Goal: Task Accomplishment & Management: Use online tool/utility

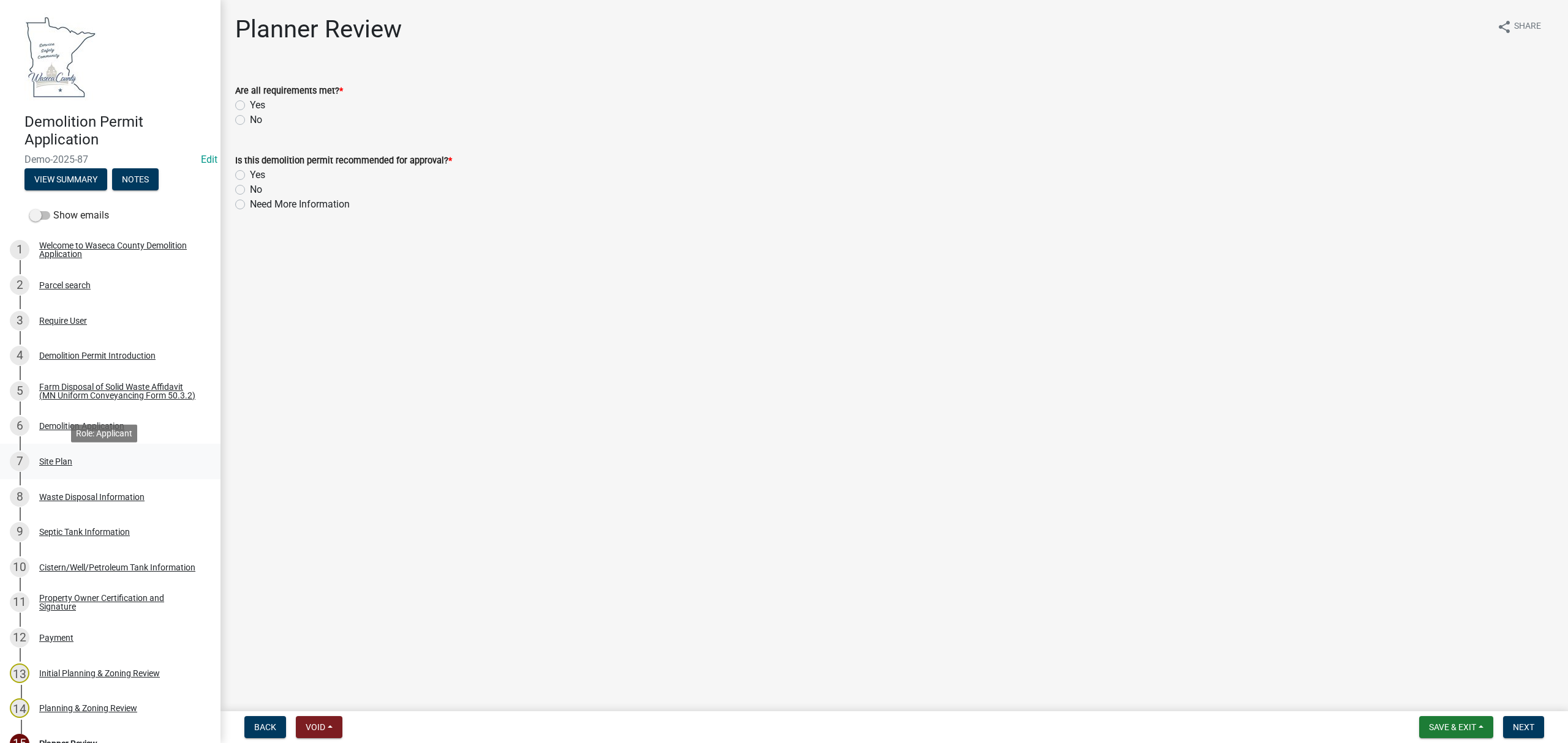
click at [54, 458] on div "7 Site Plan" at bounding box center [105, 462] width 191 height 20
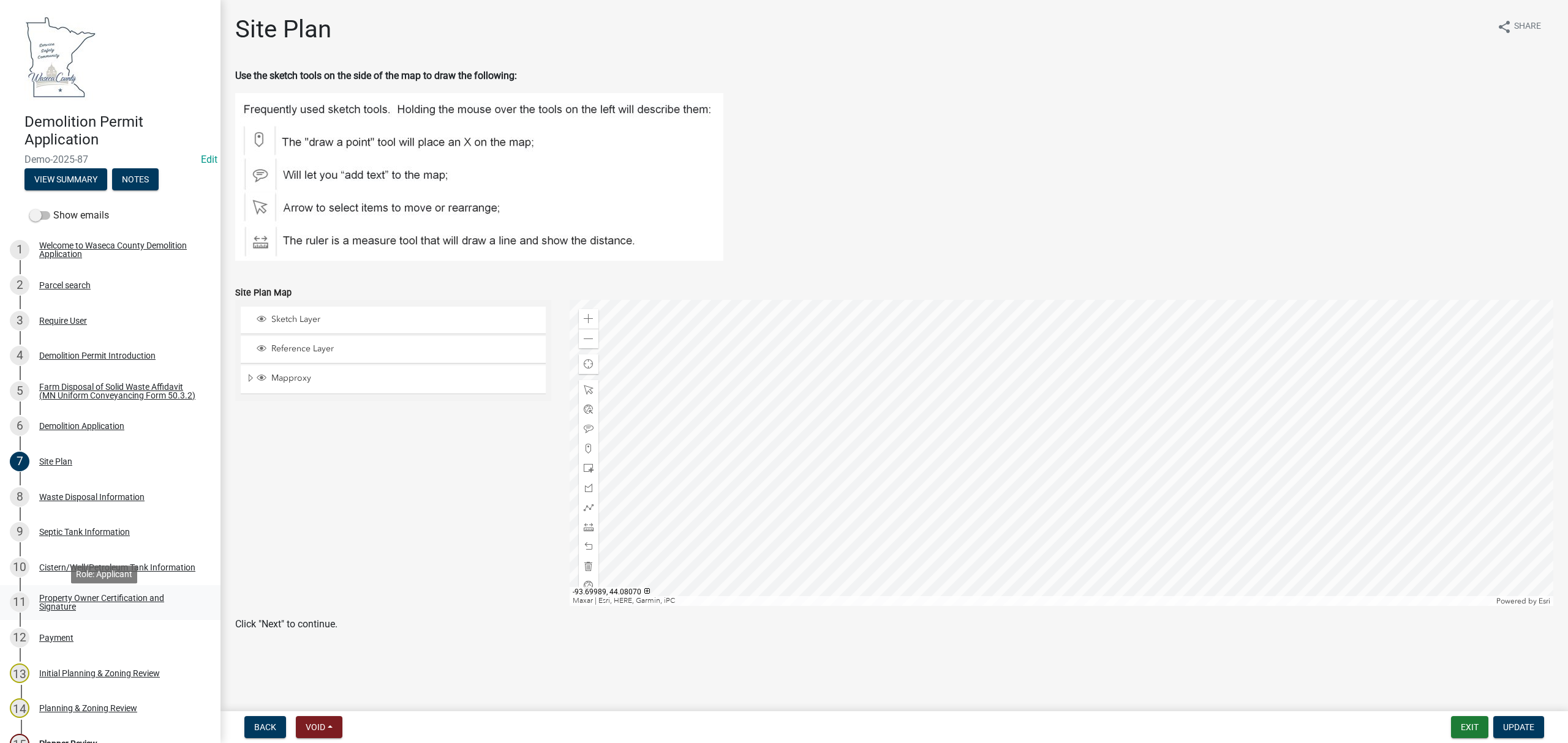
click at [76, 611] on div "Property Owner Certification and Signature" at bounding box center [120, 603] width 161 height 17
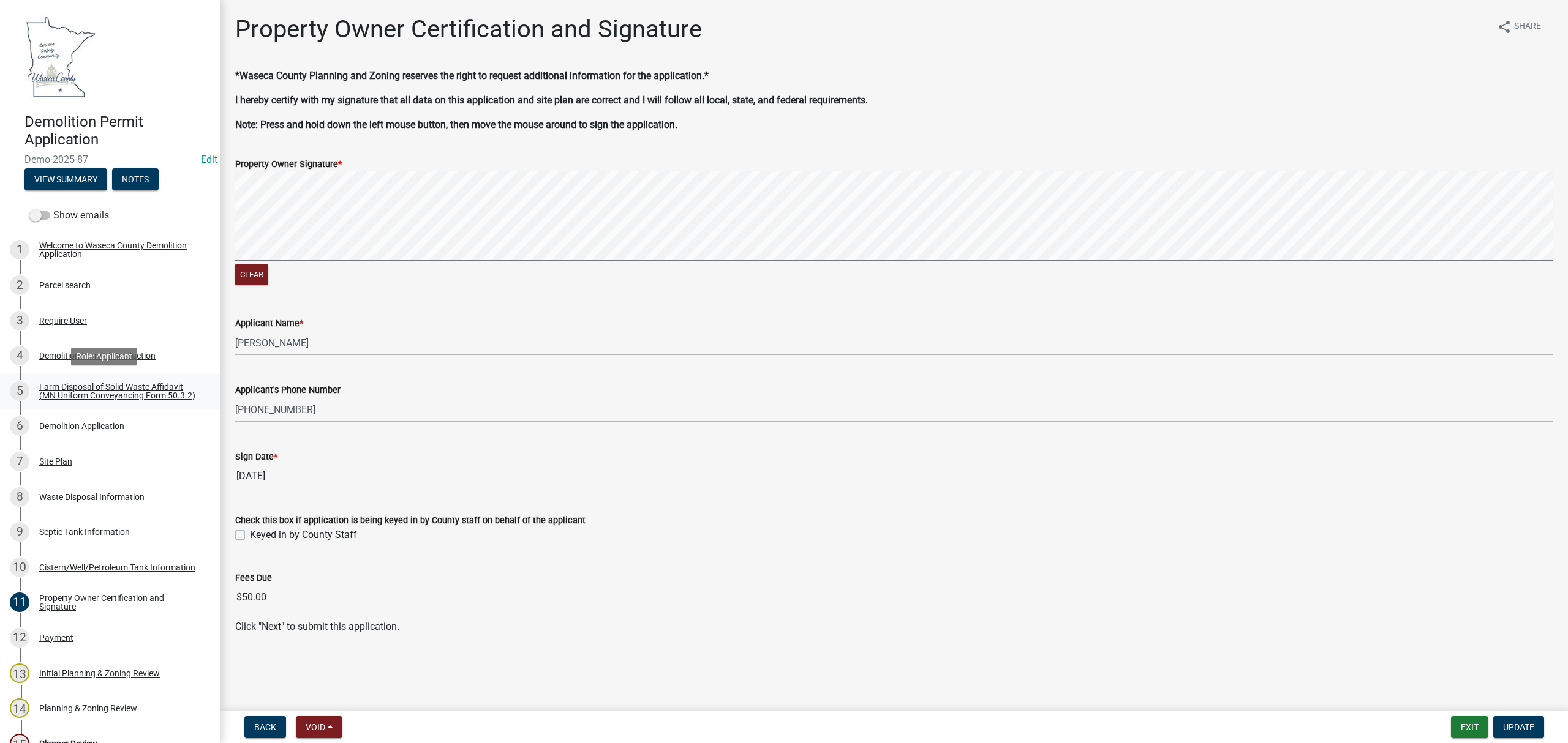
click at [104, 385] on div "Farm Disposal of Solid Waste Affidavit (MN Uniform Conveyancing Form 50.3.2)" at bounding box center [120, 391] width 161 height 17
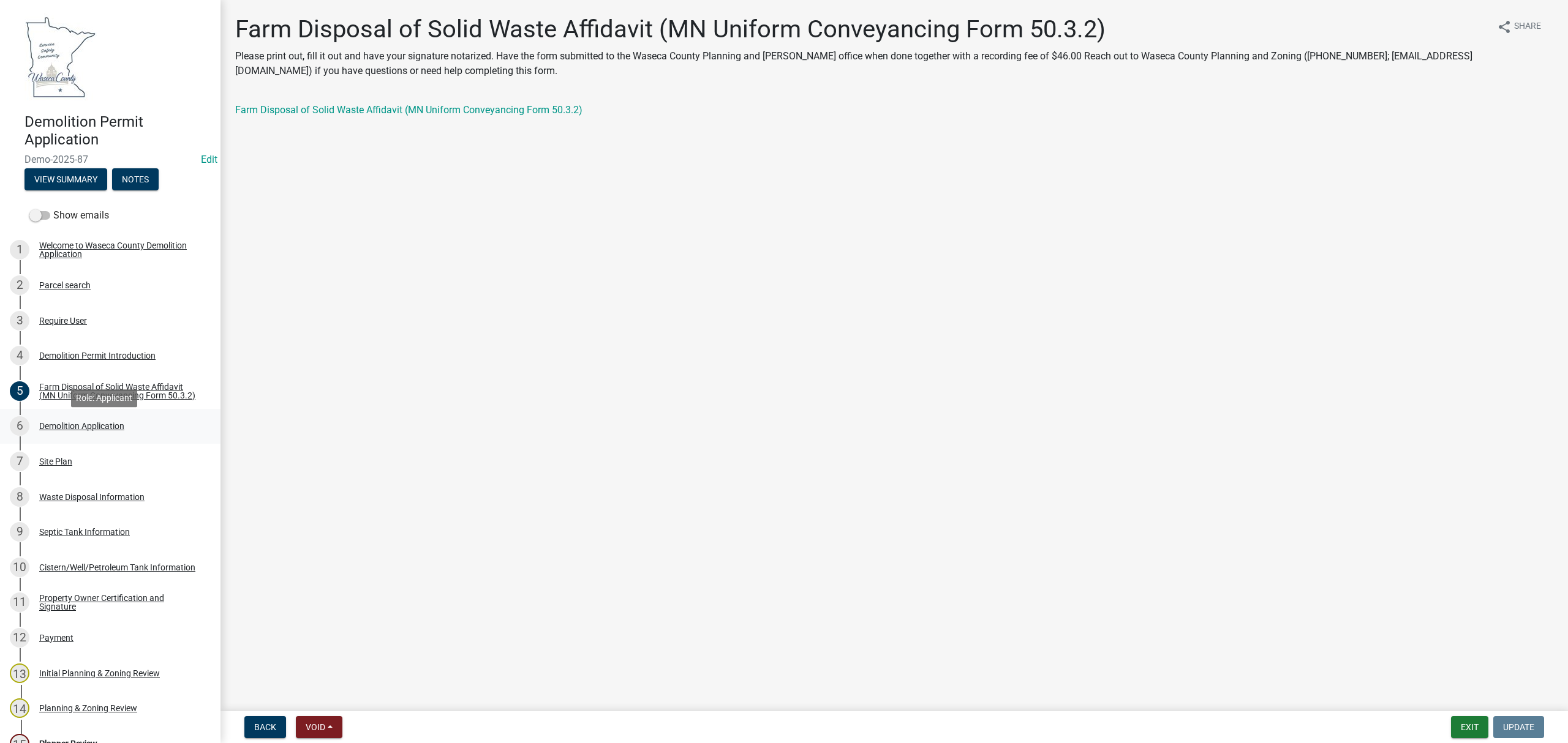
click at [51, 422] on div "6 Demolition Application" at bounding box center [105, 426] width 191 height 20
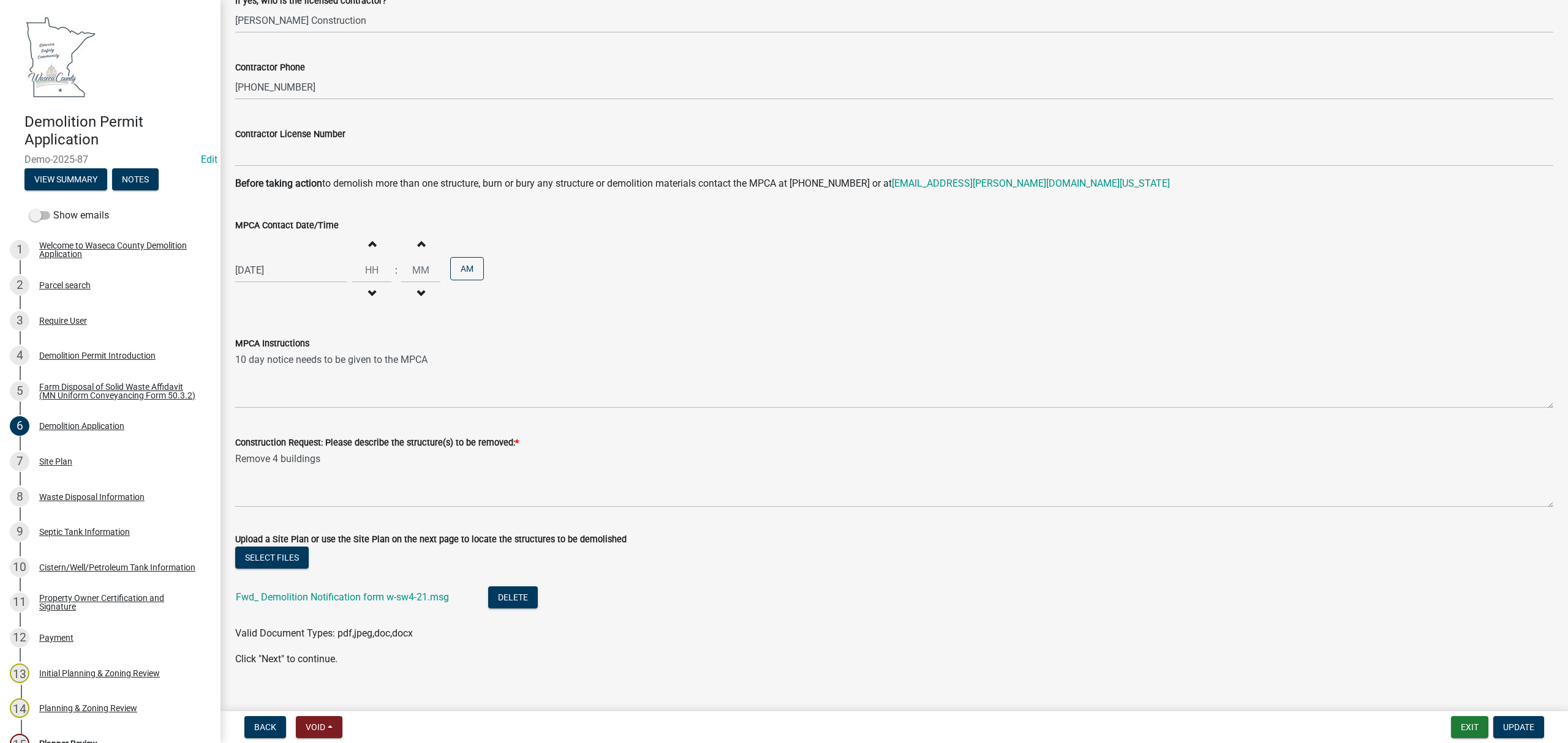
scroll to position [782, 0]
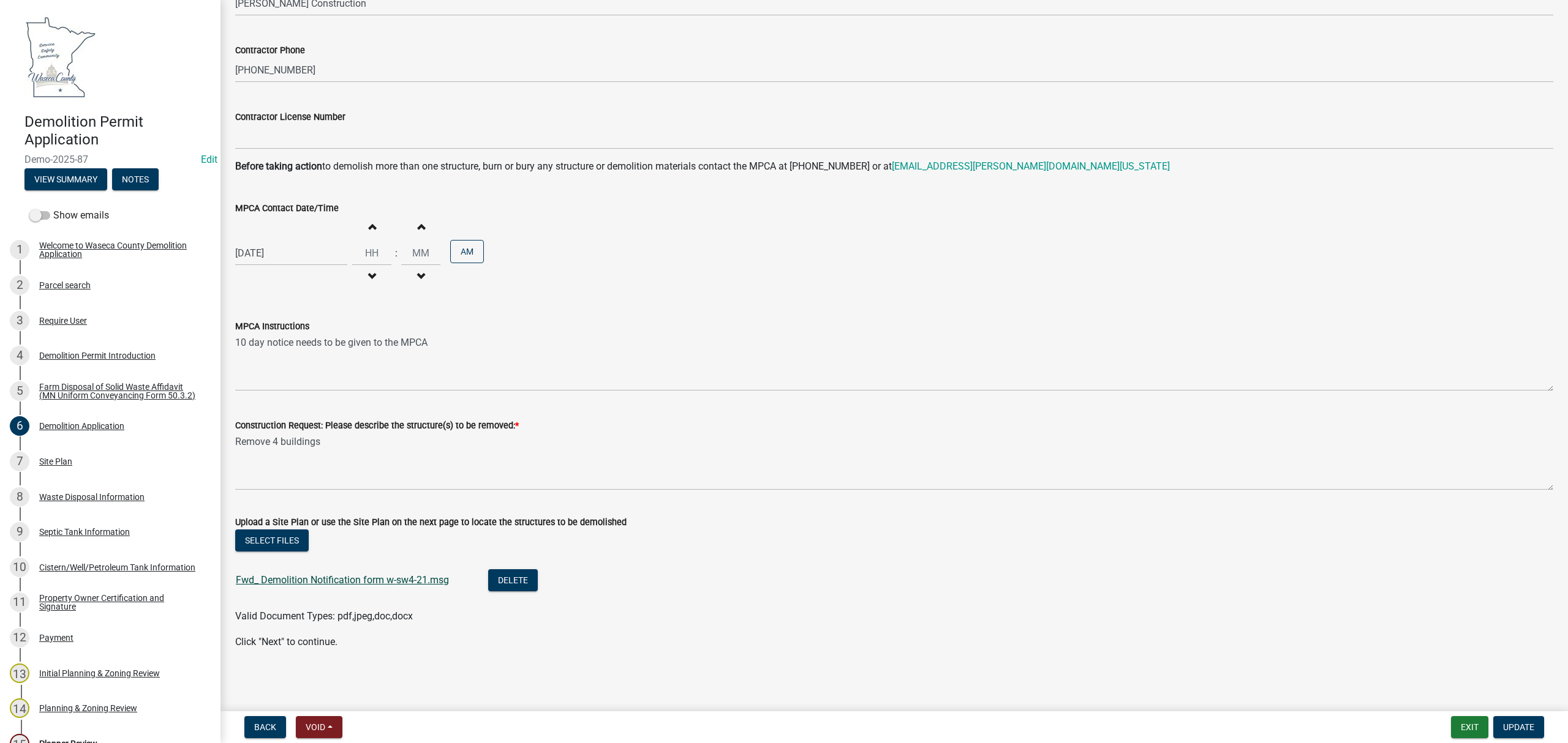
click at [369, 580] on link "Fwd_ Demolition Notification form w-sw4-21.msg" at bounding box center [342, 580] width 213 height 12
click at [54, 466] on div "Site Plan" at bounding box center [56, 461] width 33 height 9
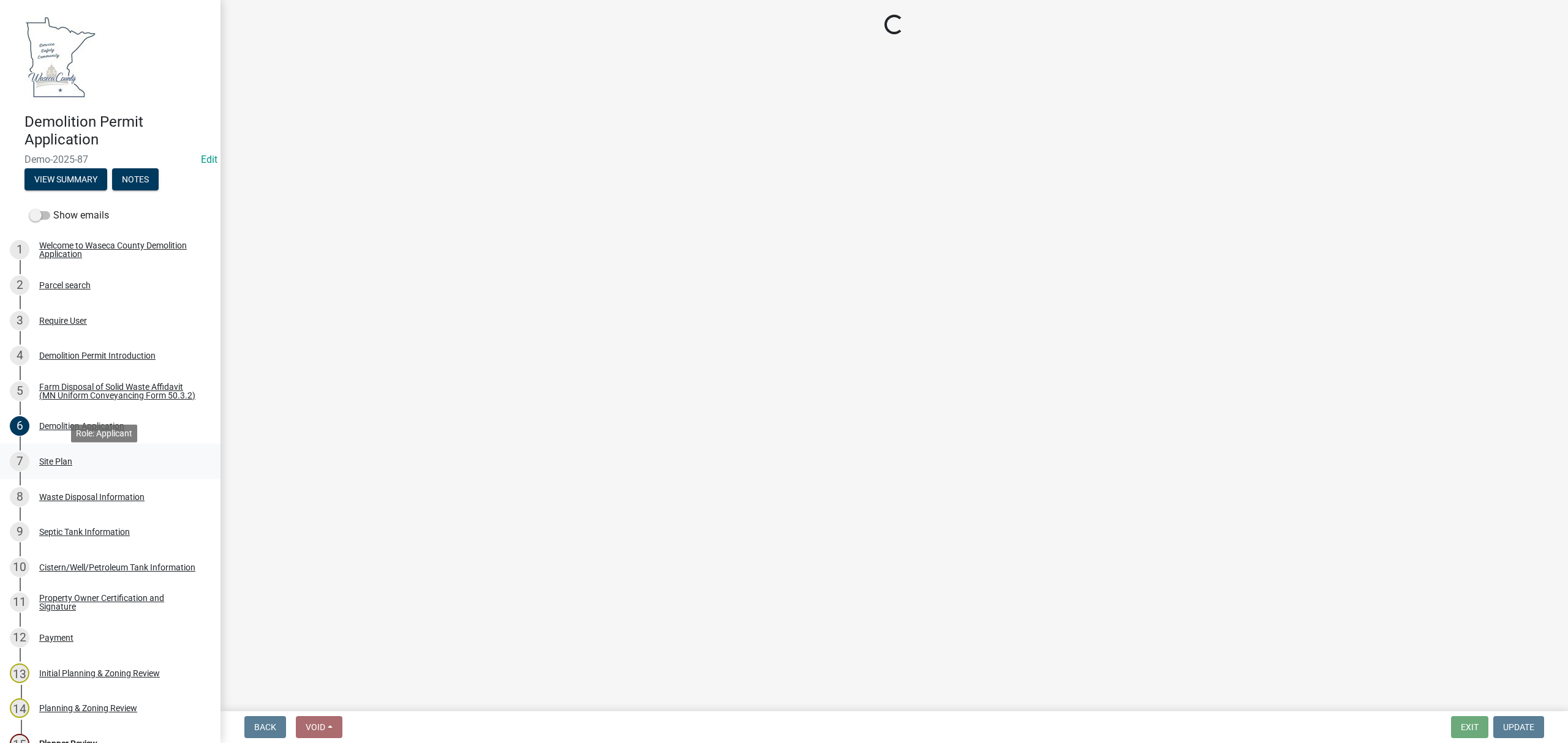
scroll to position [0, 0]
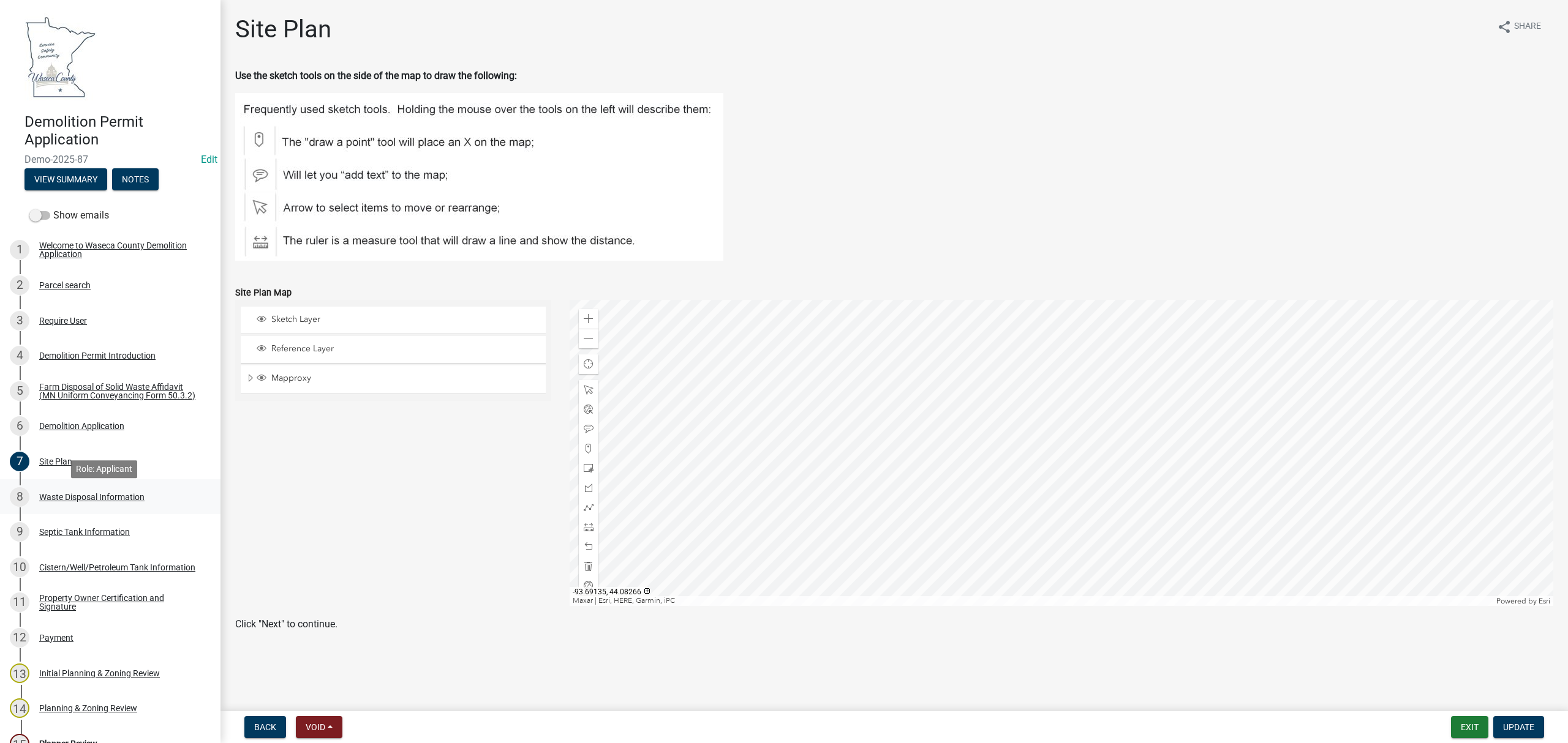
click at [45, 507] on div "8 Waste Disposal Information" at bounding box center [105, 497] width 191 height 20
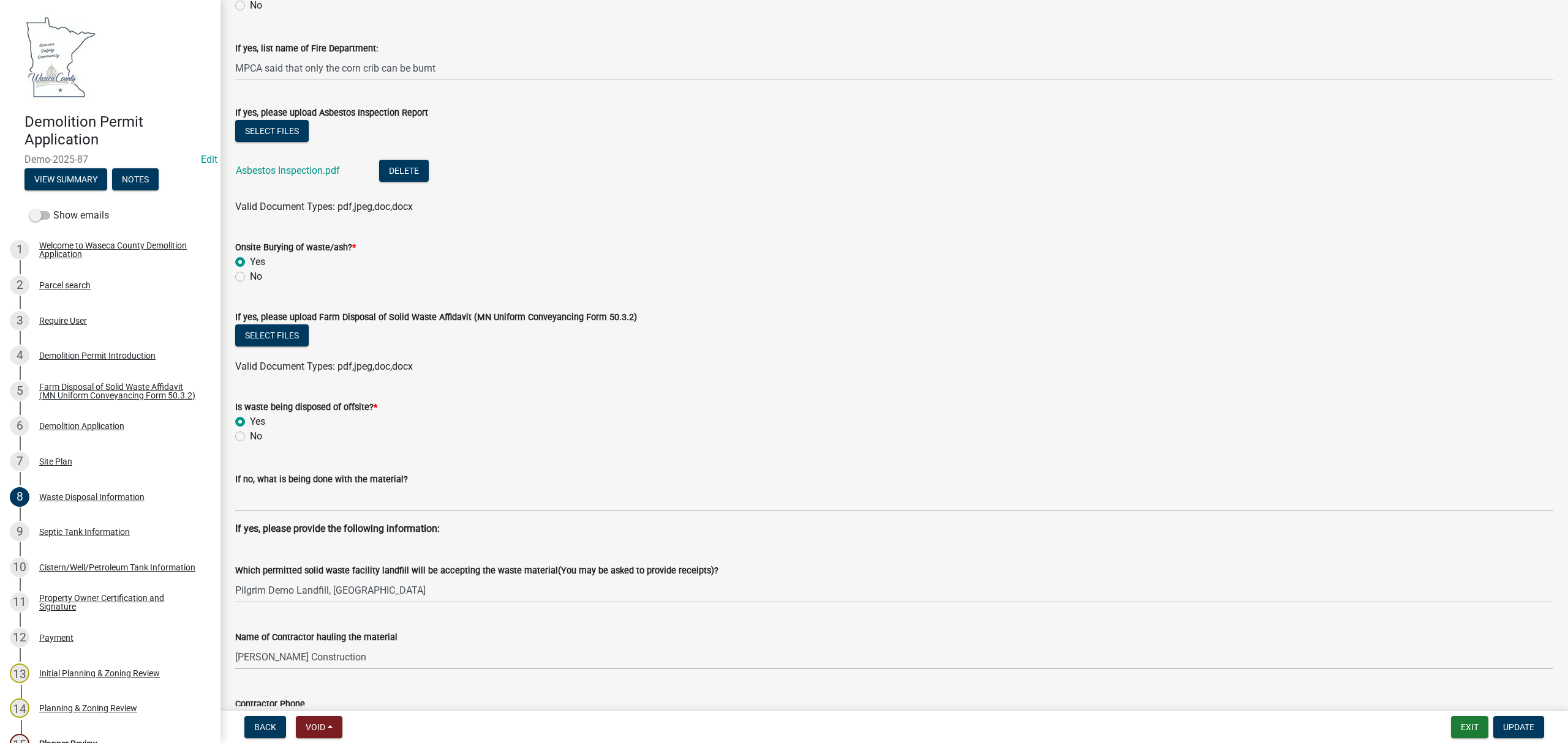
scroll to position [319, 0]
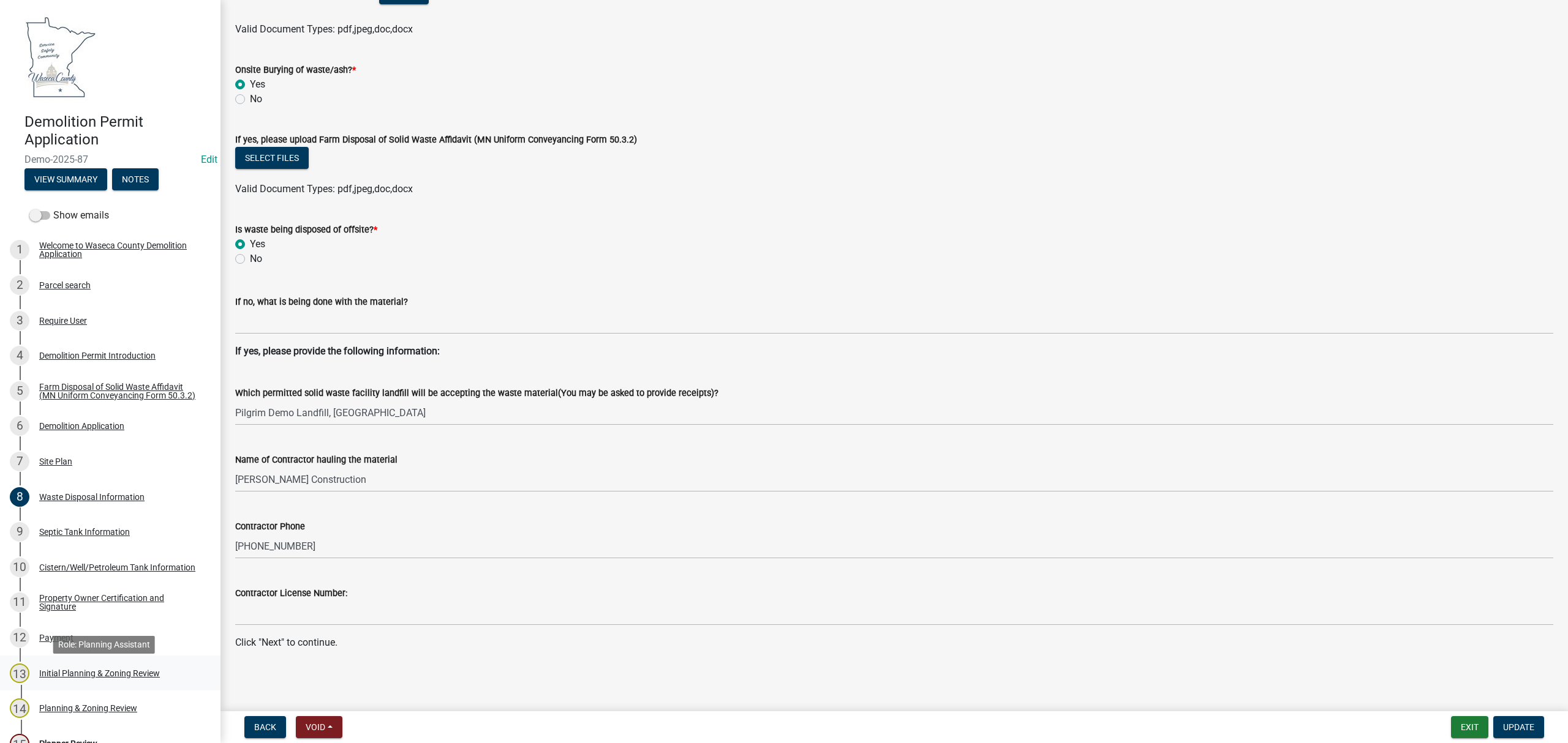
click at [69, 676] on div "Initial Planning & Zoning Review" at bounding box center [100, 673] width 121 height 9
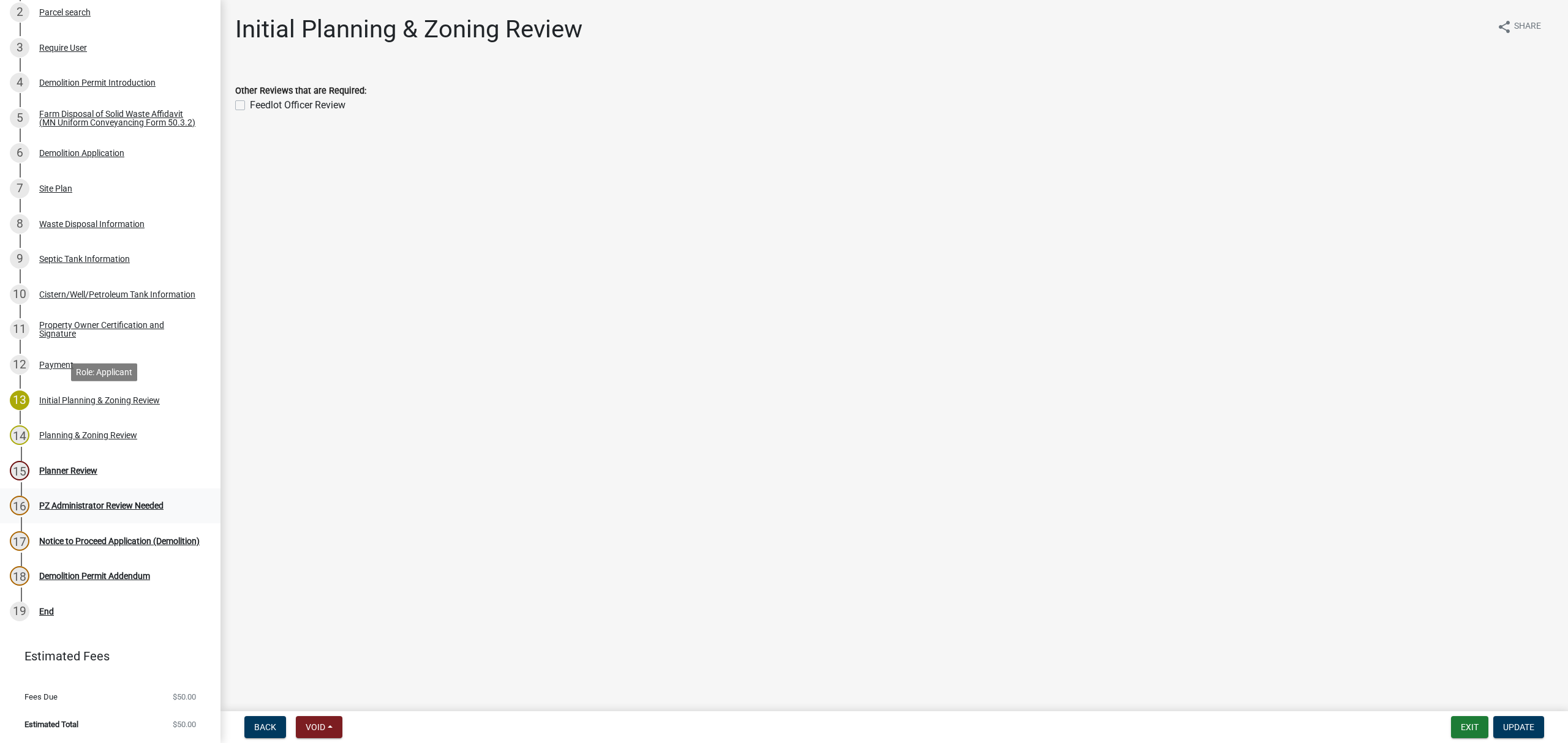
scroll to position [278, 0]
click at [62, 436] on div "Planning & Zoning Review" at bounding box center [88, 435] width 98 height 9
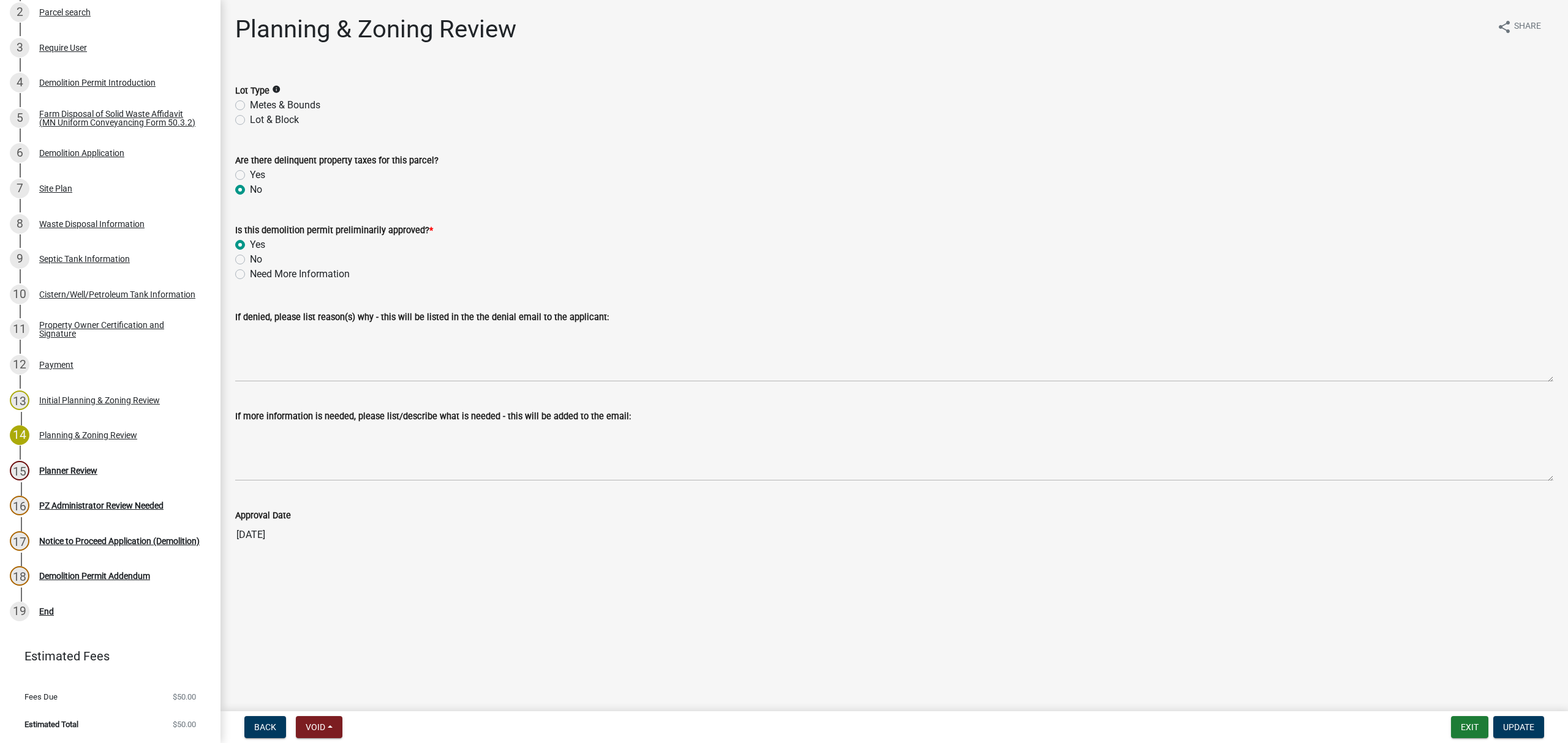
click at [250, 101] on label "Metes & Bounds" at bounding box center [285, 105] width 70 height 14
click at [250, 101] on input "Metes & Bounds" at bounding box center [254, 102] width 8 height 8
radio input "true"
click at [1512, 726] on span "Update" at bounding box center [1519, 727] width 31 height 10
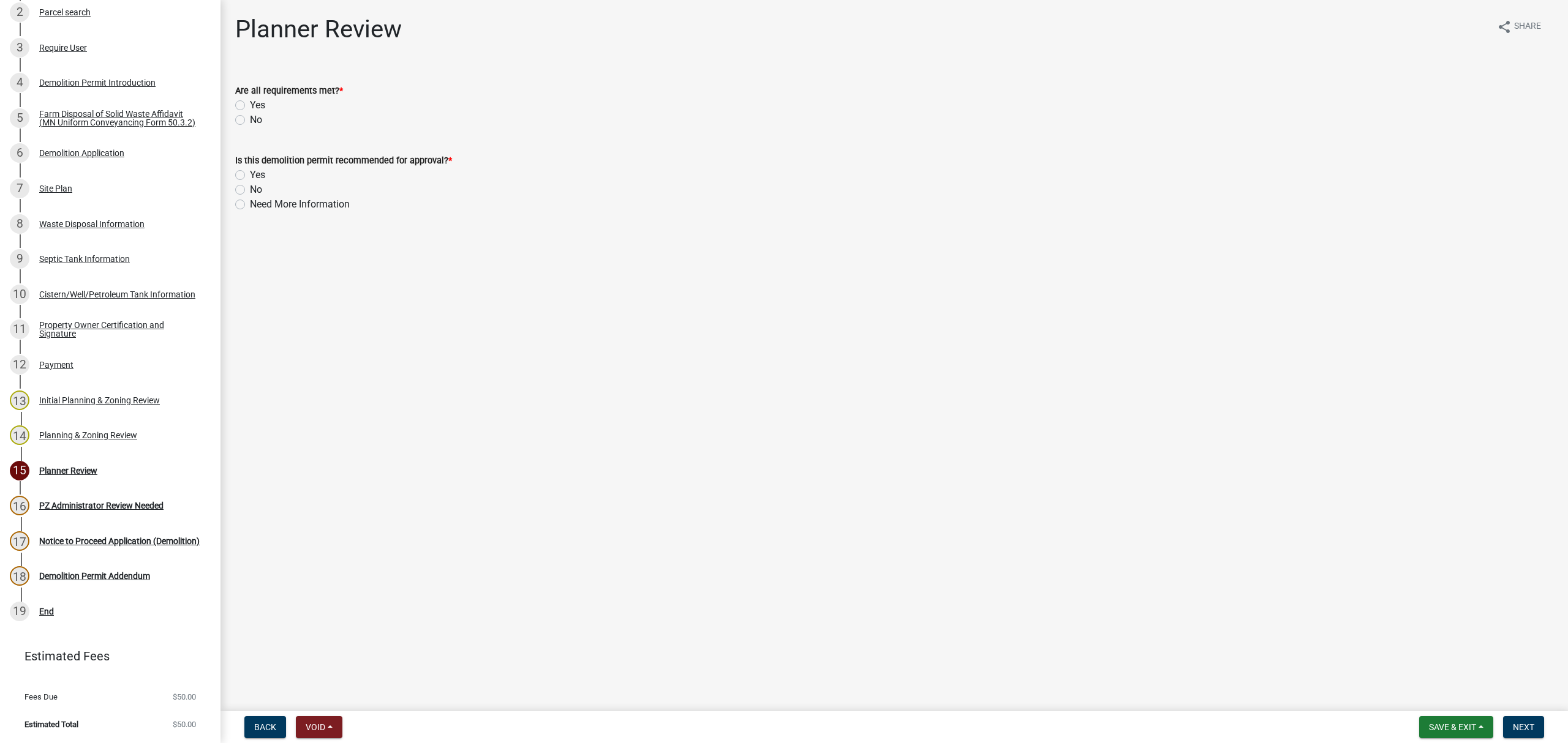
click at [236, 98] on div "Yes" at bounding box center [894, 105] width 1318 height 14
click at [249, 106] on div "Yes" at bounding box center [894, 105] width 1318 height 14
click at [250, 106] on label "Yes" at bounding box center [257, 105] width 15 height 14
click at [250, 106] on input "Yes" at bounding box center [254, 102] width 8 height 8
radio input "true"
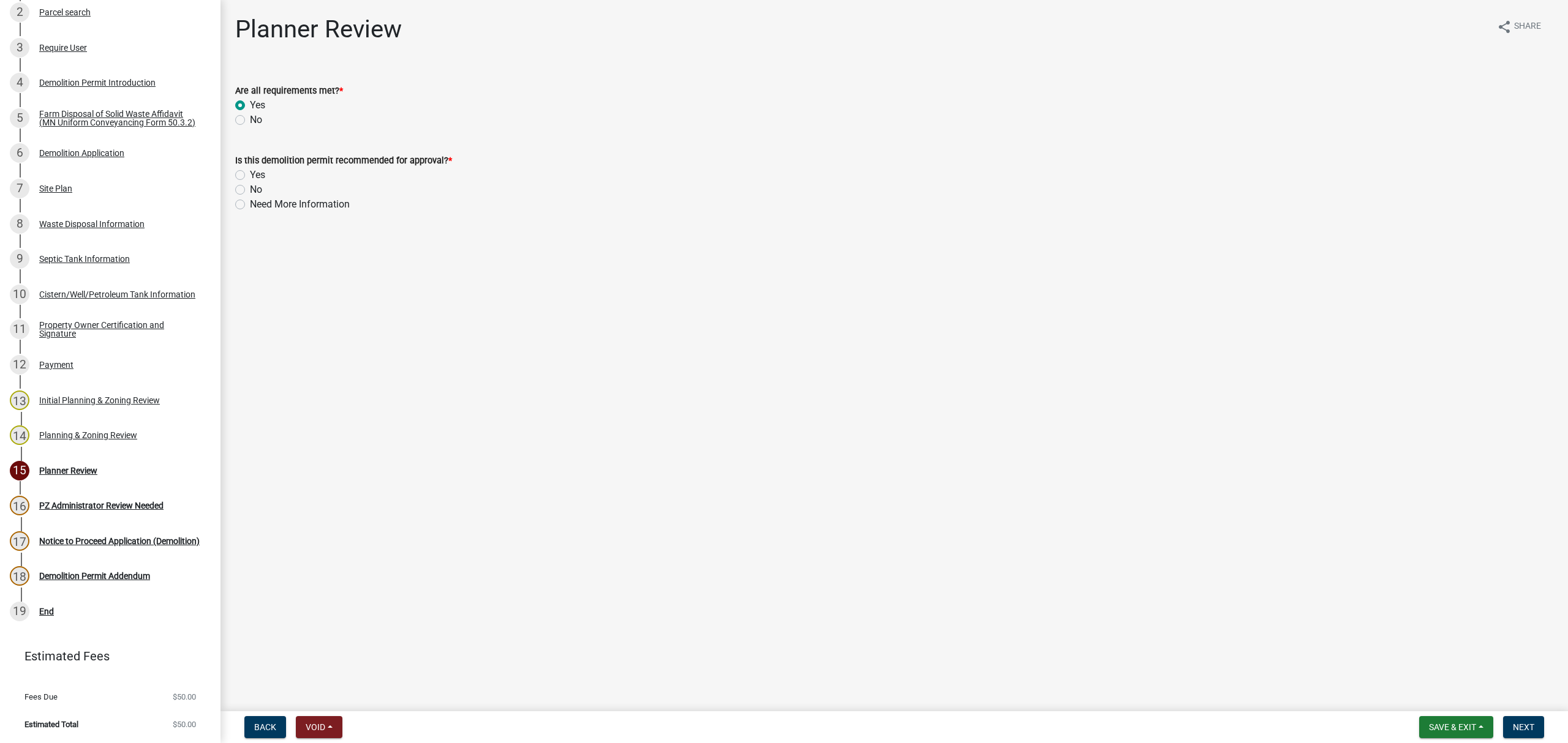
click at [250, 177] on label "Yes" at bounding box center [257, 175] width 15 height 14
click at [250, 176] on input "Yes" at bounding box center [254, 172] width 8 height 8
radio input "true"
click at [1533, 737] on button "Next" at bounding box center [1523, 727] width 41 height 22
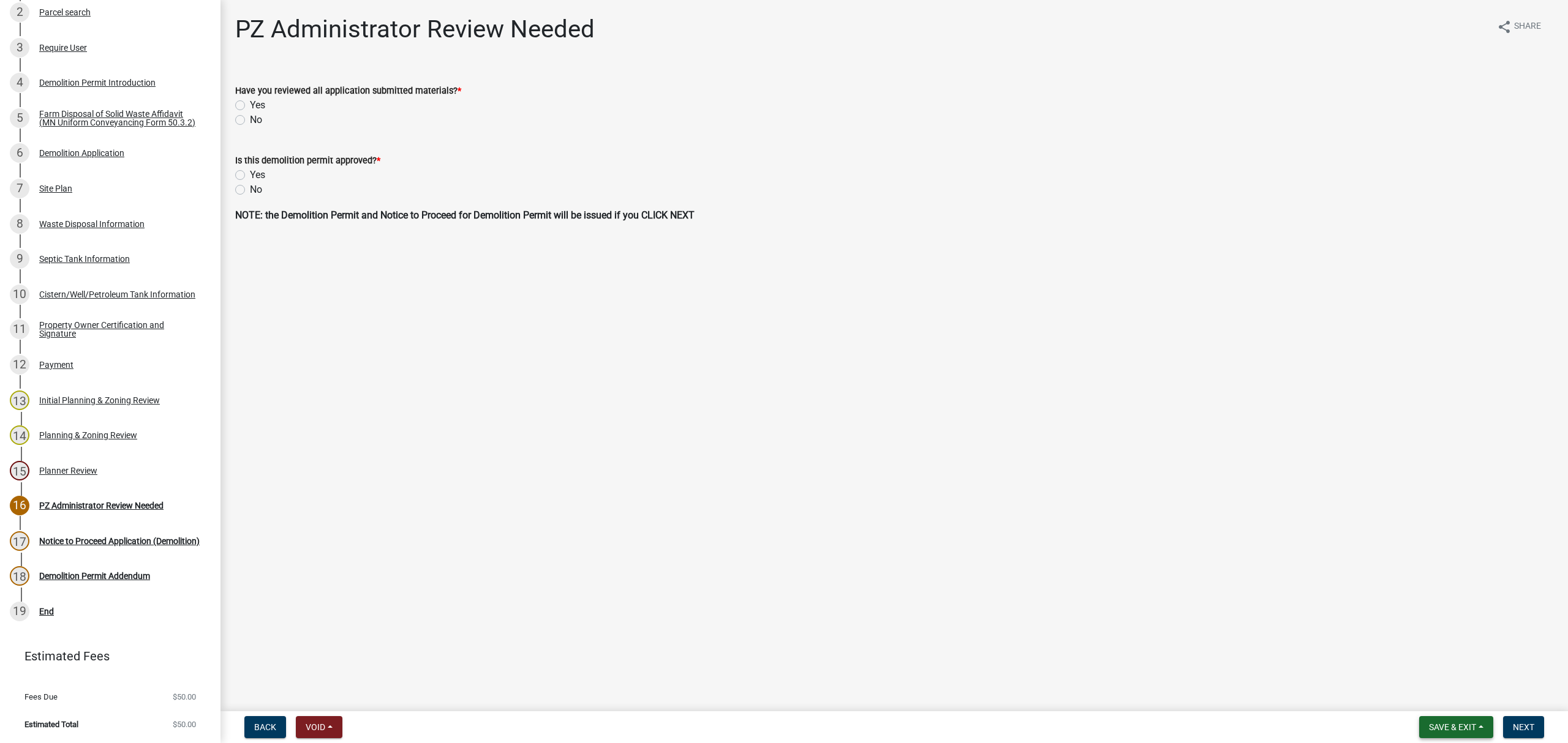
click at [1445, 728] on span "Save & Exit" at bounding box center [1453, 727] width 47 height 10
click at [1420, 704] on button "Save & Exit" at bounding box center [1444, 696] width 98 height 30
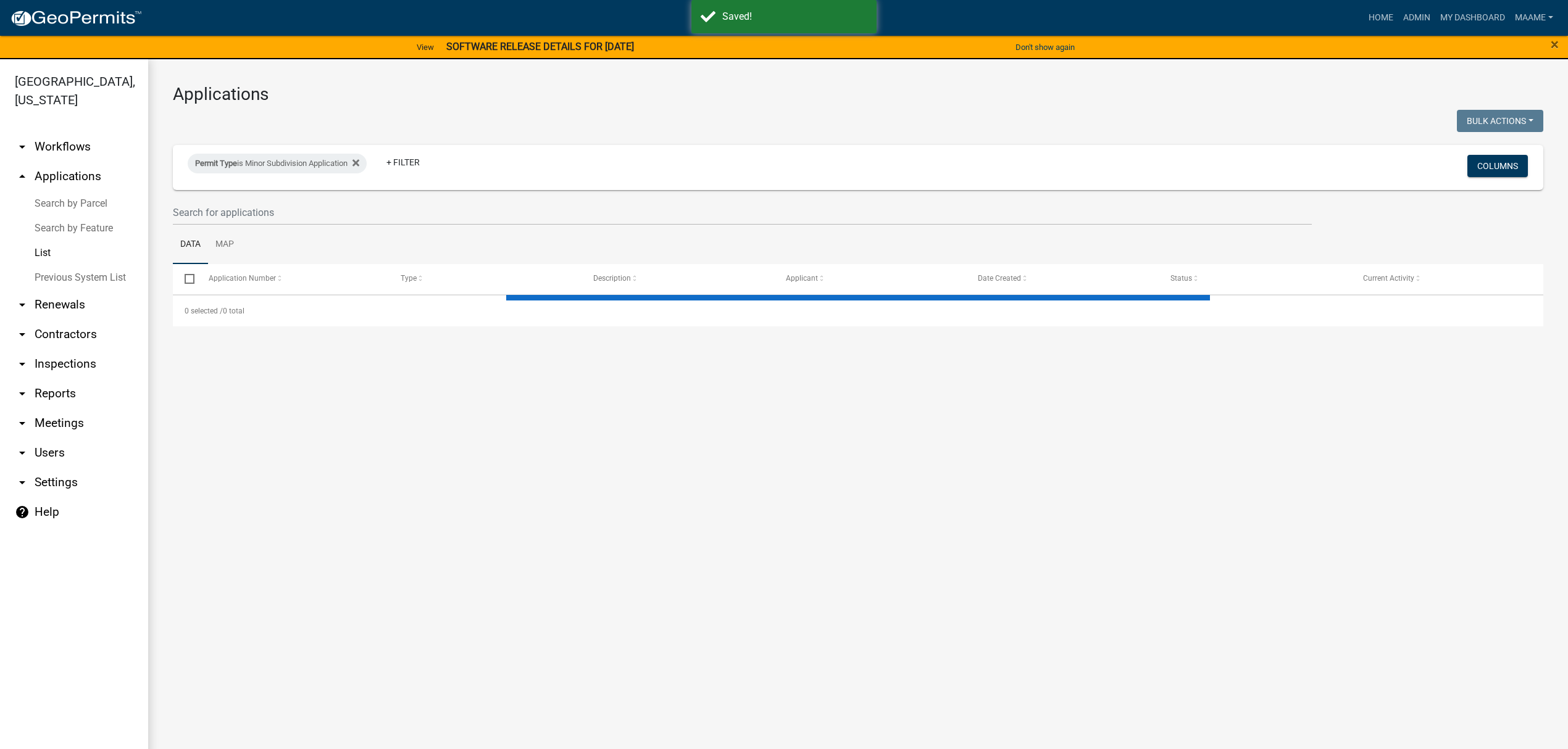
select select "3: 100"
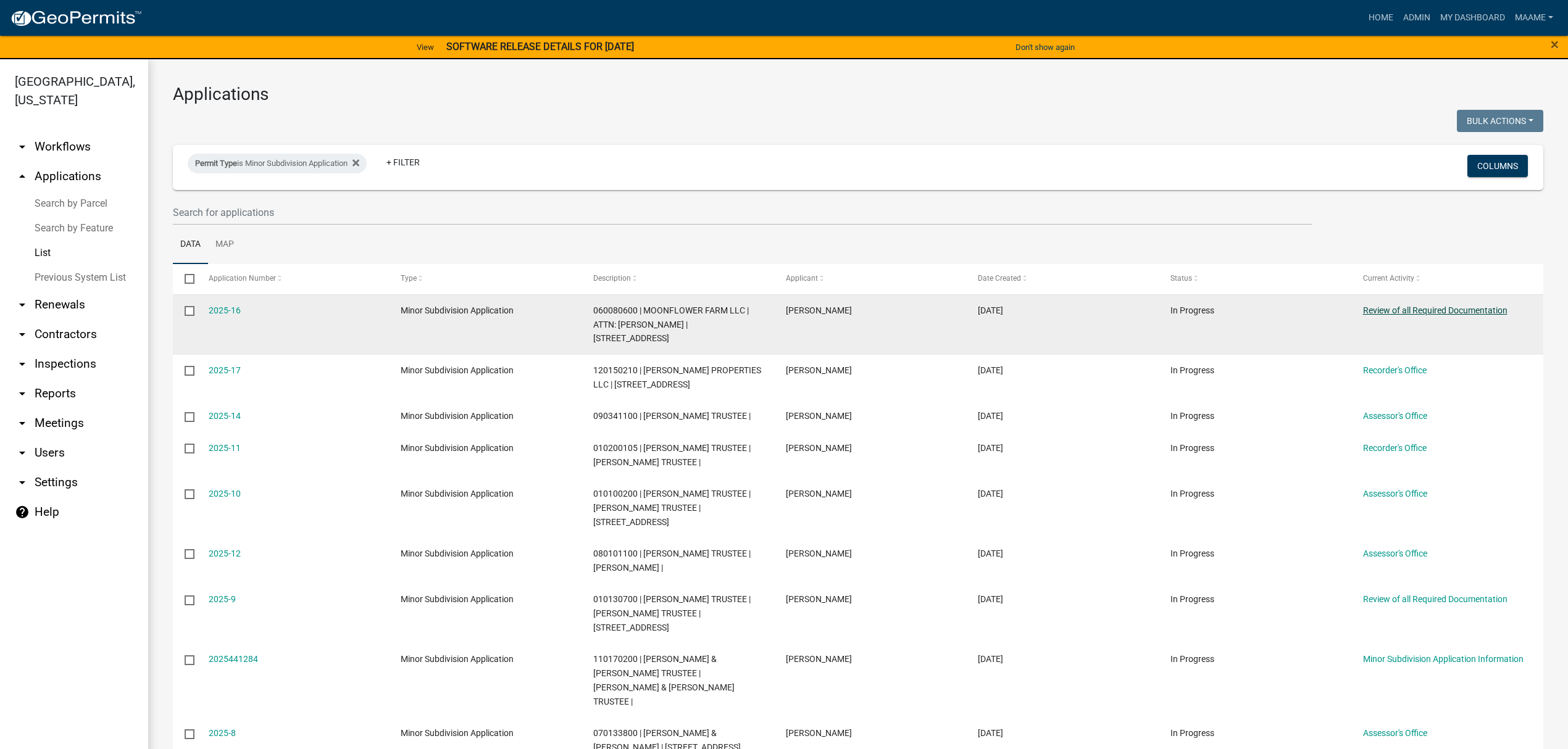
click at [1410, 314] on link "Review of all Required Documentation" at bounding box center [1435, 310] width 144 height 10
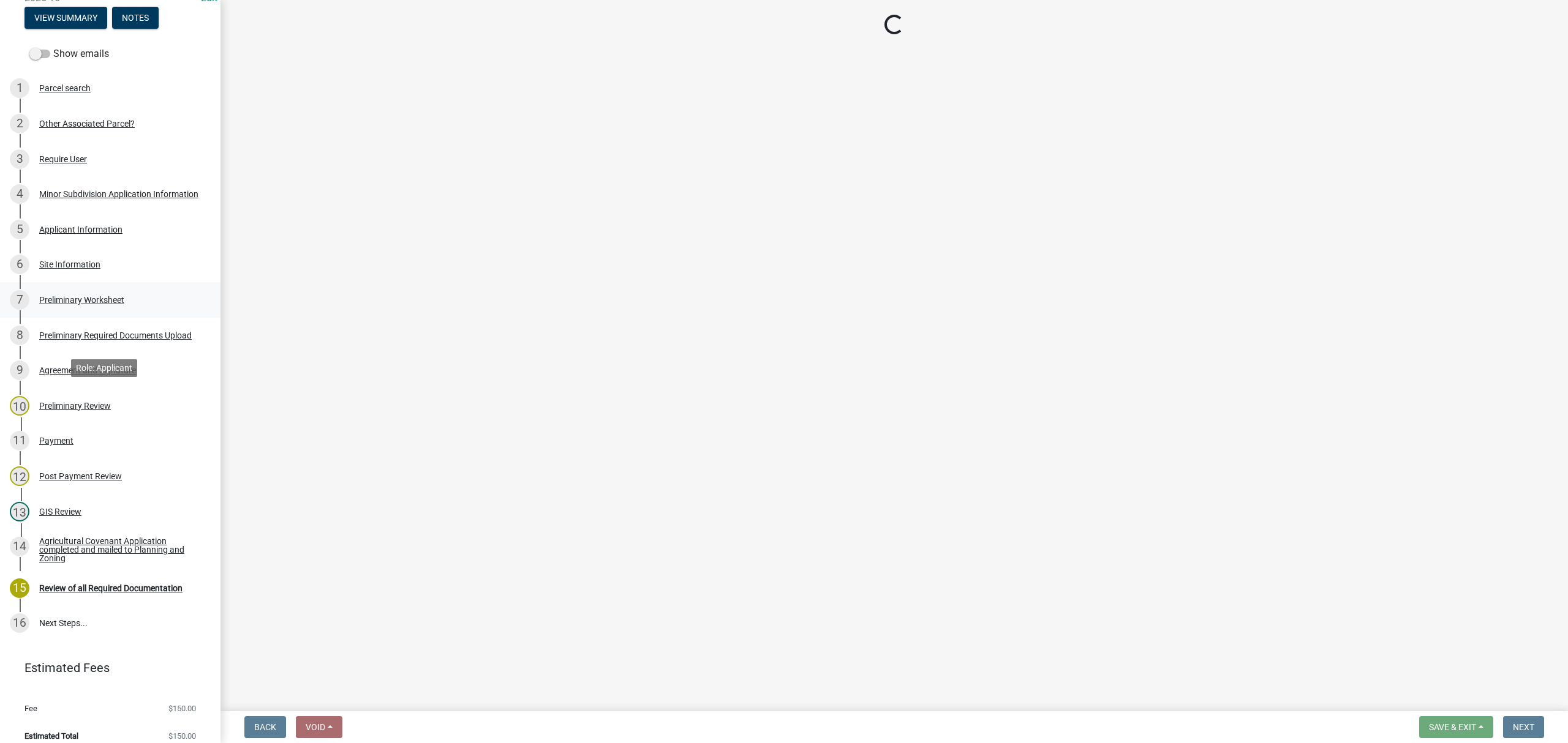
scroll to position [163, 0]
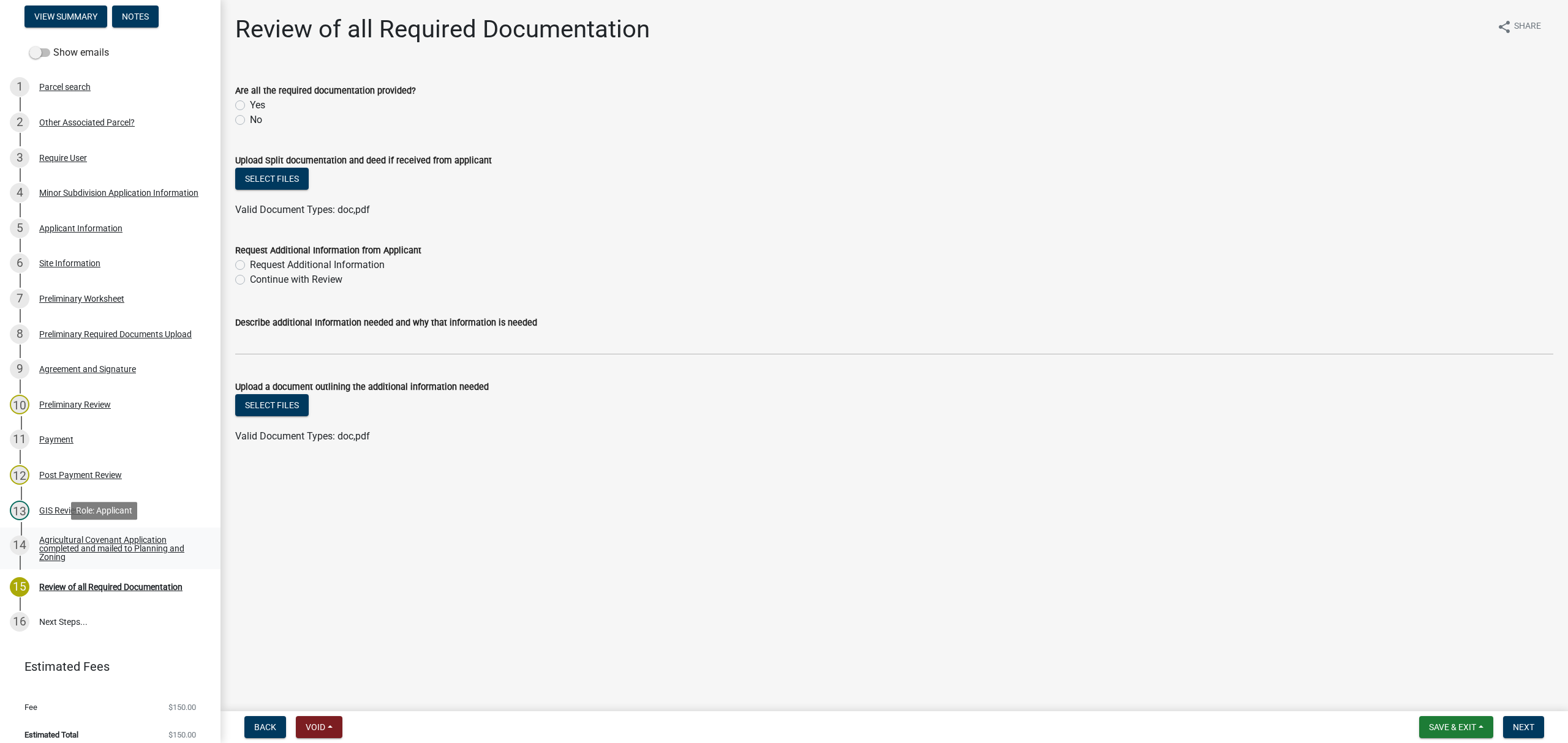
click at [75, 549] on div "Agricultural Covenant Application completed and mailed to Planning and Zoning" at bounding box center [120, 548] width 161 height 26
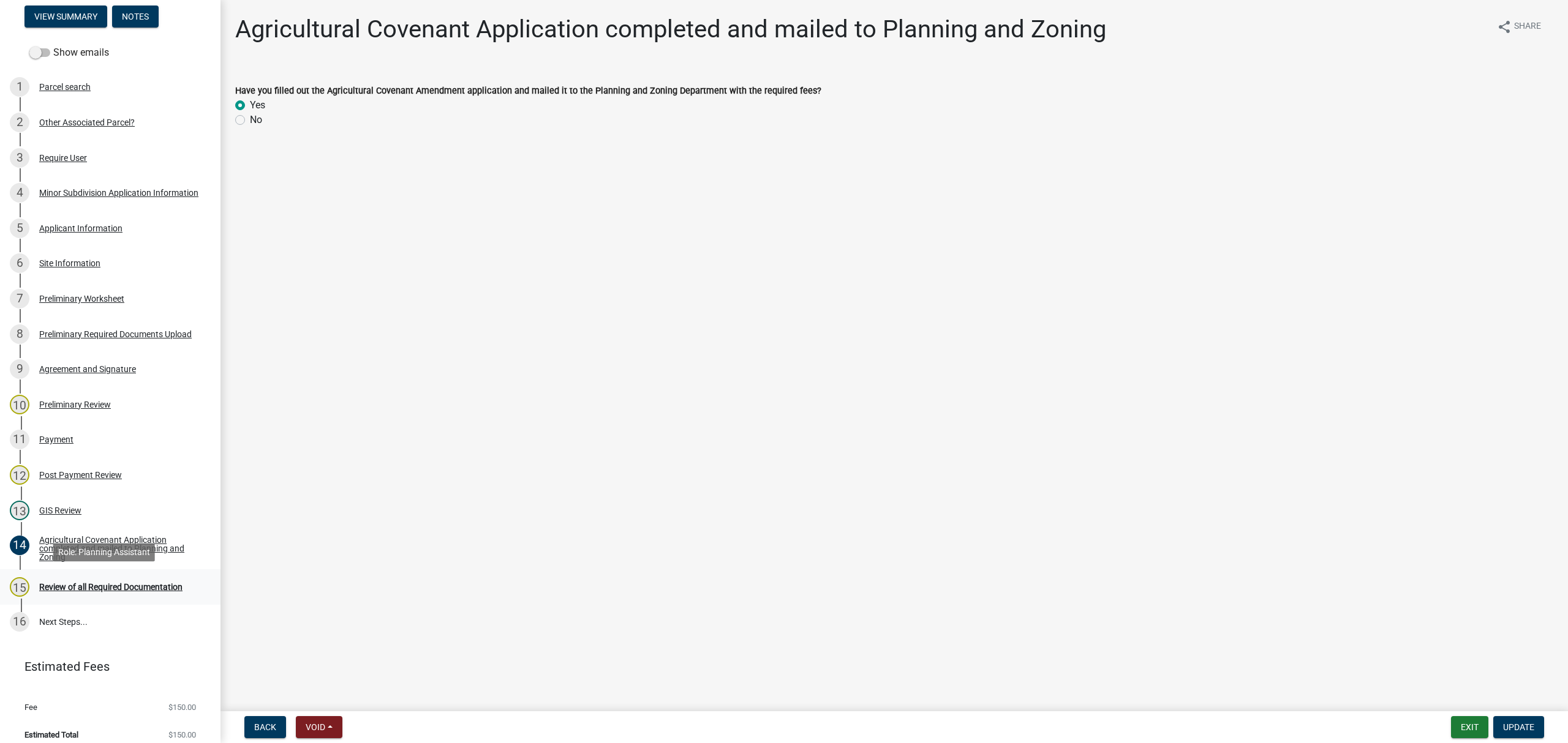
click at [72, 583] on div "Review of all Required Documentation" at bounding box center [111, 587] width 143 height 9
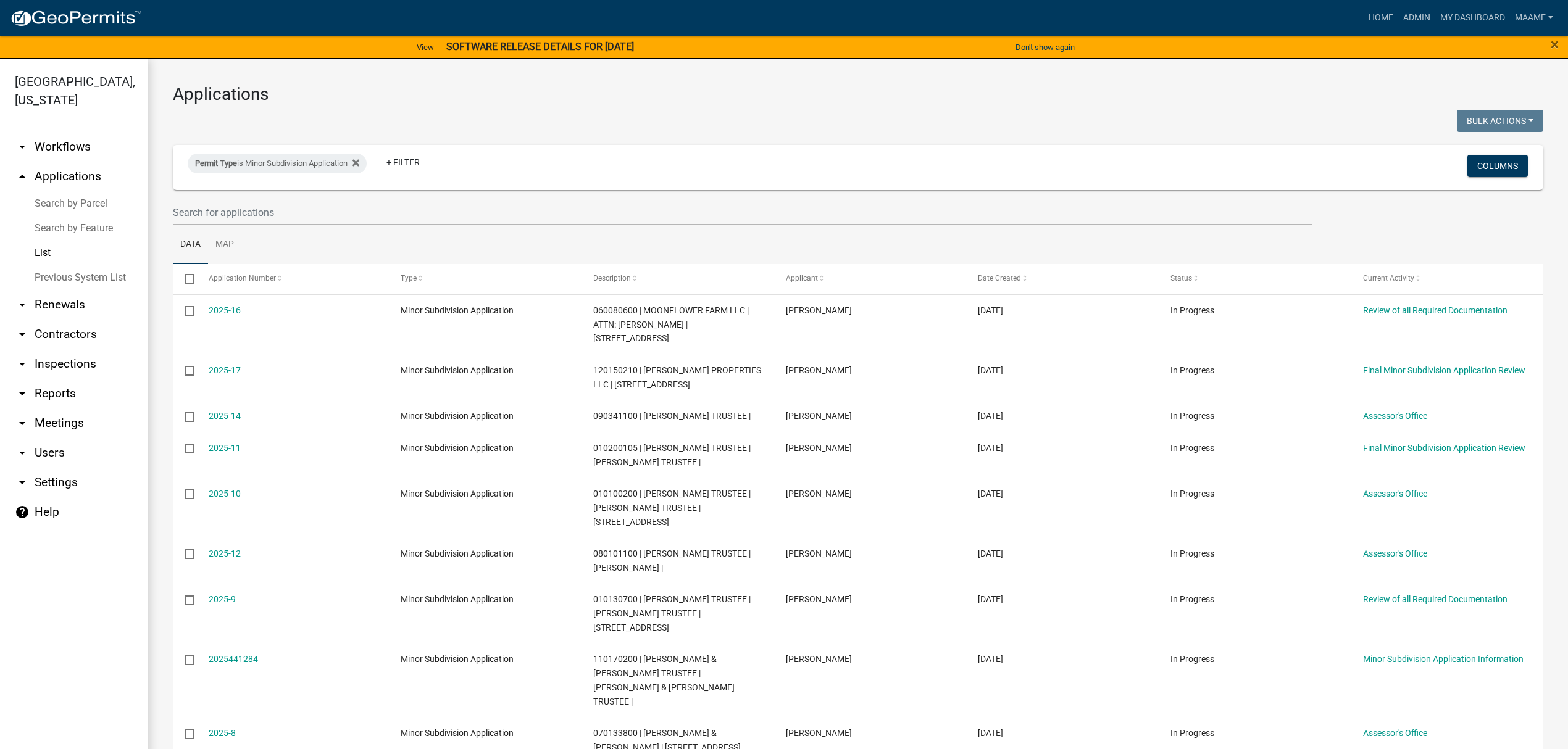
select select "3: 100"
click at [1485, 16] on link "My Dashboard" at bounding box center [1473, 17] width 75 height 23
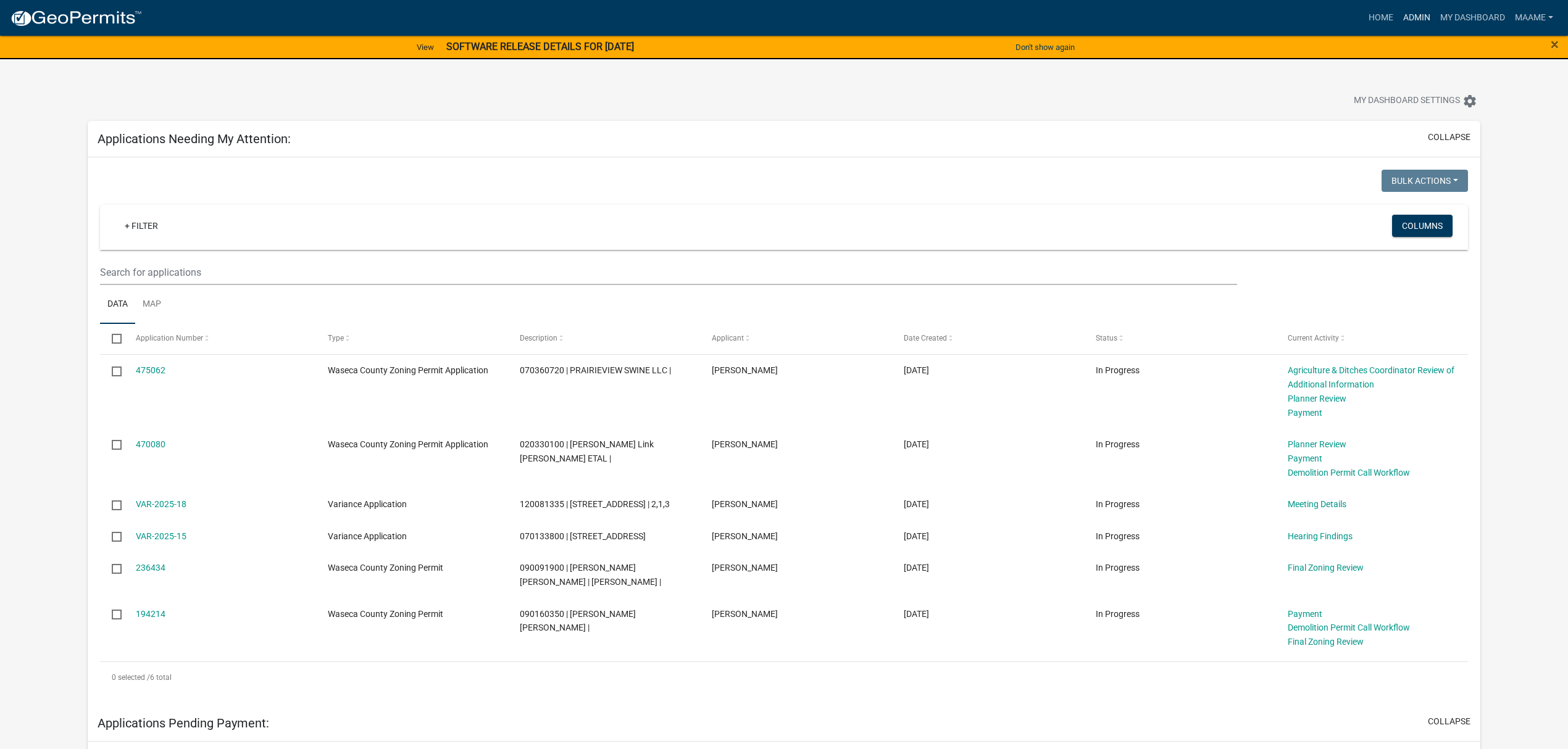
click at [1415, 13] on link "Admin" at bounding box center [1417, 17] width 37 height 23
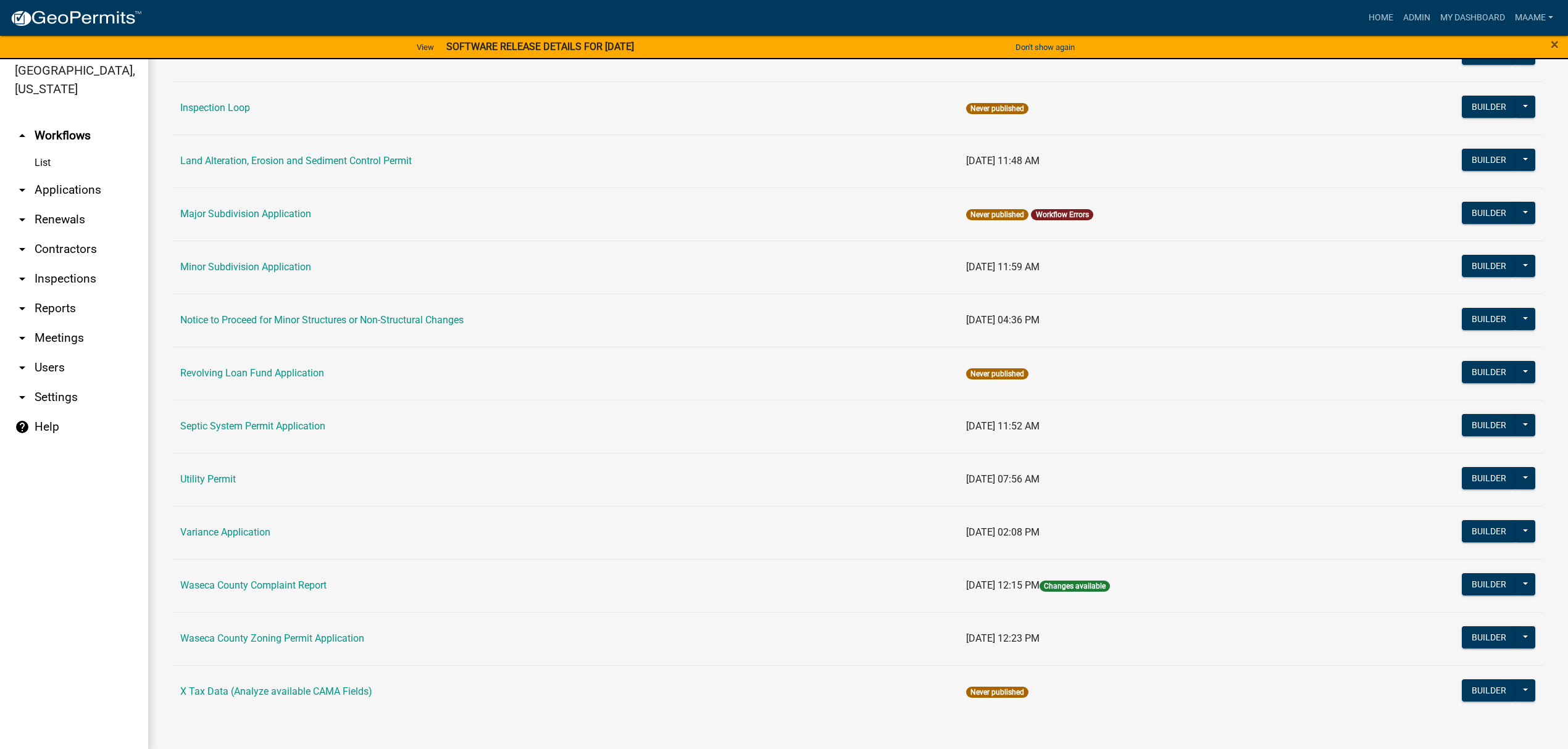
scroll to position [15, 0]
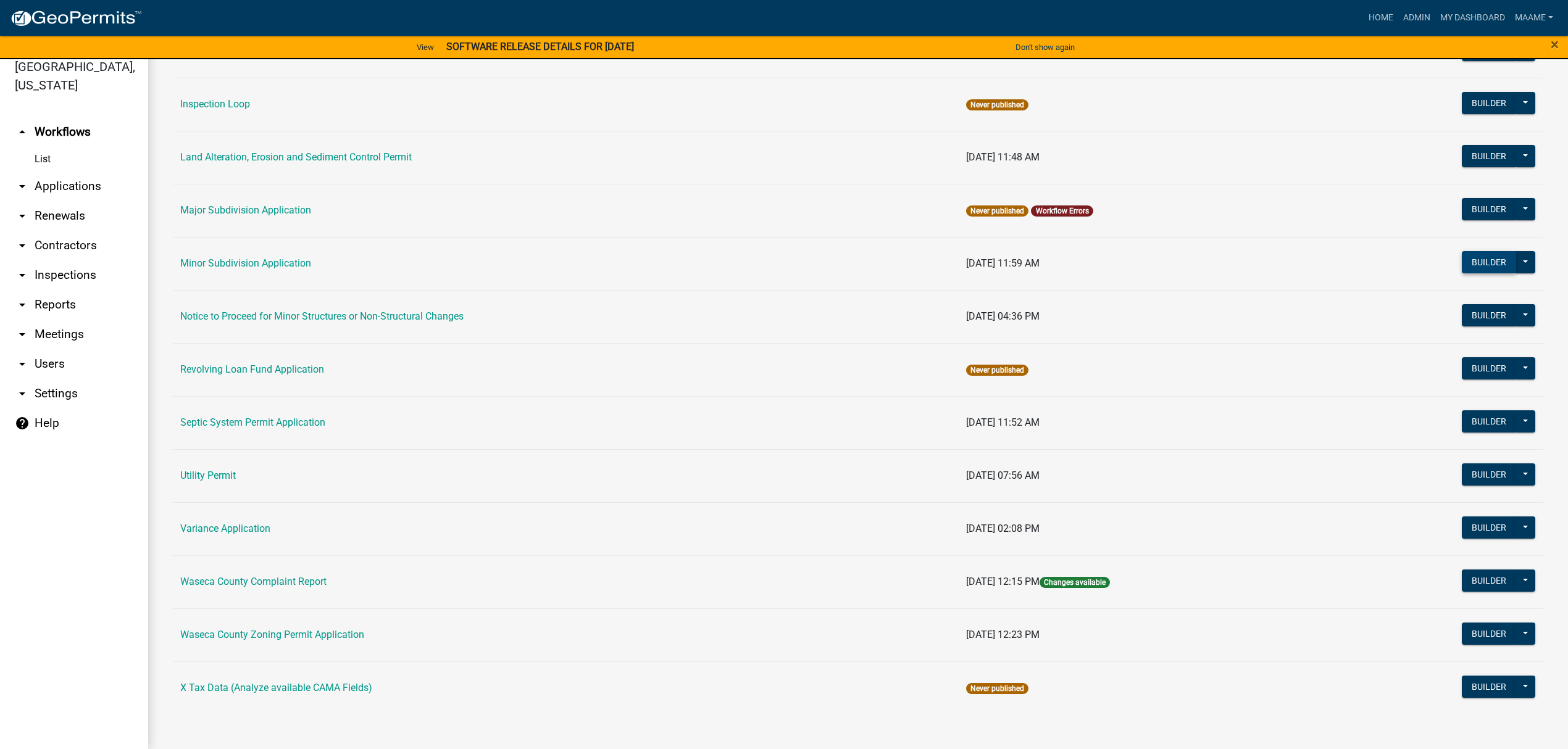
click at [1464, 251] on button "Builder" at bounding box center [1489, 262] width 54 height 22
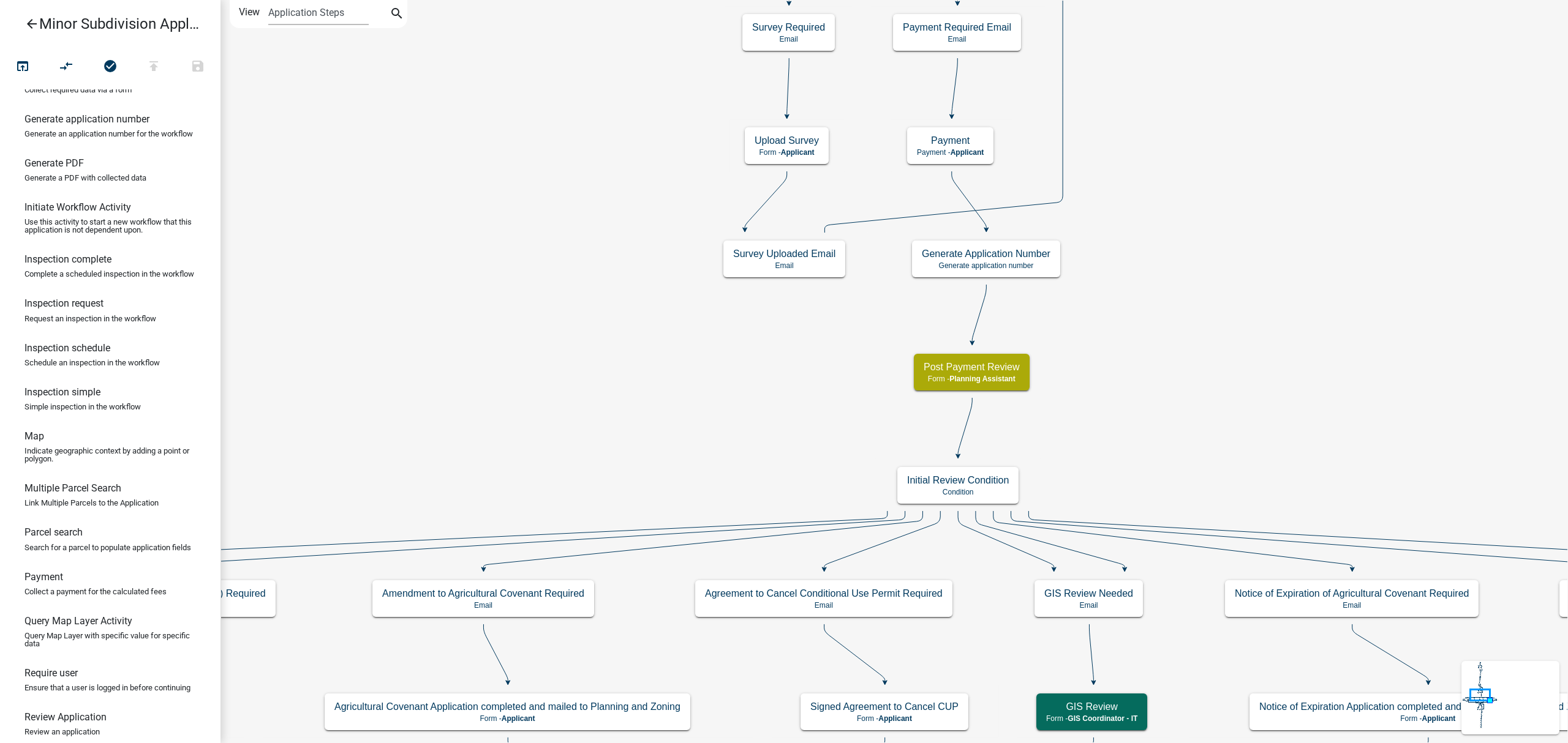
scroll to position [408, 0]
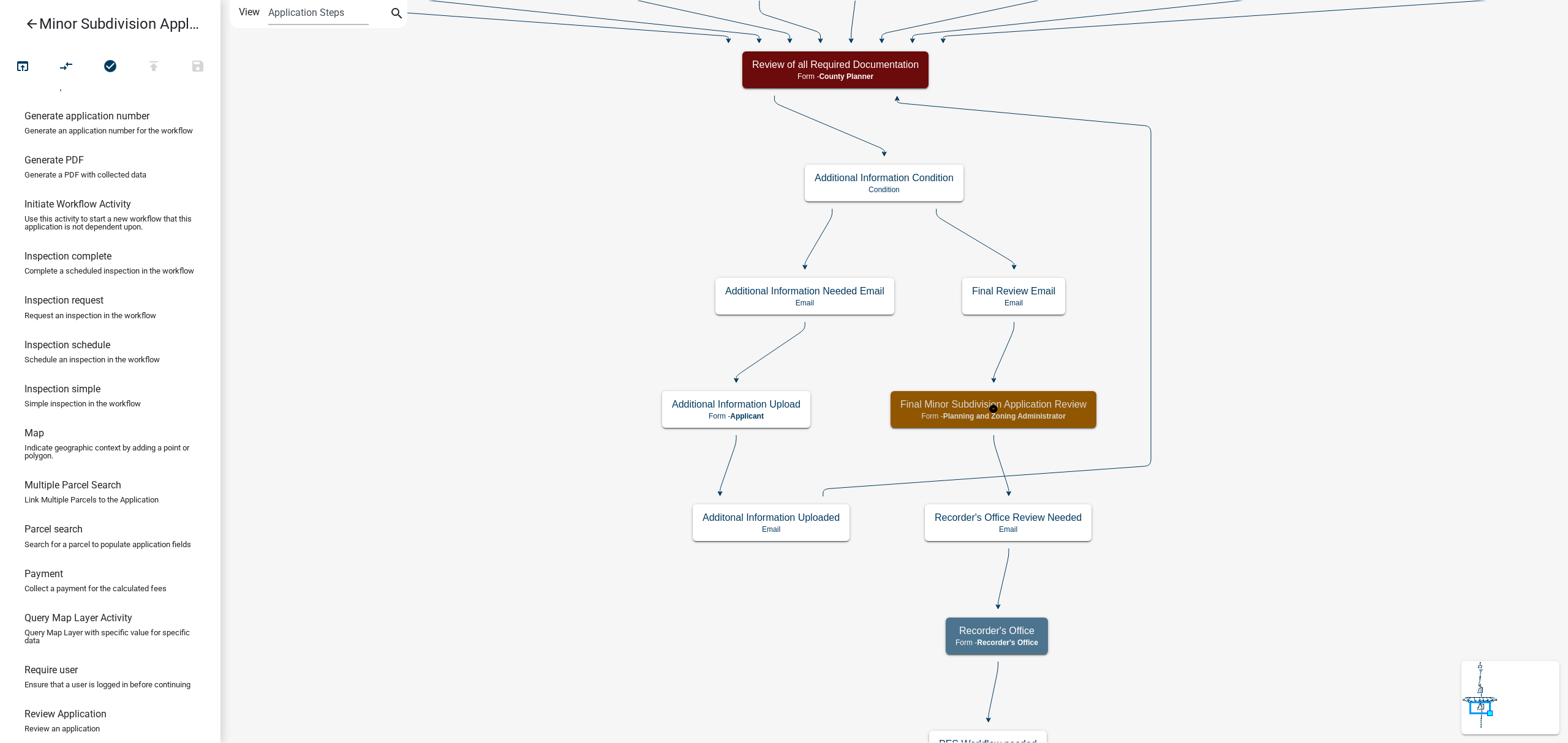
click at [1065, 412] on span "Planning and Zoning Administrator" at bounding box center [1004, 416] width 123 height 9
select select "BC51BCED-BE07-4D66-A874-17FDE660437E"
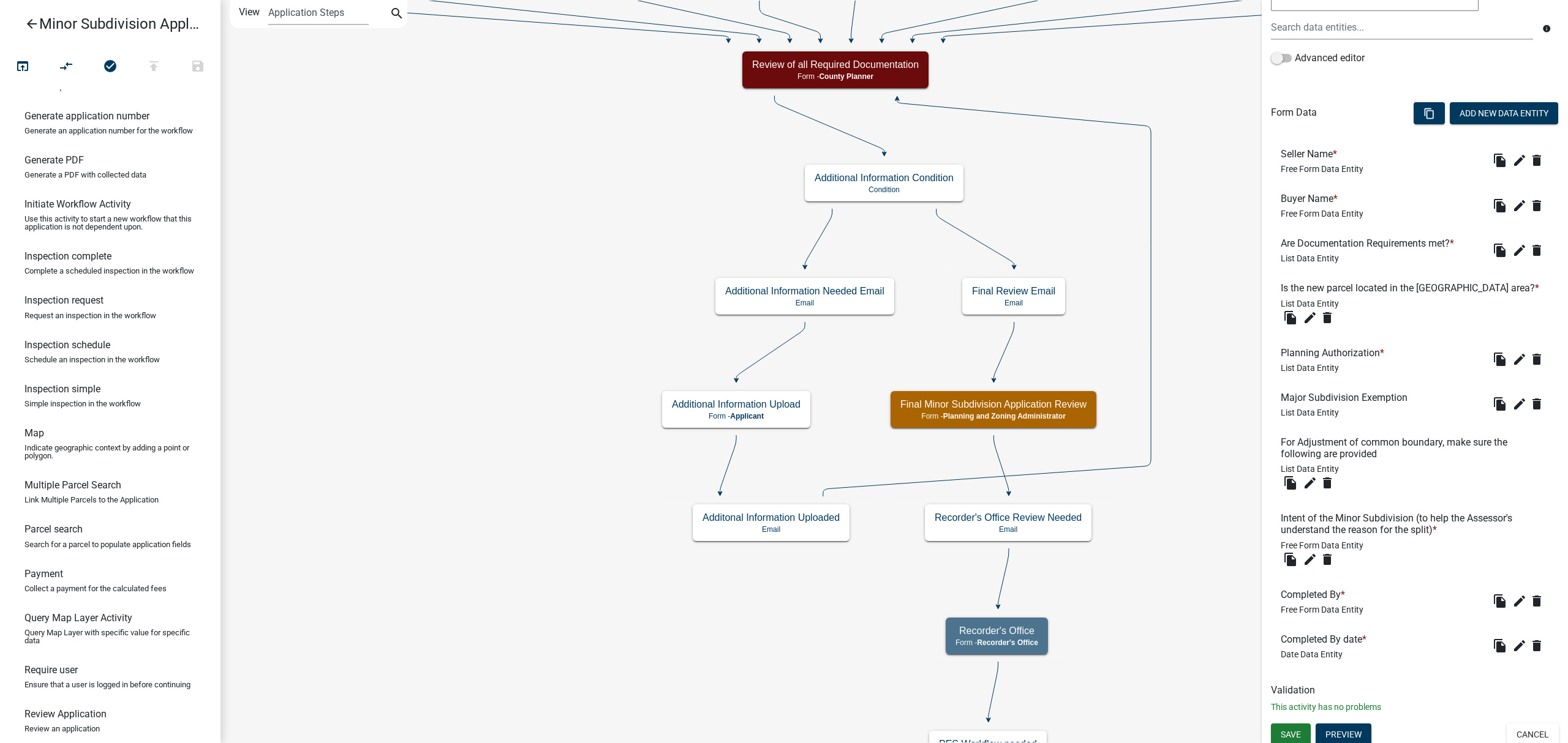
scroll to position [305, 0]
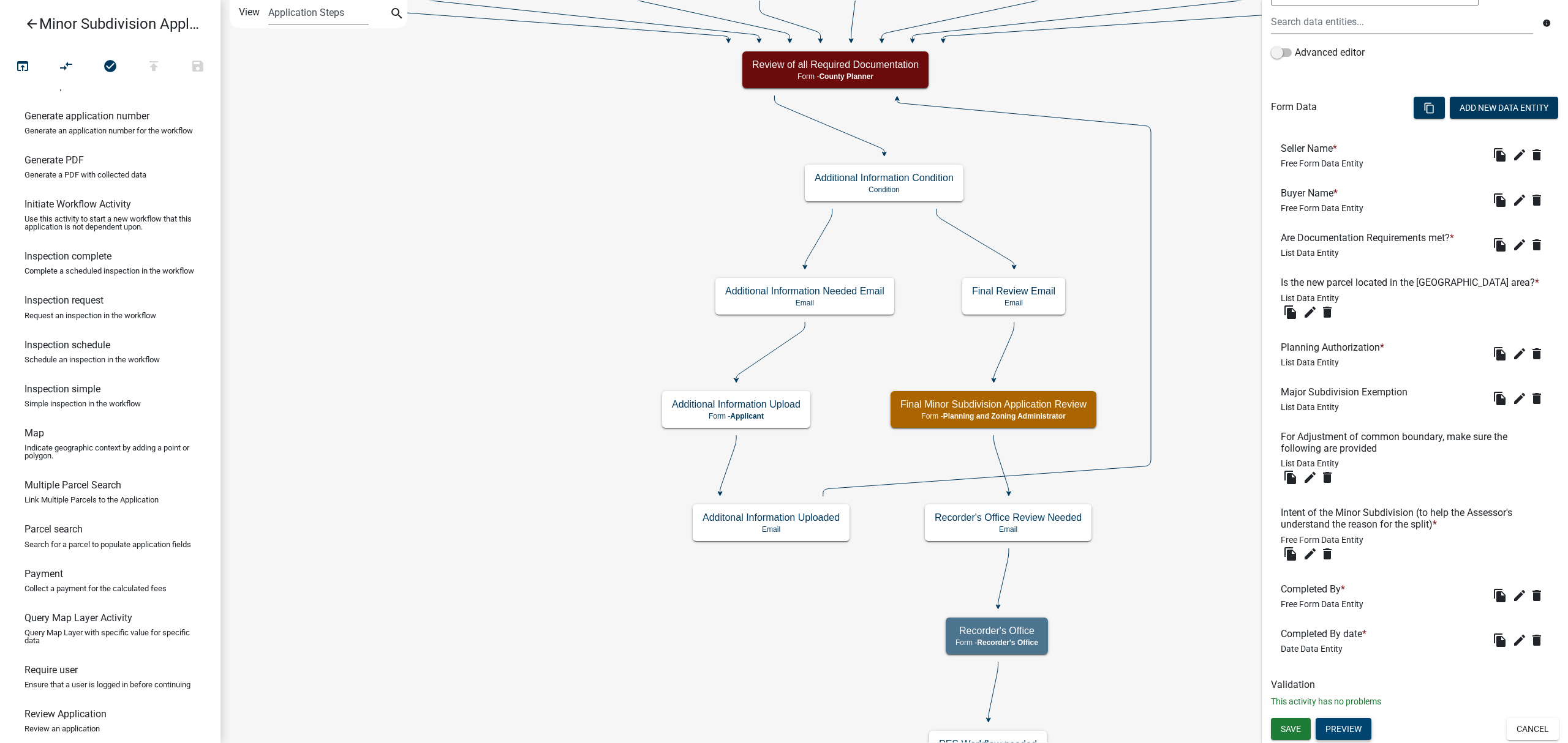
click at [1342, 731] on button "Preview" at bounding box center [1343, 729] width 56 height 22
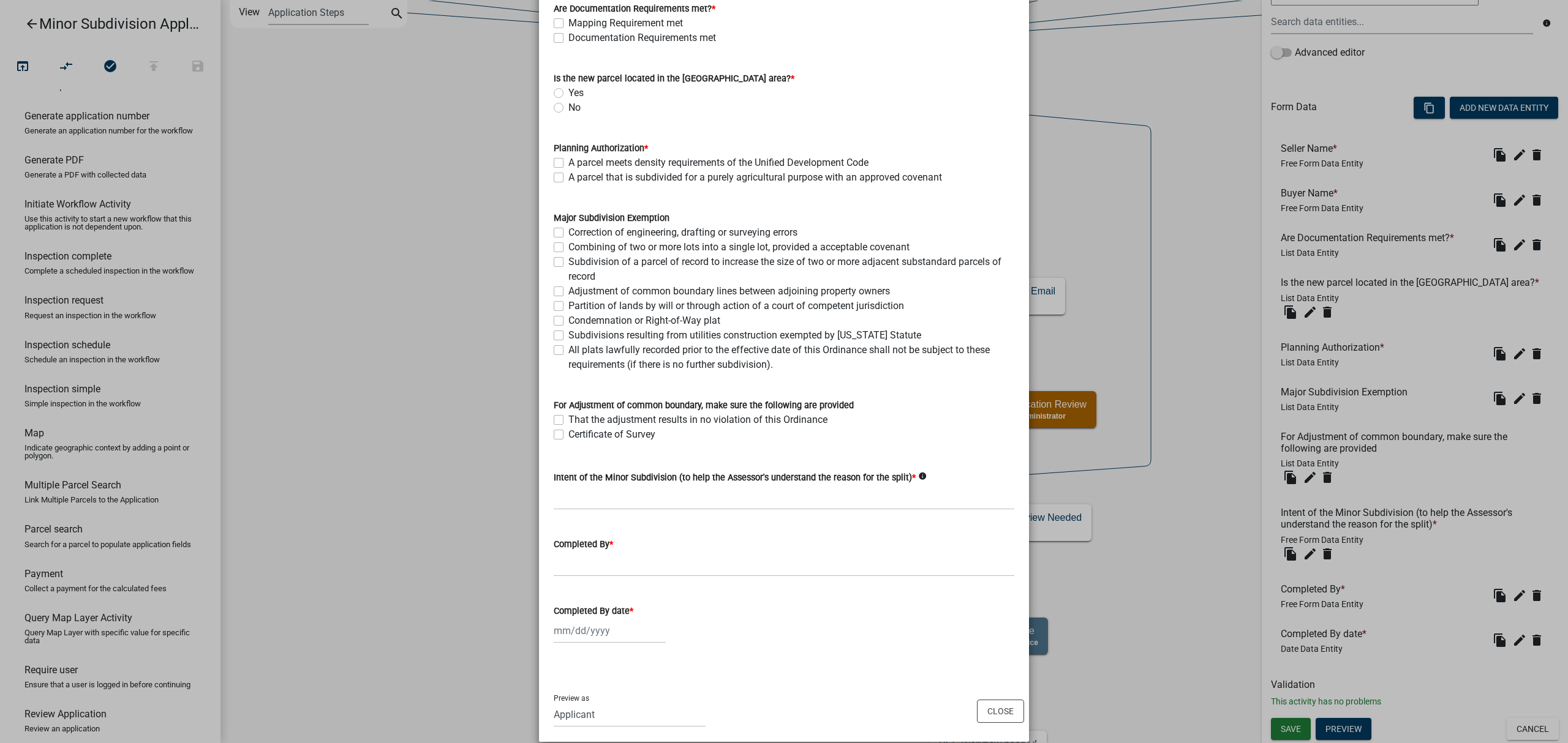
scroll to position [245, 0]
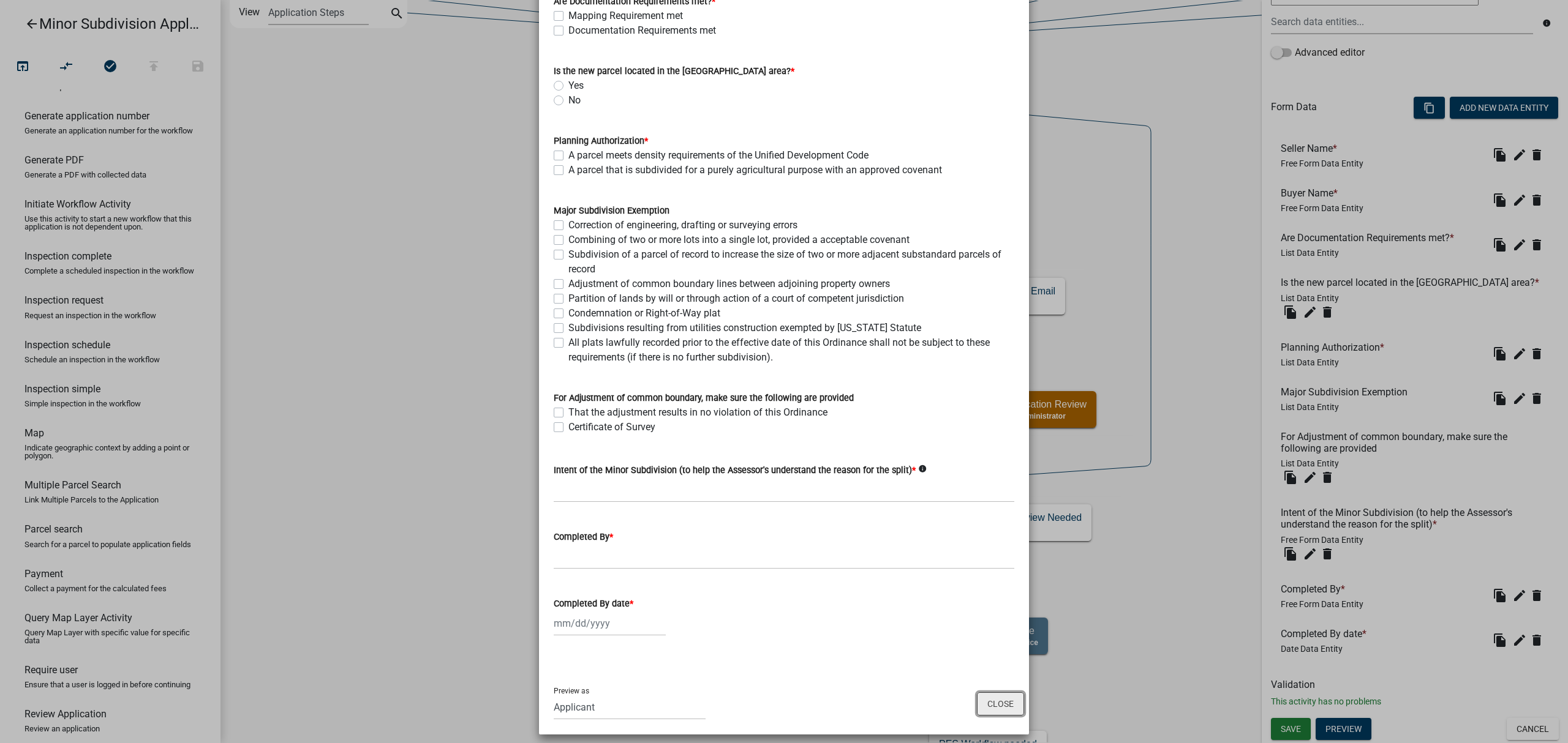
click at [1002, 708] on button "Close" at bounding box center [1001, 704] width 47 height 23
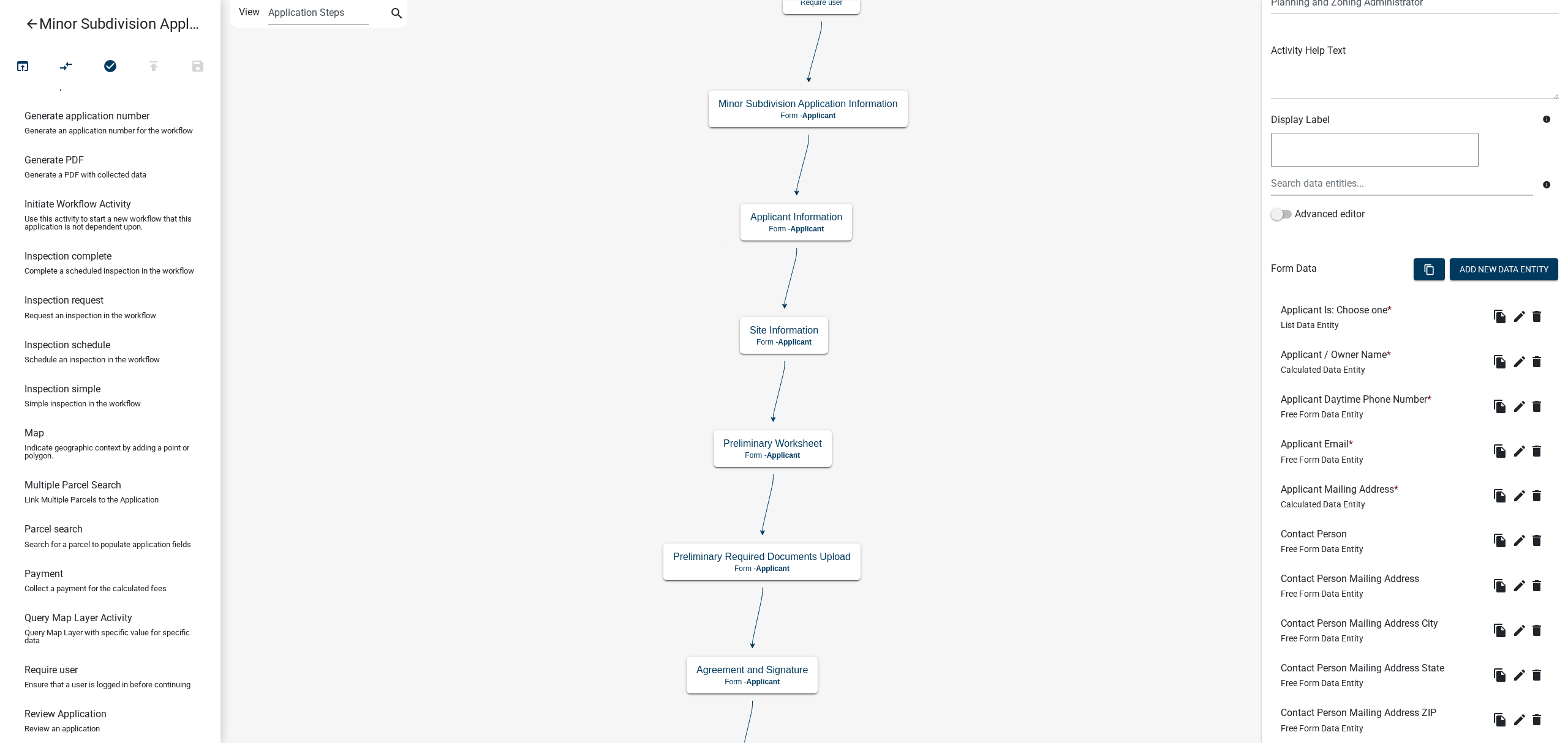
scroll to position [238, 0]
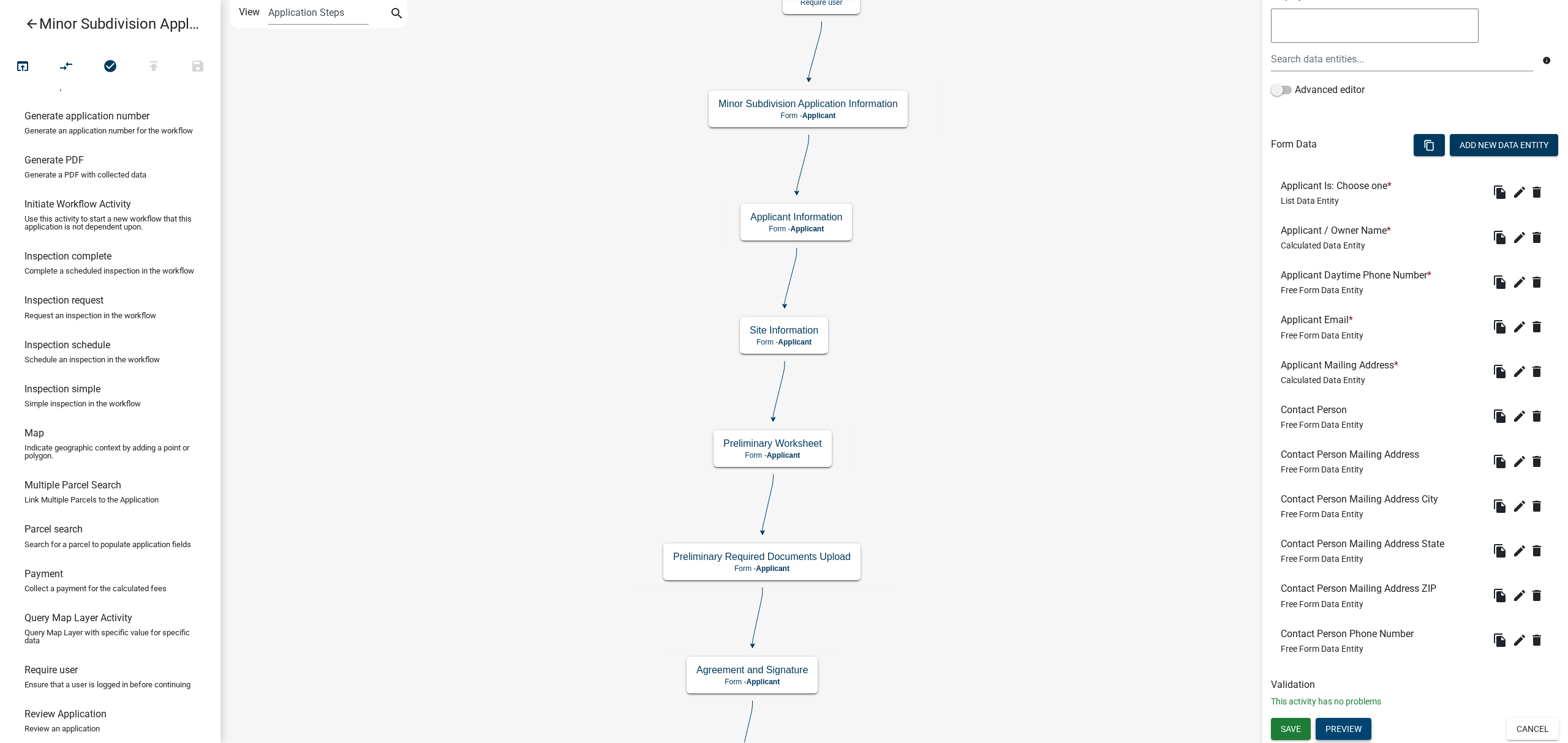
click at [1353, 723] on button "Preview" at bounding box center [1343, 729] width 56 height 22
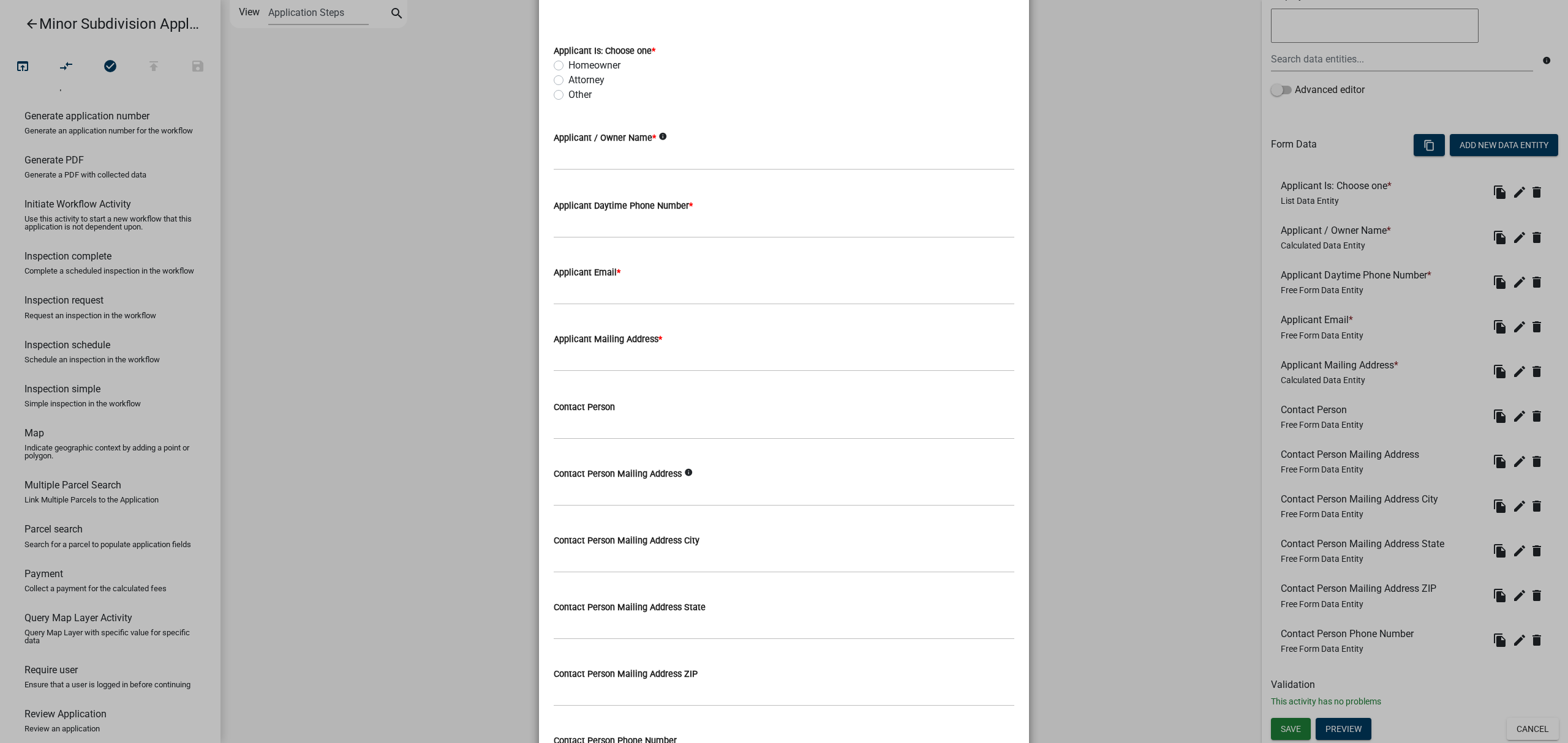
scroll to position [206, 0]
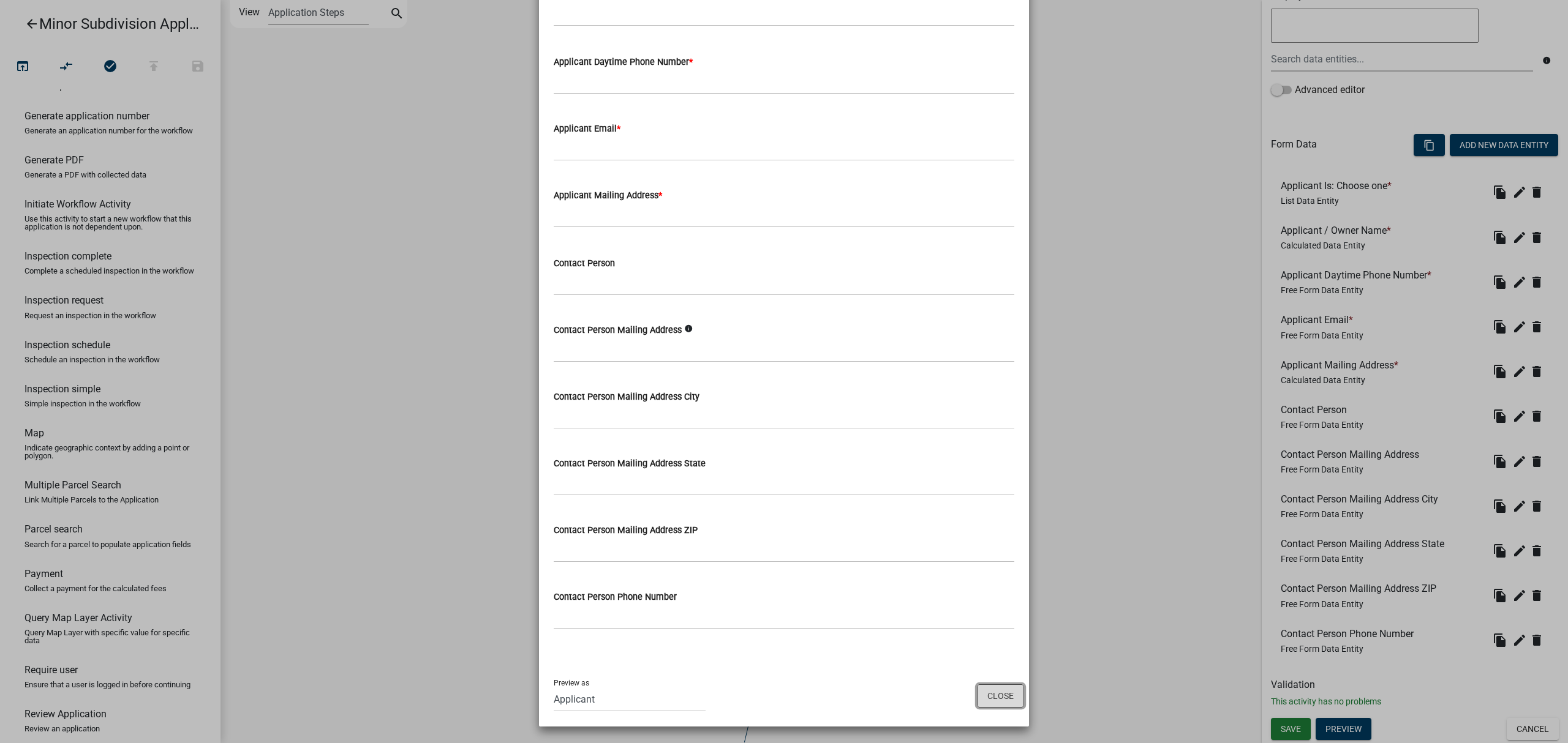
click at [978, 706] on button "Close" at bounding box center [1001, 696] width 47 height 23
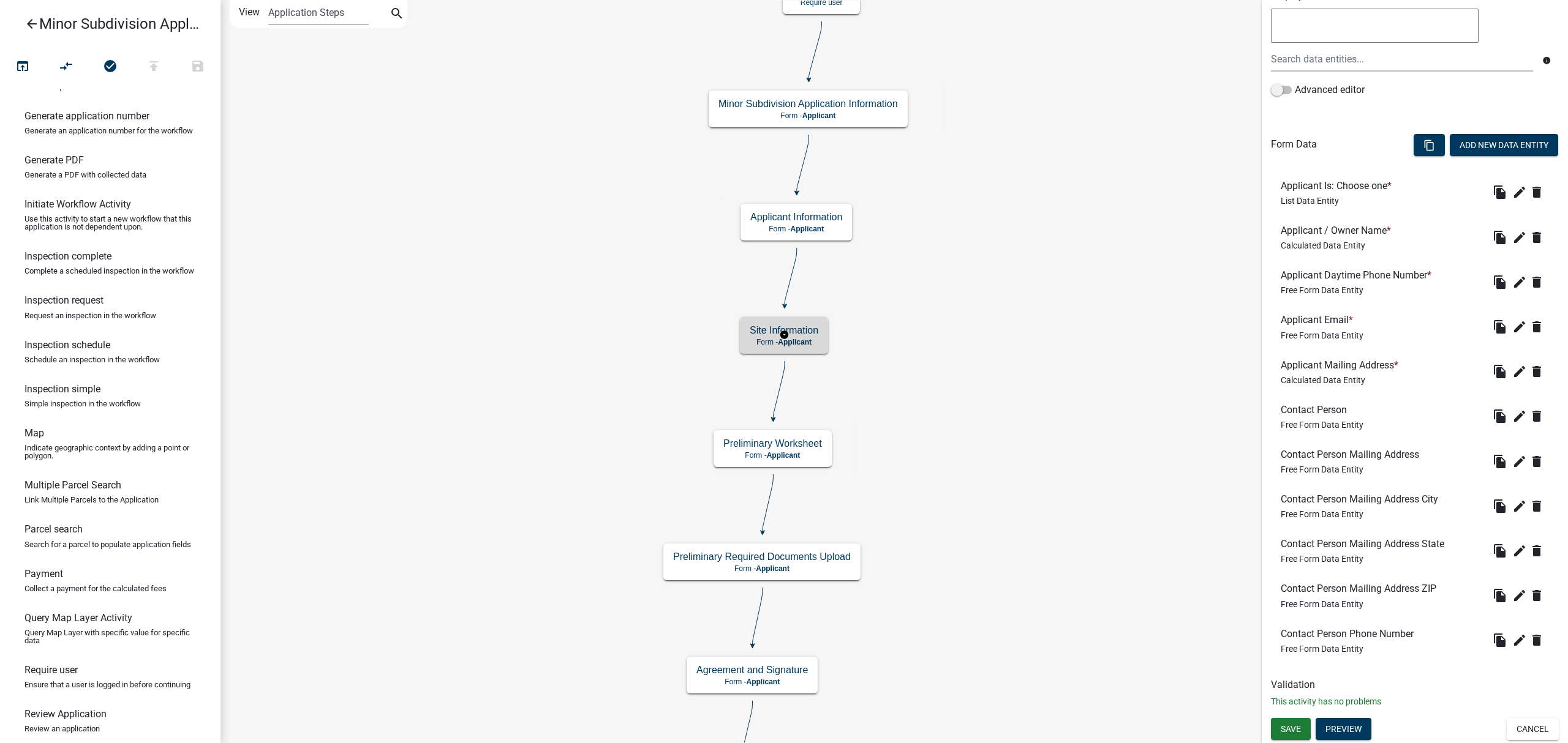
scroll to position [0, 0]
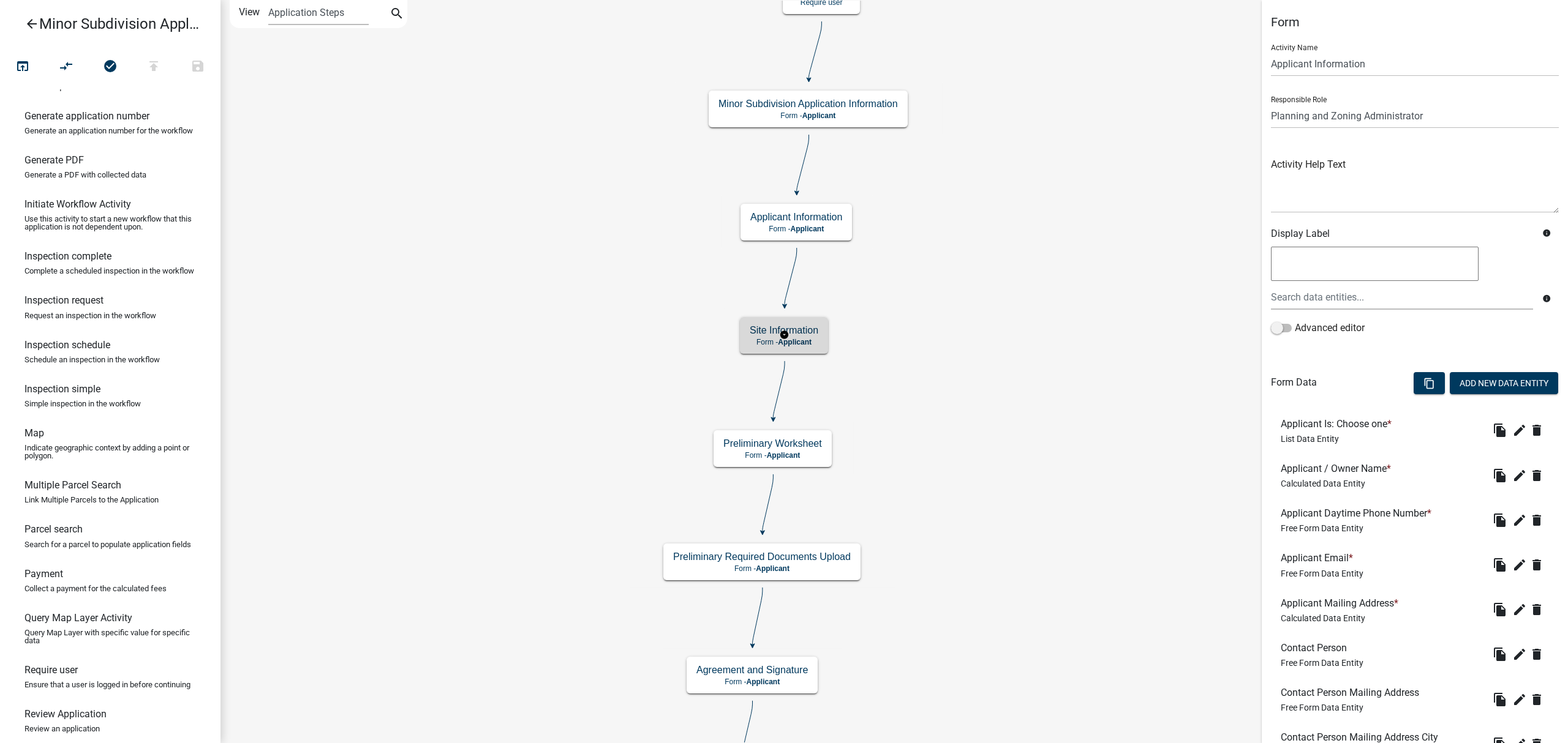
select select "BC51BCED-BE07-4D66-A874-17FDE660437E"
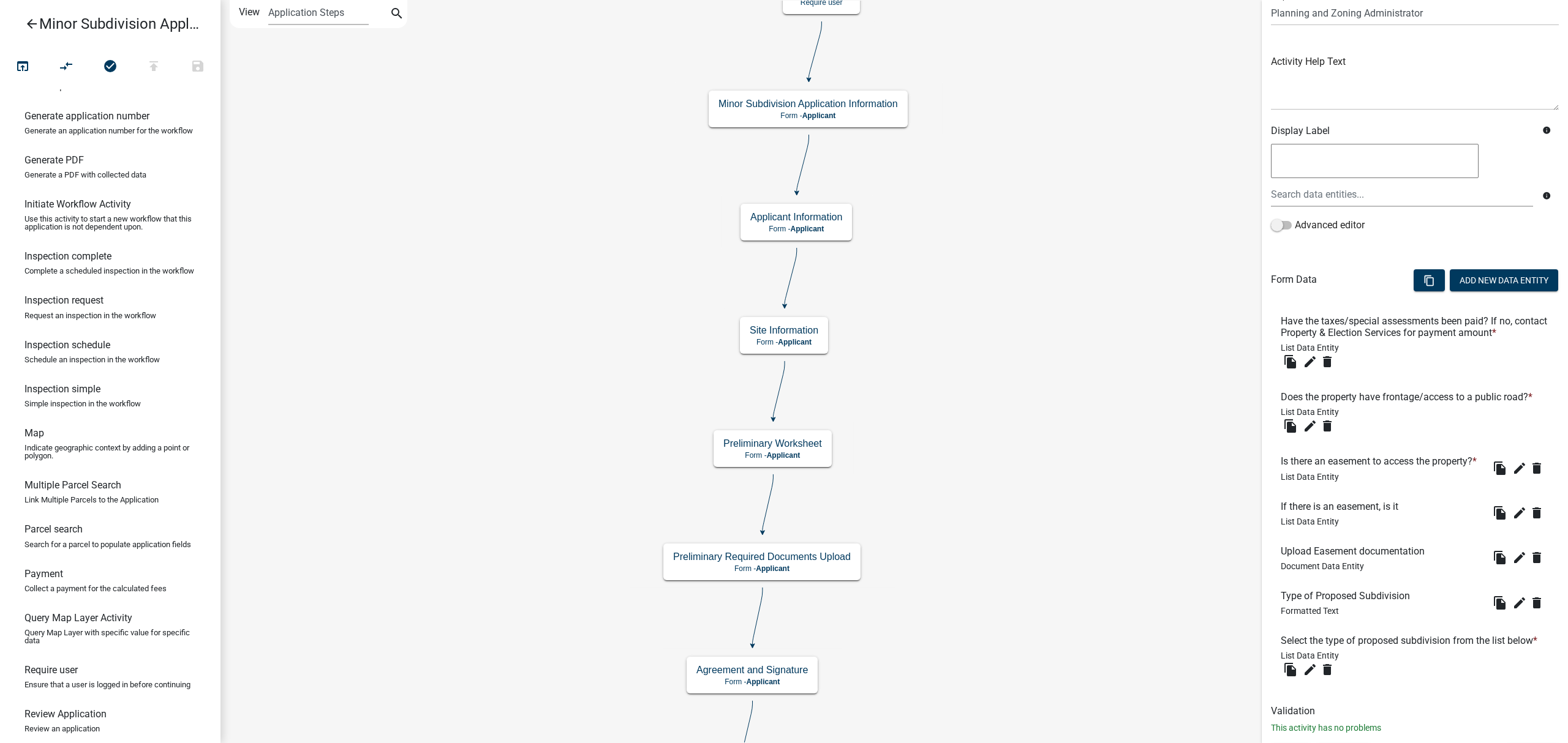
scroll to position [184, 0]
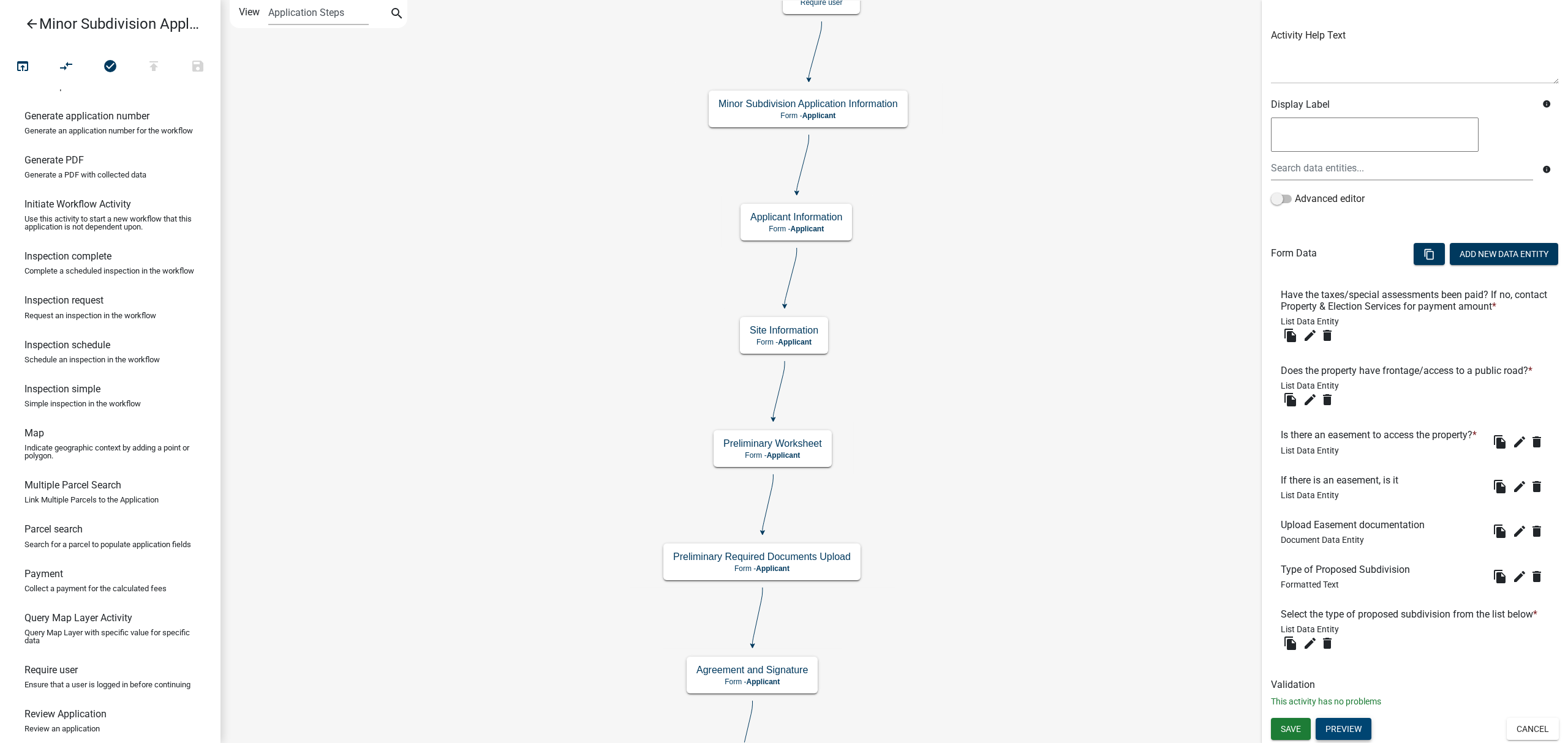
click at [1352, 737] on button "Preview" at bounding box center [1343, 729] width 56 height 22
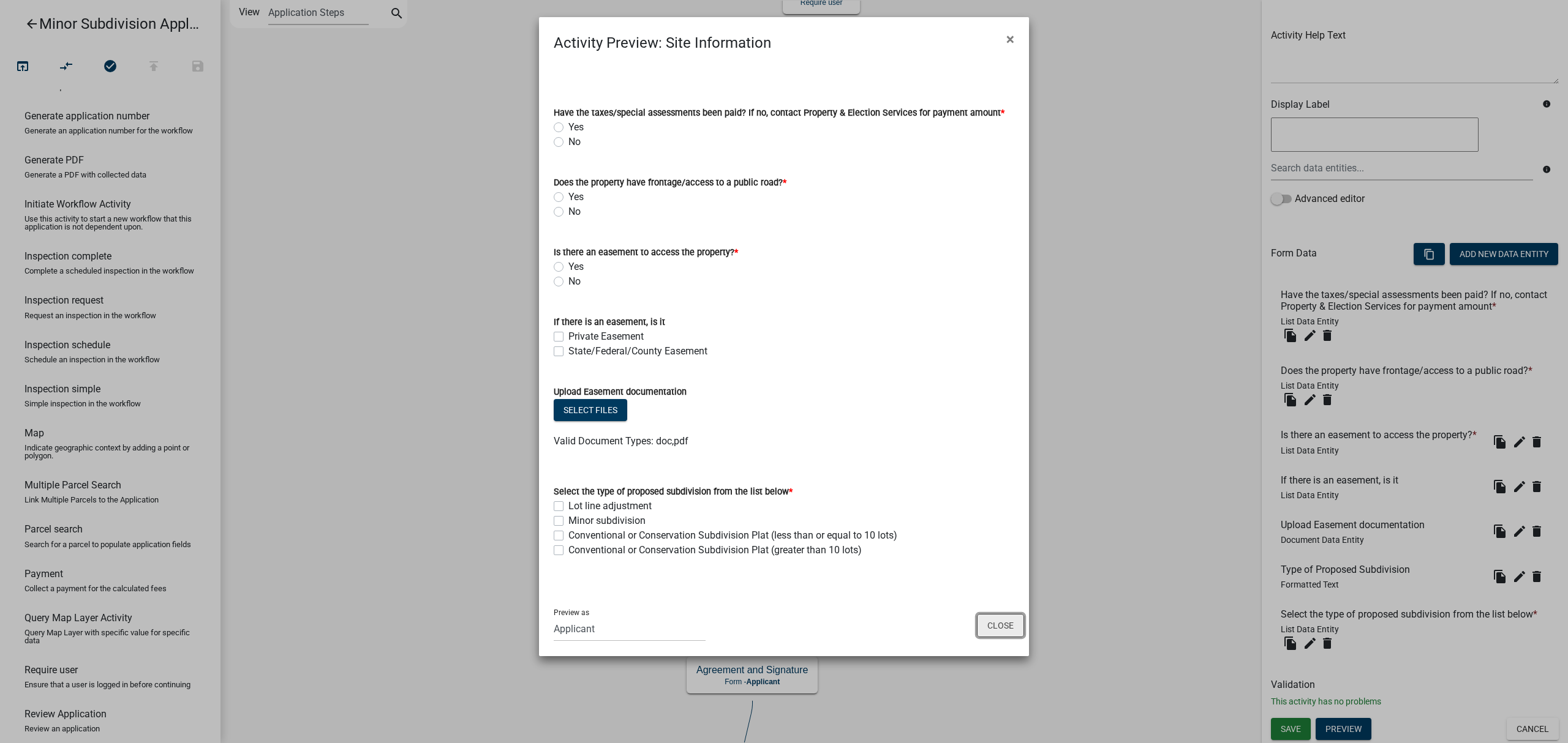
click at [1006, 626] on button "Close" at bounding box center [1001, 625] width 47 height 23
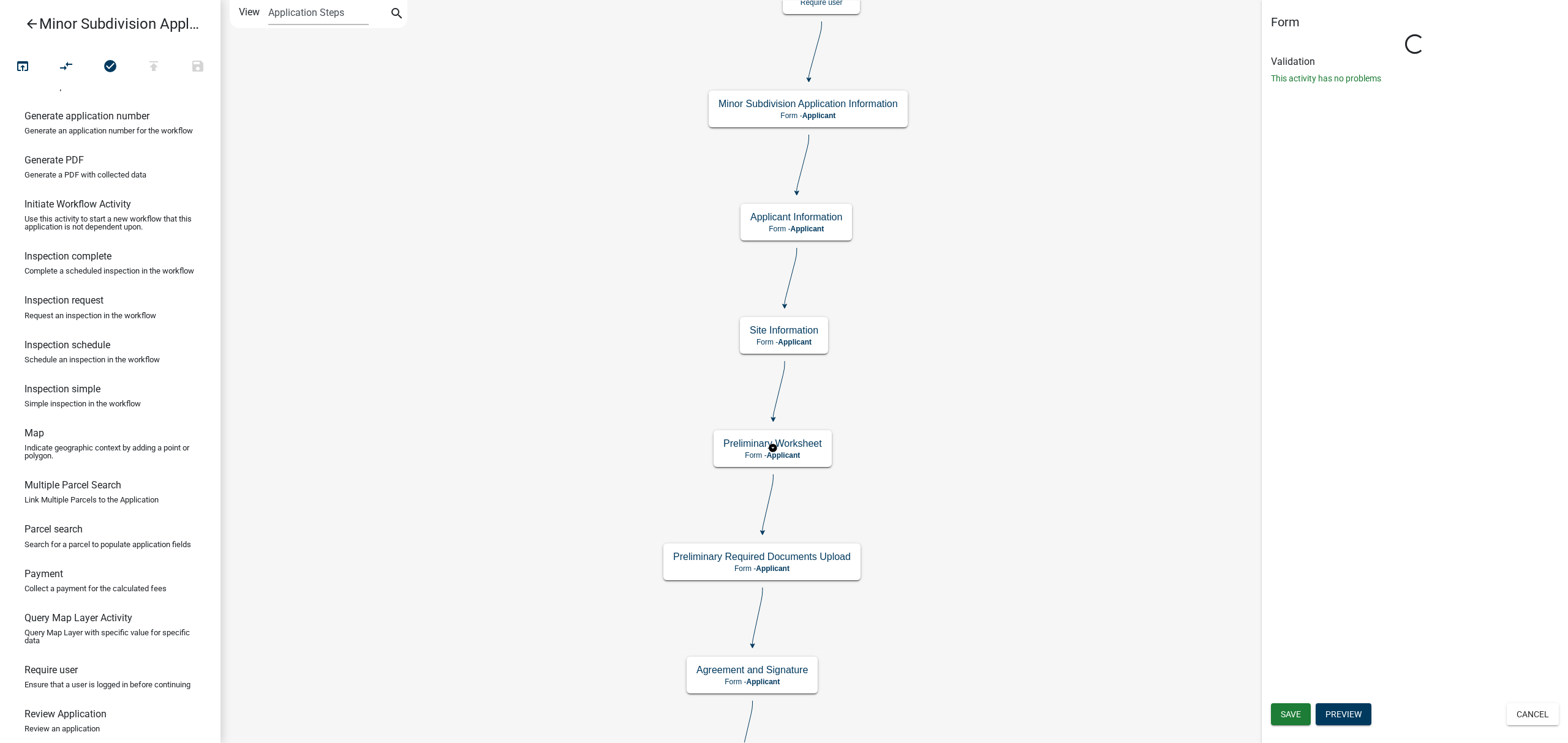
scroll to position [0, 0]
select select "BC51BCED-BE07-4D66-A874-17FDE660437E"
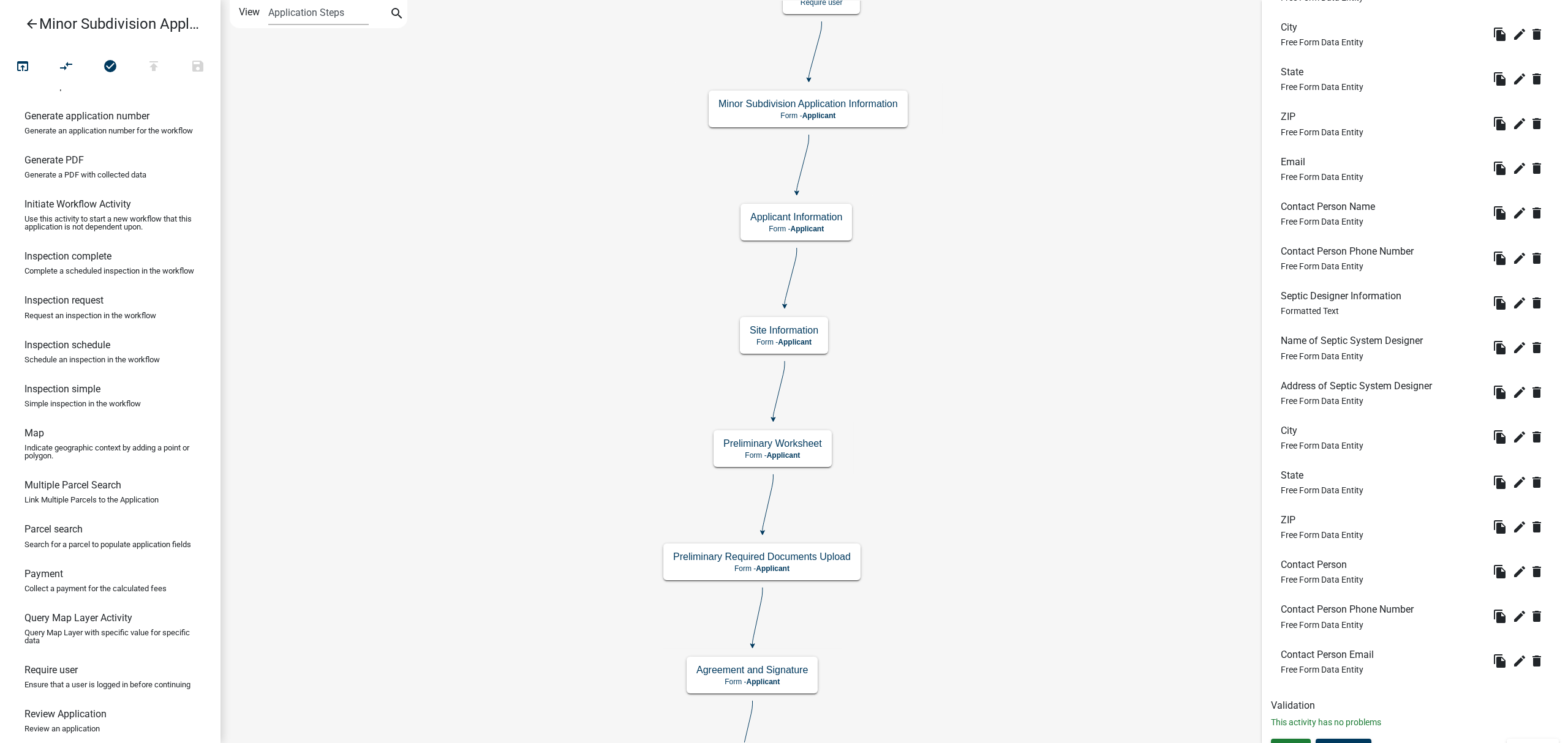
scroll to position [955, 0]
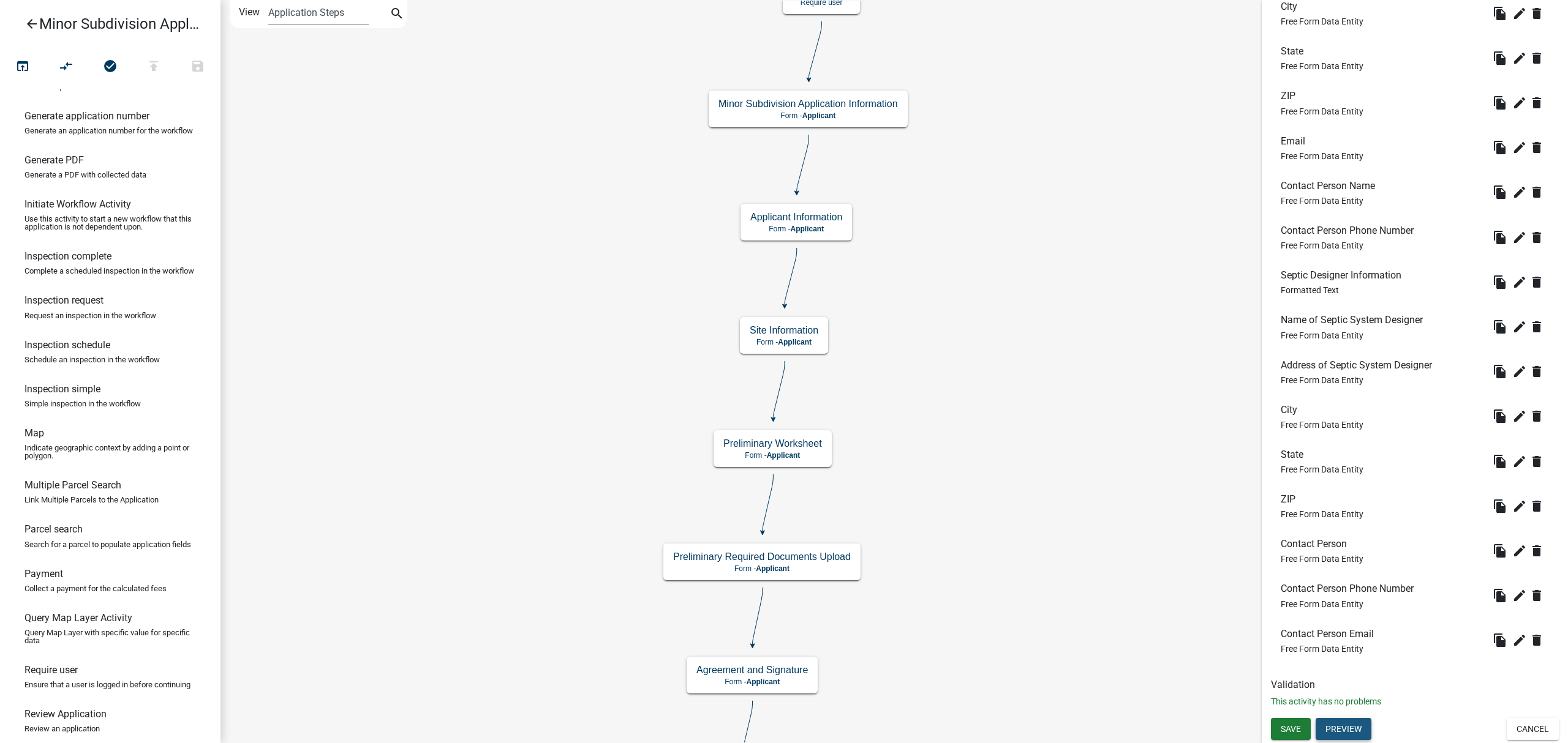
click at [1351, 721] on button "Preview" at bounding box center [1343, 729] width 56 height 22
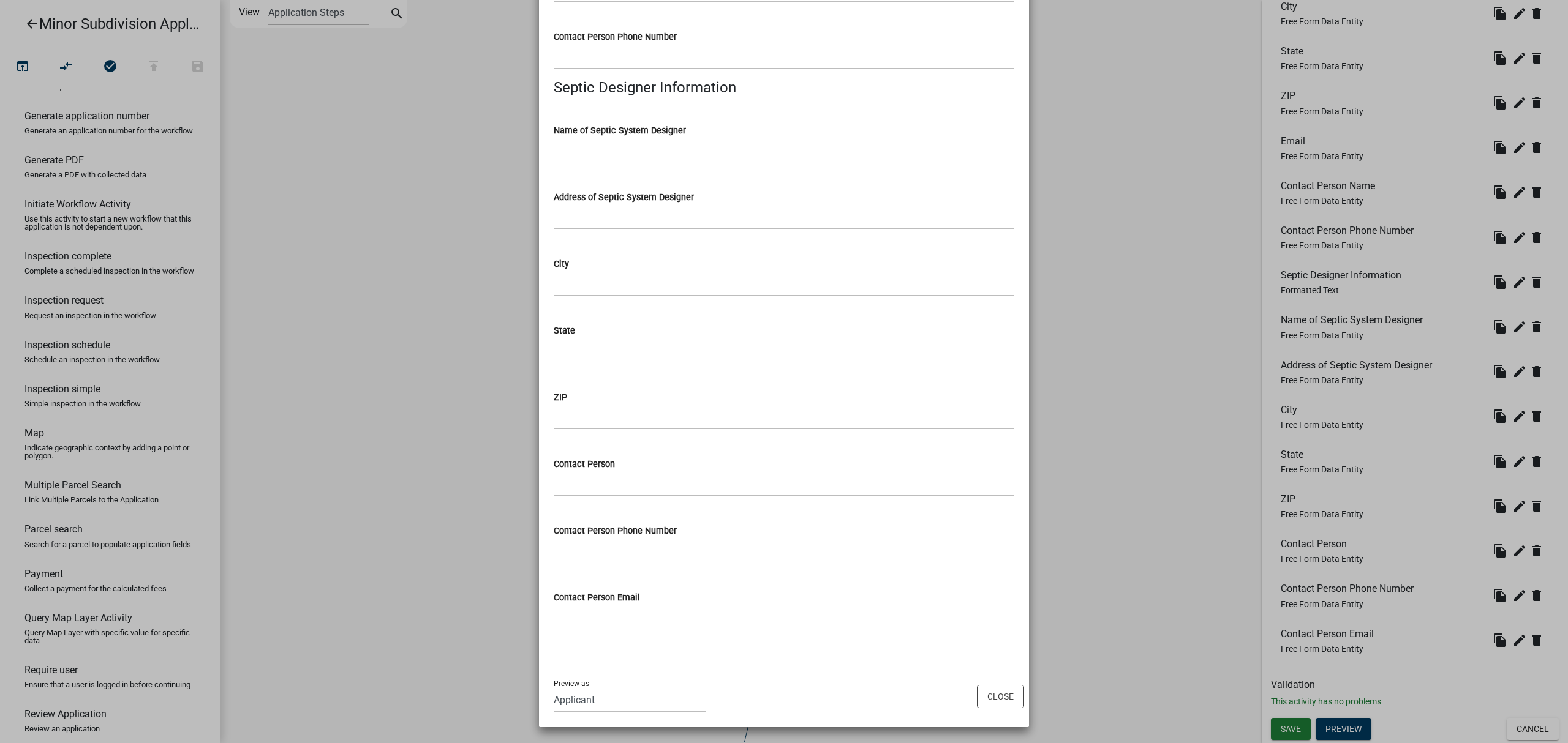
scroll to position [1083, 0]
click at [982, 691] on button "Close" at bounding box center [1001, 696] width 47 height 23
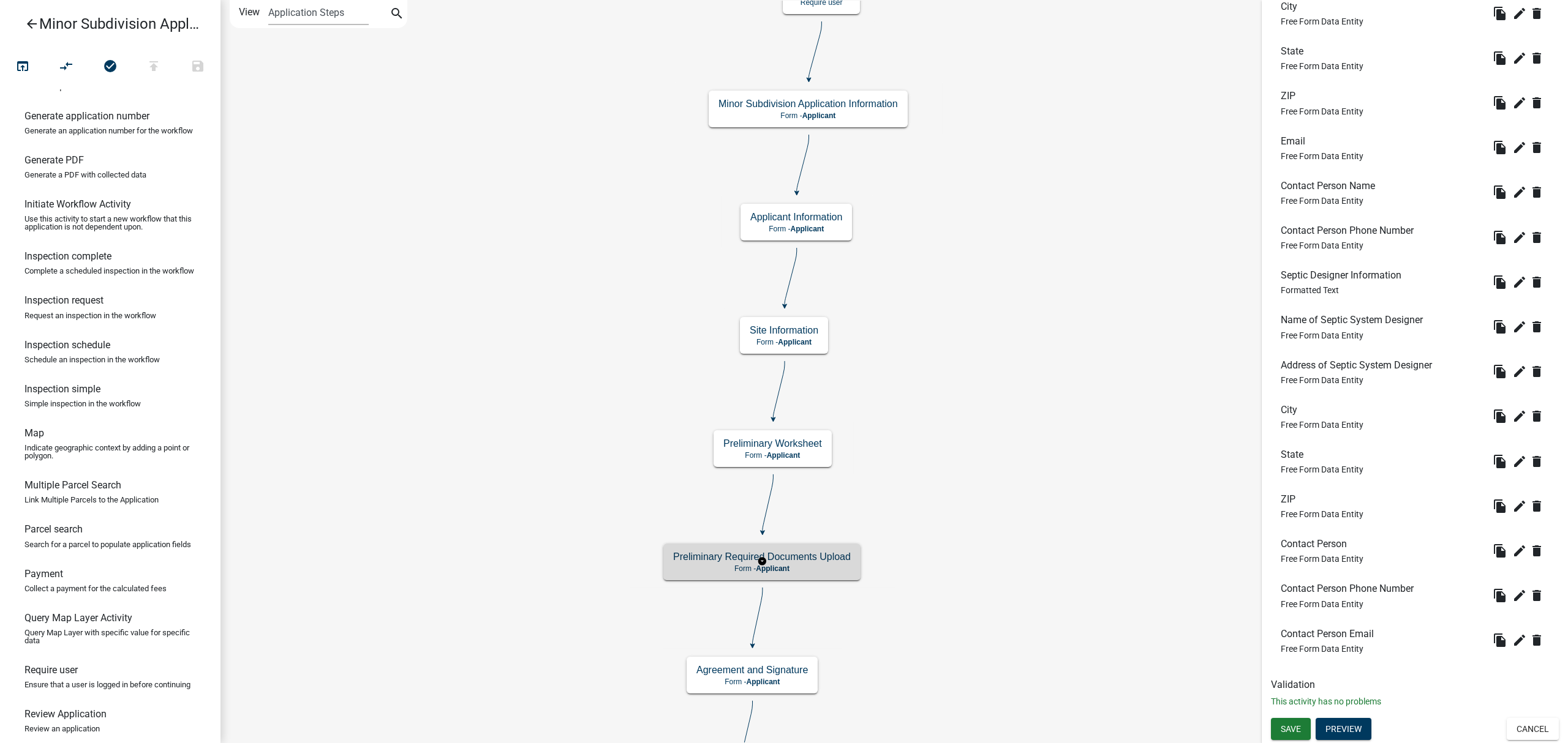
scroll to position [0, 0]
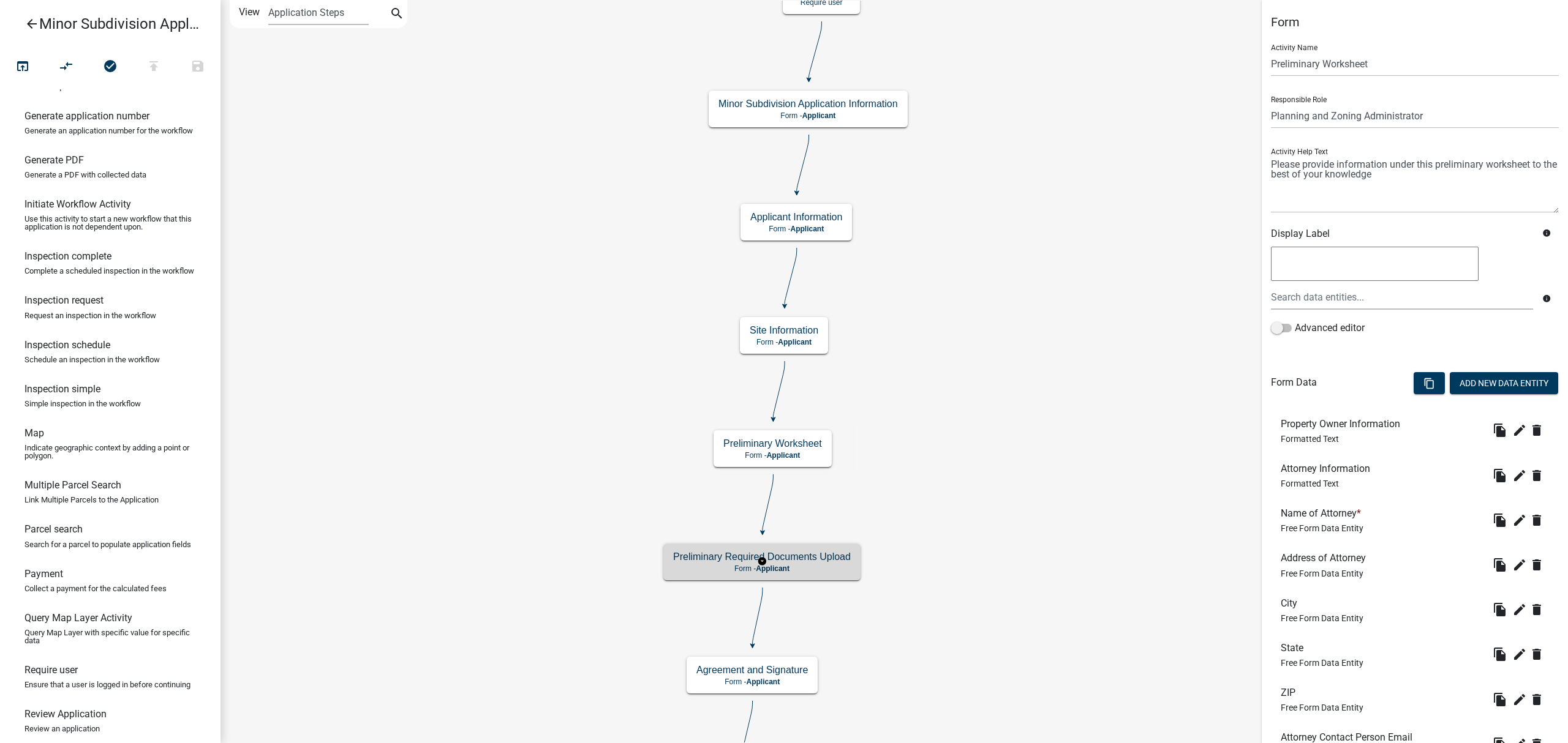
select select "BC51BCED-BE07-4D66-A874-17FDE660437E"
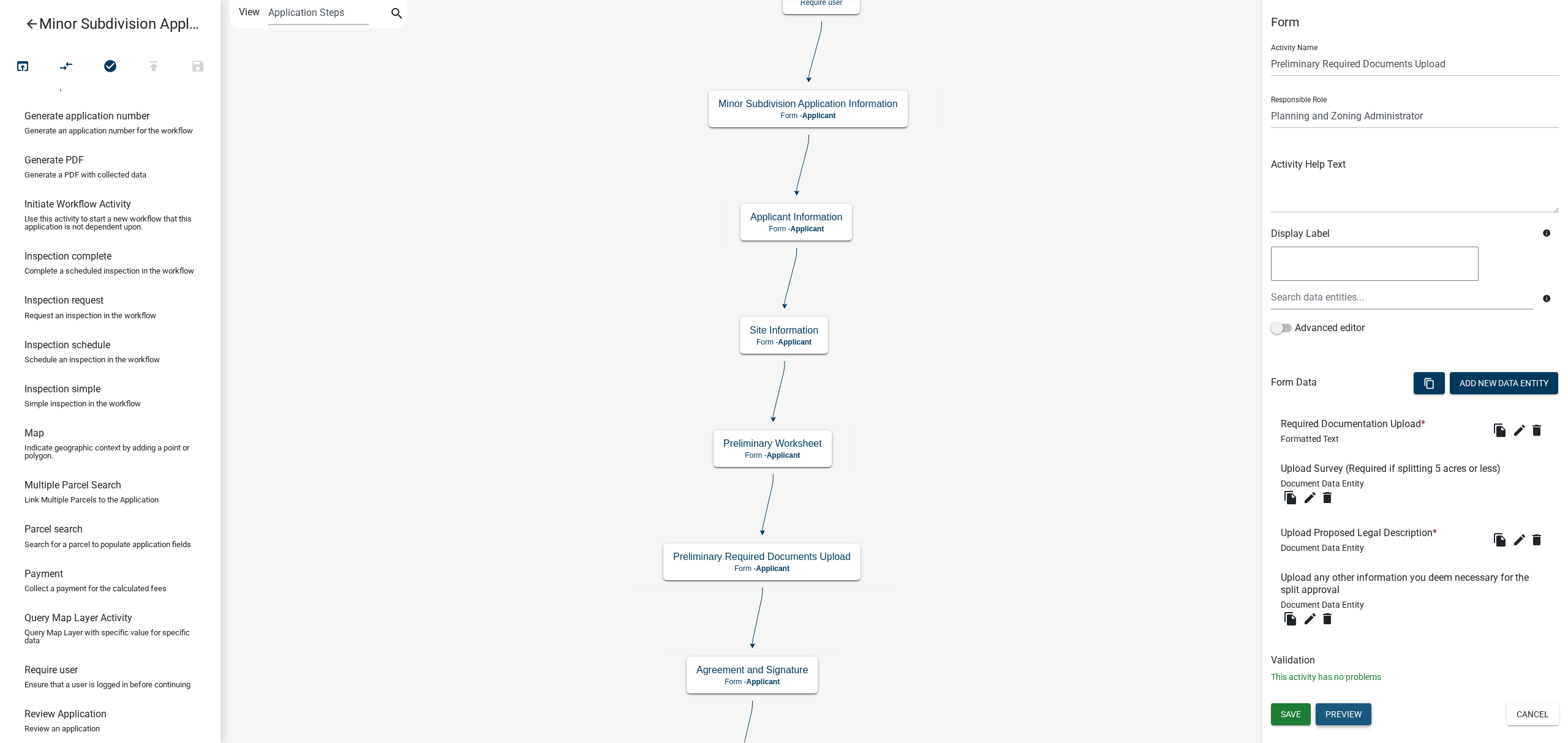
click at [1360, 717] on button "Preview" at bounding box center [1343, 715] width 56 height 22
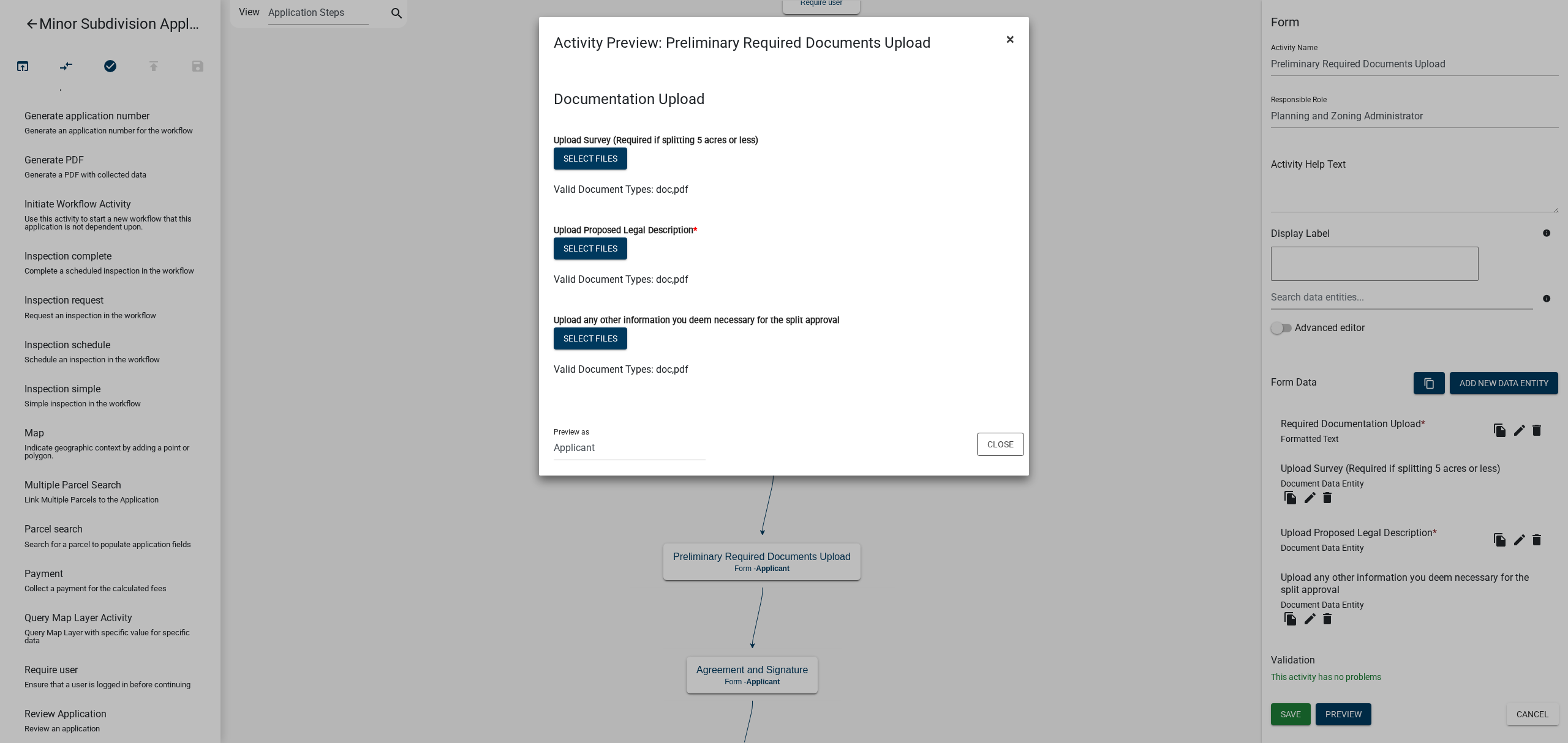
click at [1010, 32] on span "×" at bounding box center [1010, 39] width 8 height 17
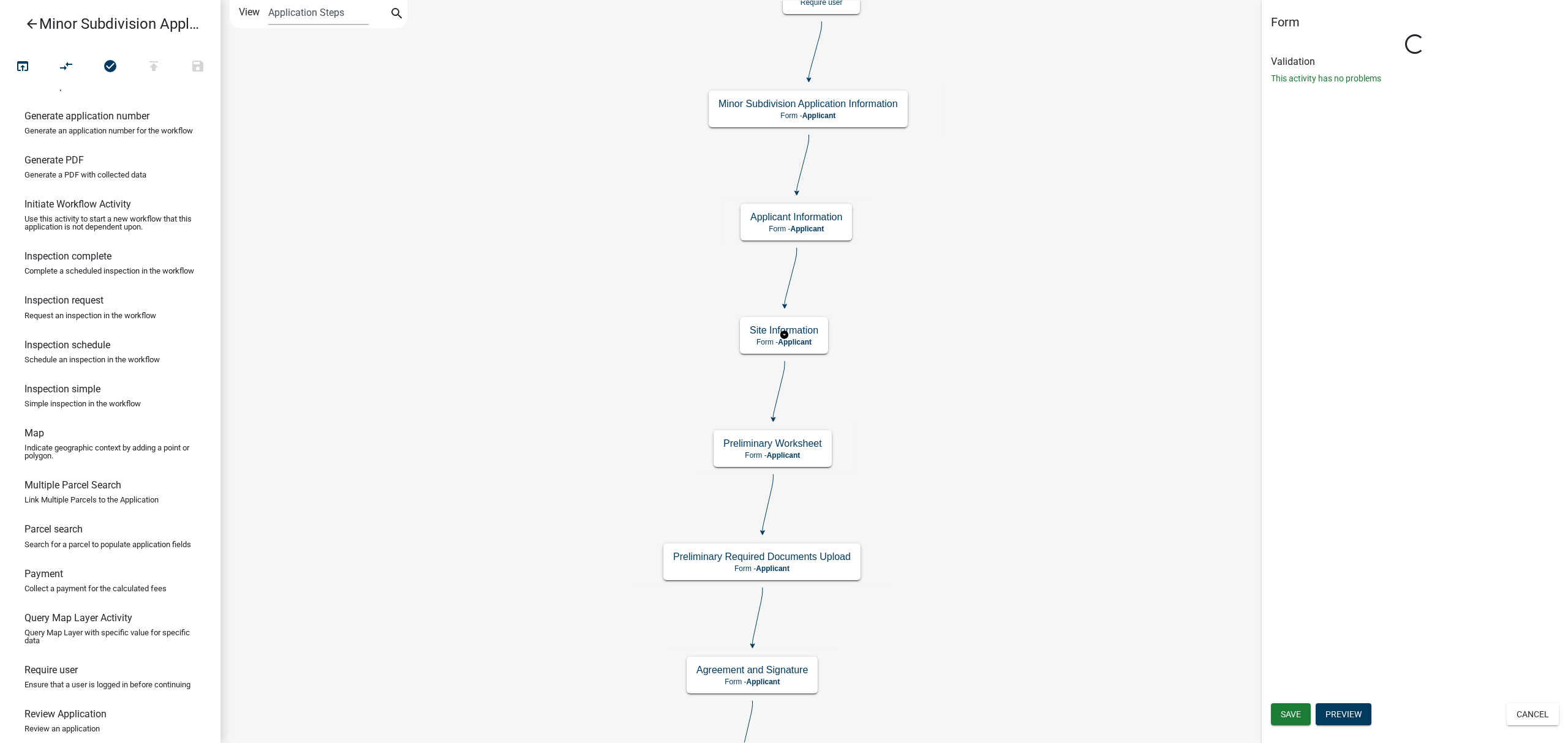
select select "BC51BCED-BE07-4D66-A874-17FDE660437E"
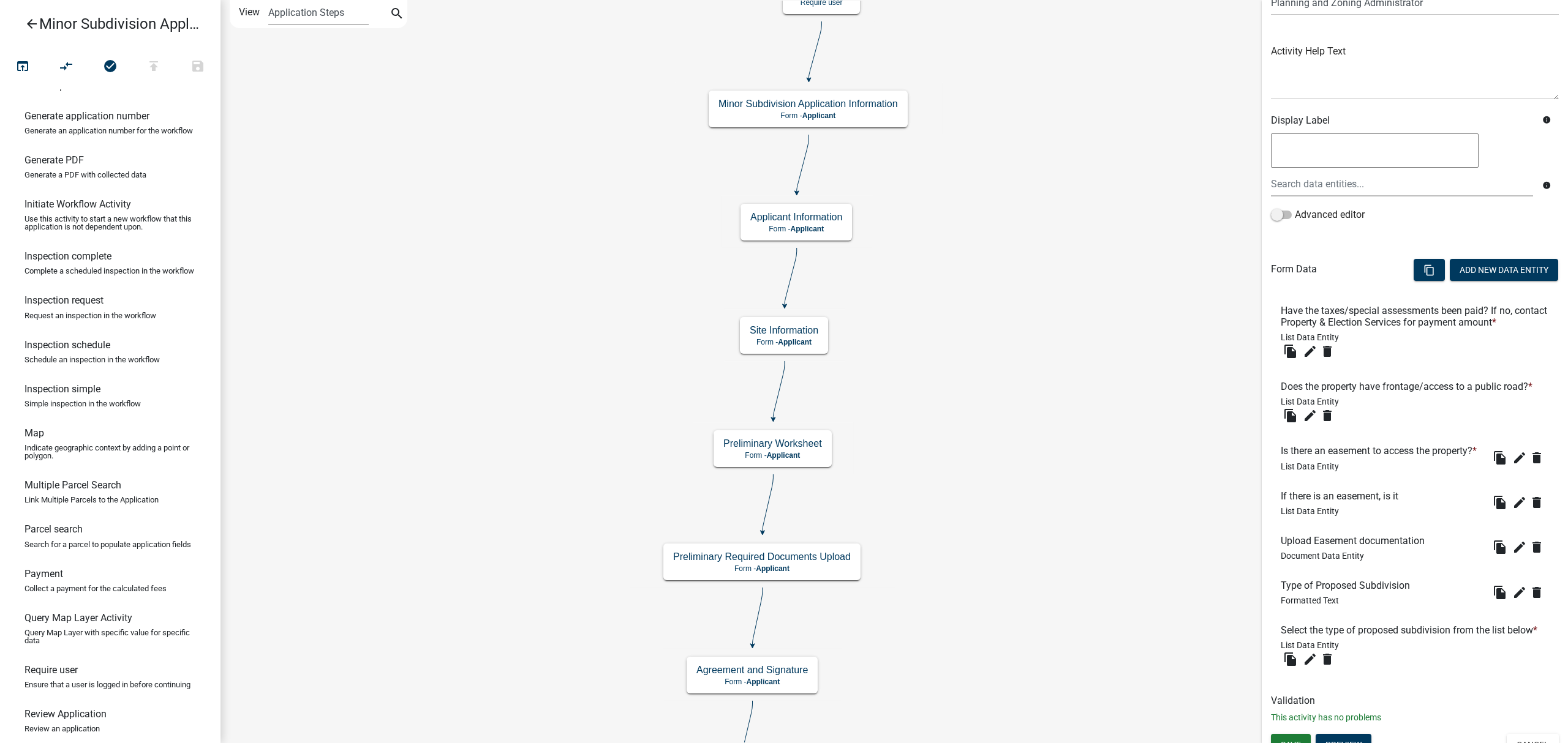
scroll to position [184, 0]
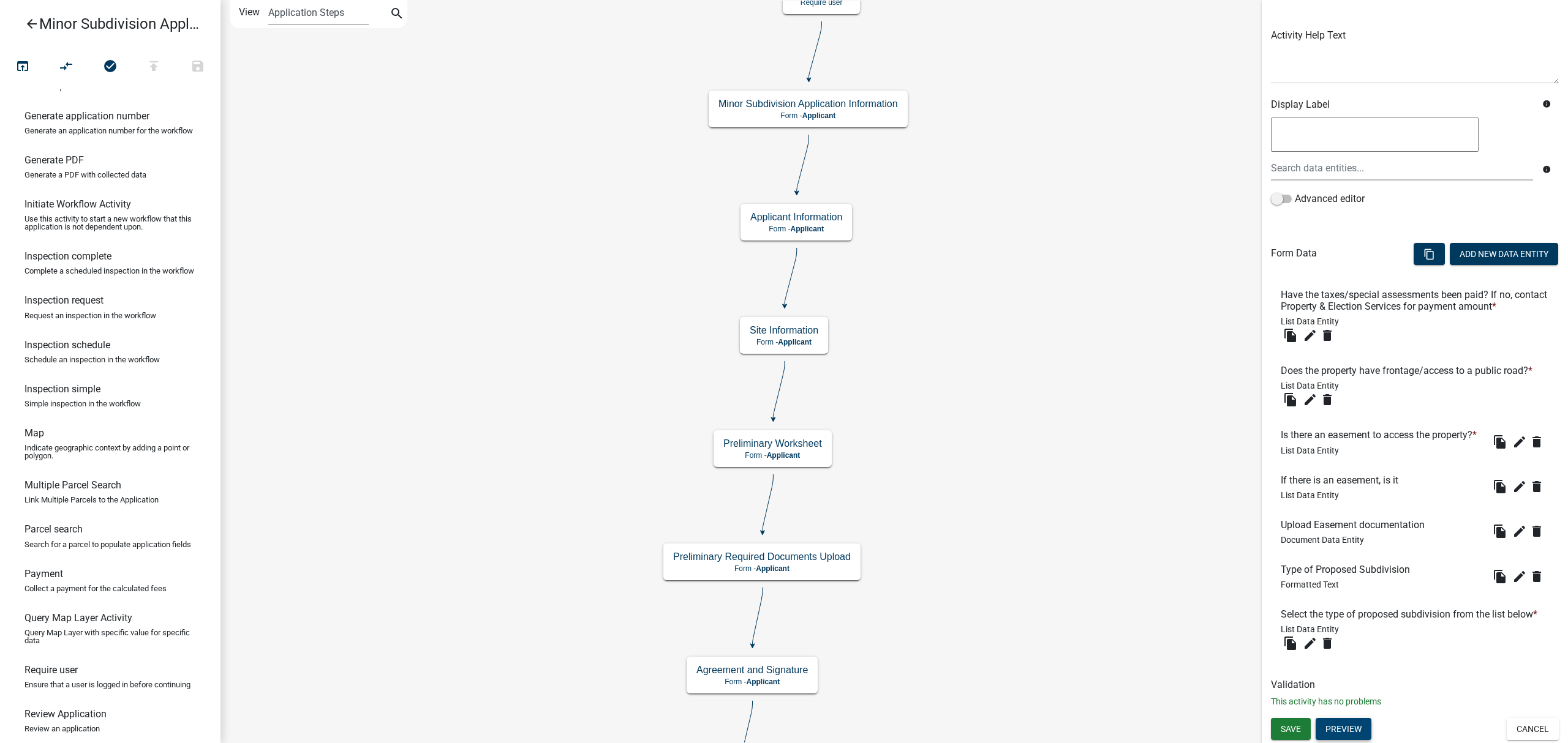
click at [1360, 723] on button "Preview" at bounding box center [1343, 729] width 56 height 22
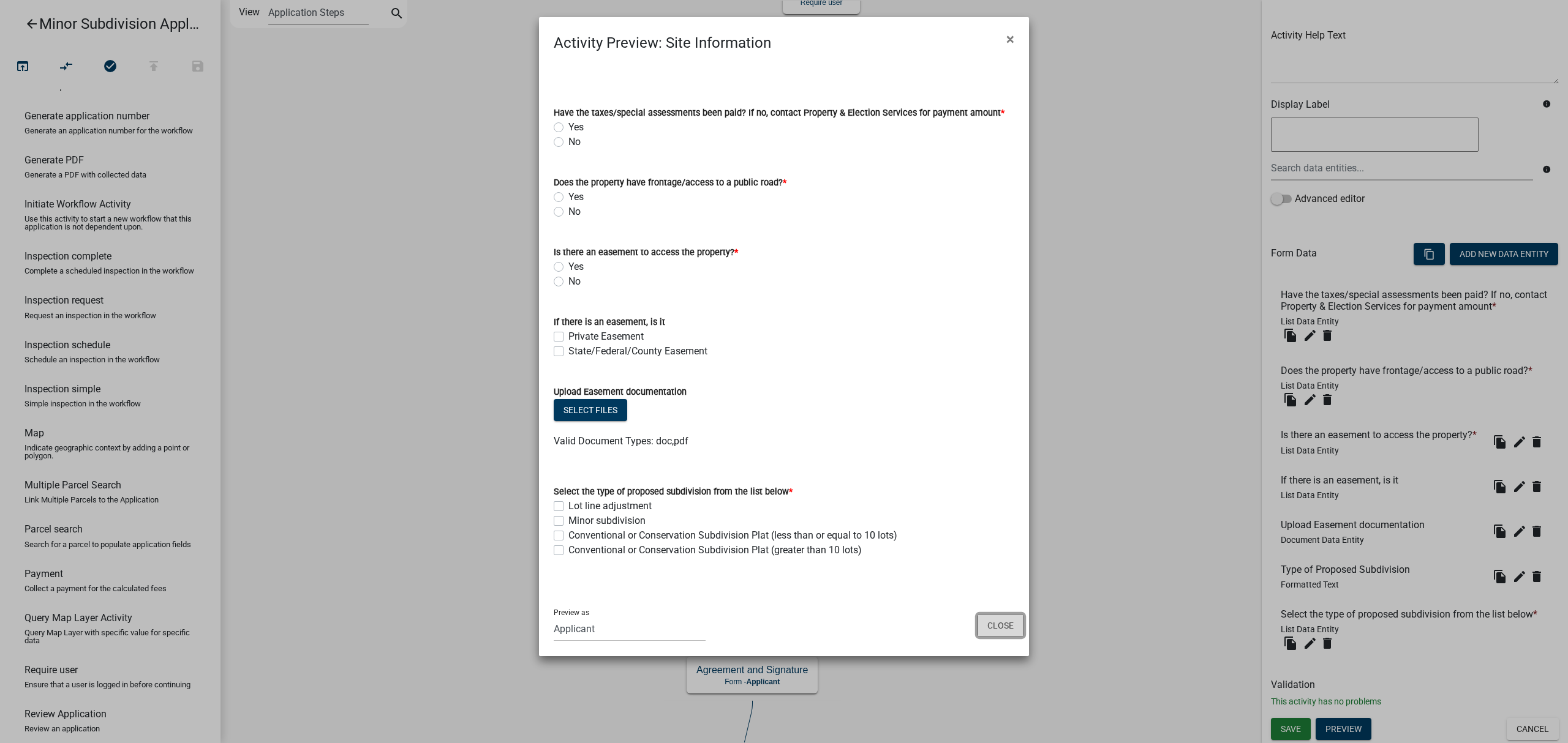
click at [1001, 635] on button "Close" at bounding box center [1001, 625] width 47 height 23
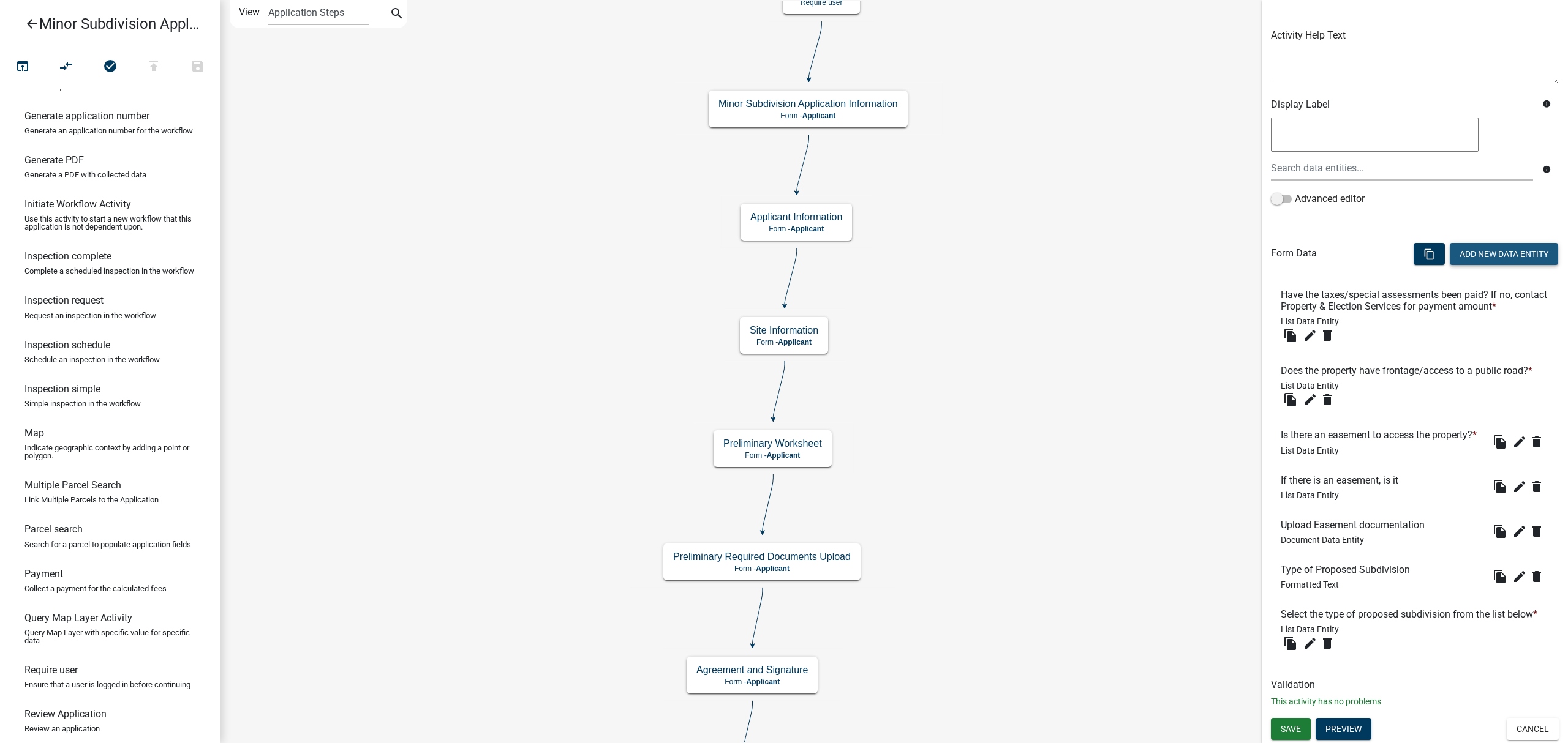
click at [1500, 243] on button "Add New Data Entity" at bounding box center [1504, 254] width 108 height 22
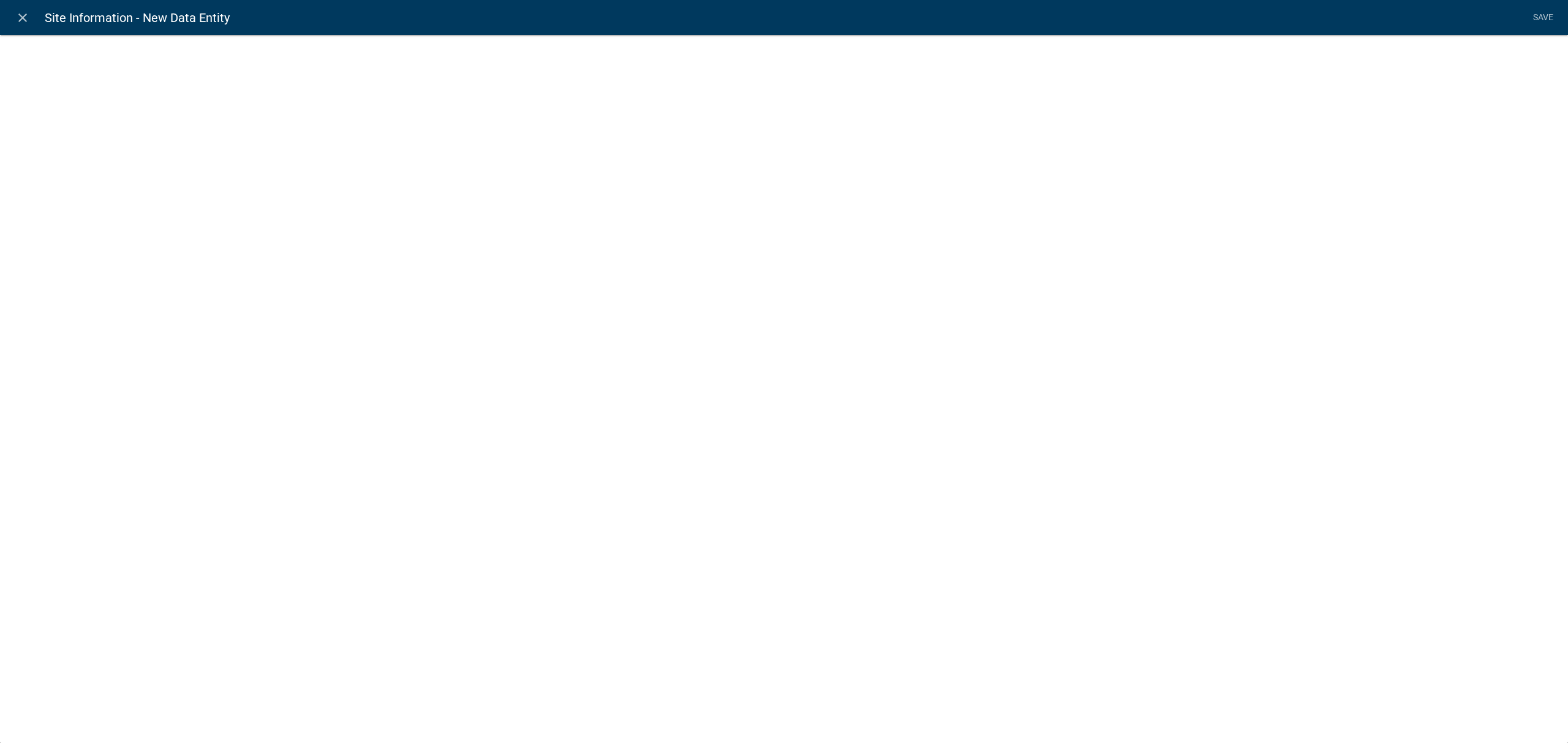
select select
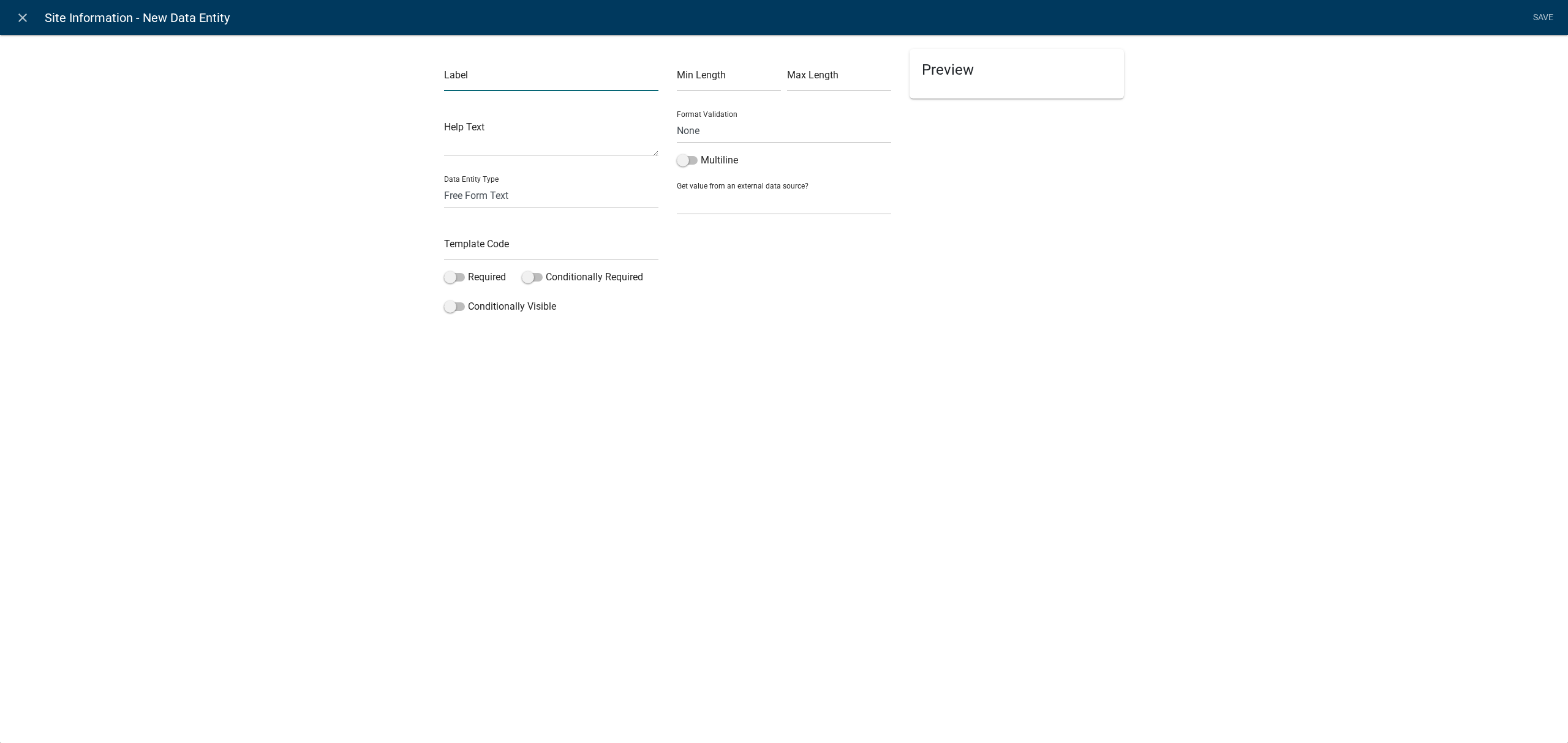
click at [518, 76] on input "text" at bounding box center [551, 79] width 215 height 25
type input "What is the intent of this minor subdivision?"
click at [454, 273] on span at bounding box center [455, 277] width 21 height 9
click at [468, 270] on input "Required" at bounding box center [468, 270] width 0 height 0
click at [466, 251] on input "text" at bounding box center [551, 247] width 215 height 25
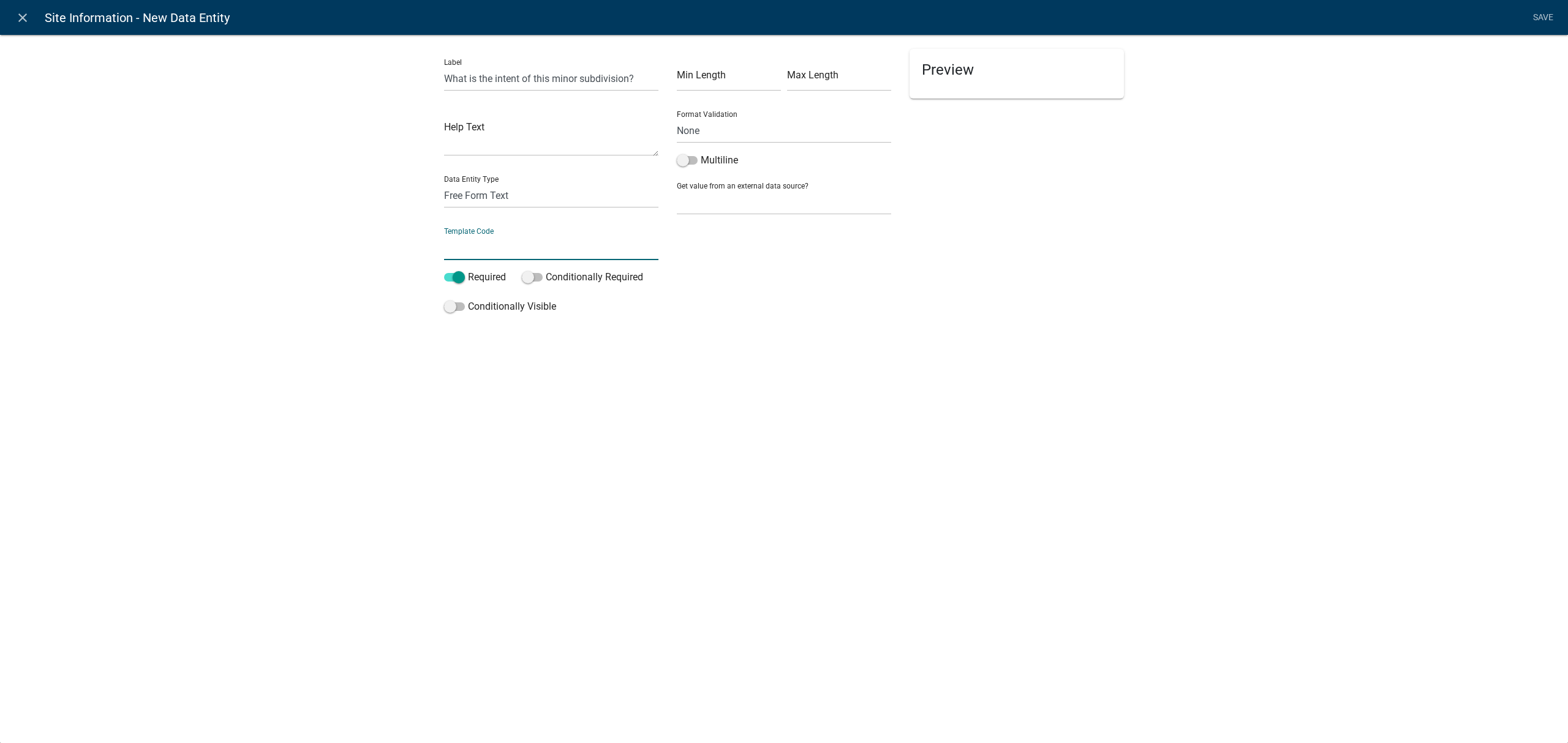
type input "M"
type input "S"
type input "MSubIntent"
click at [611, 405] on div "close Site Information - New Data Entity Save Label What is the intent of this …" at bounding box center [784, 371] width 1568 height 743
click at [1546, 14] on link "Save" at bounding box center [1542, 17] width 31 height 23
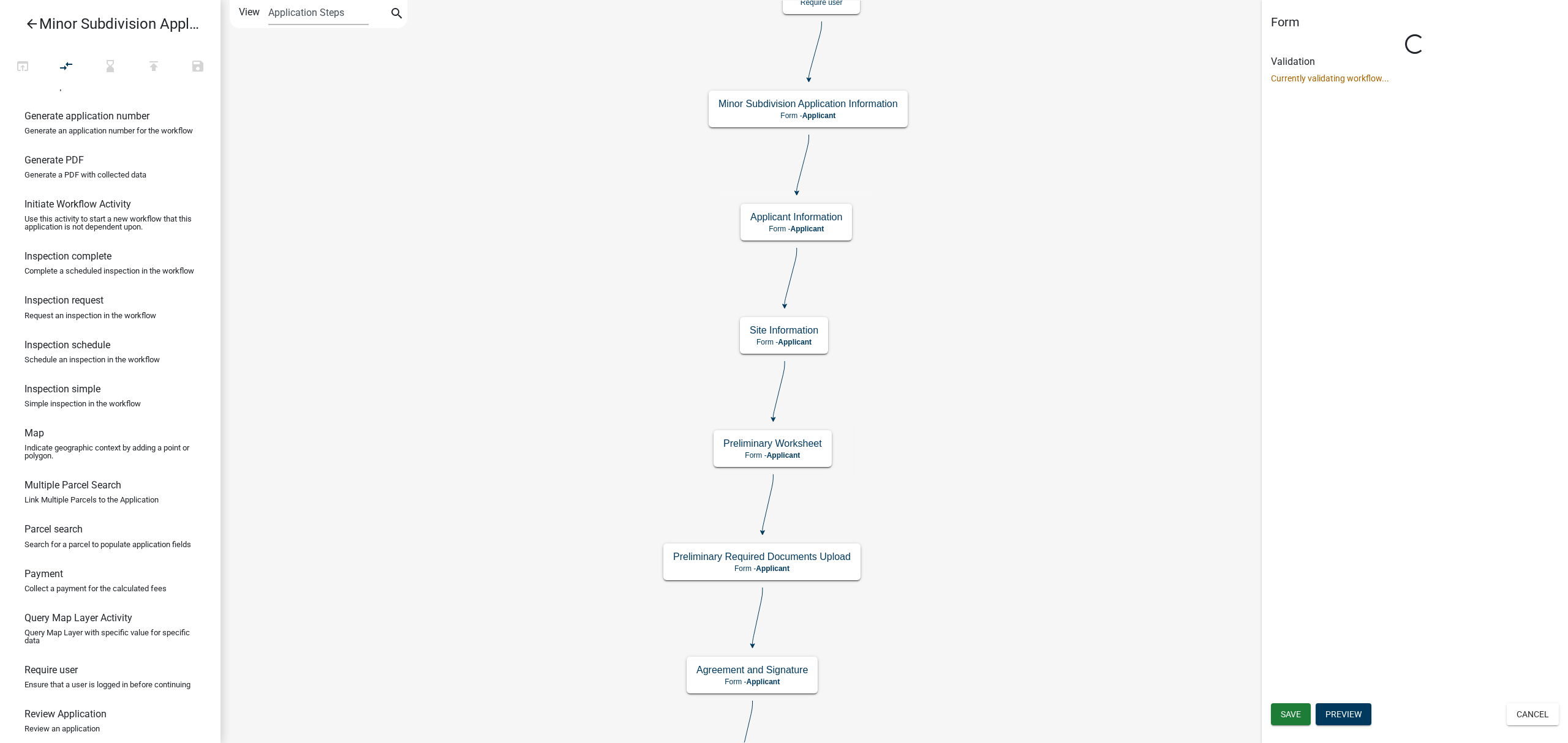
scroll to position [0, 0]
select select "BC51BCED-BE07-4D66-A874-17FDE660437E"
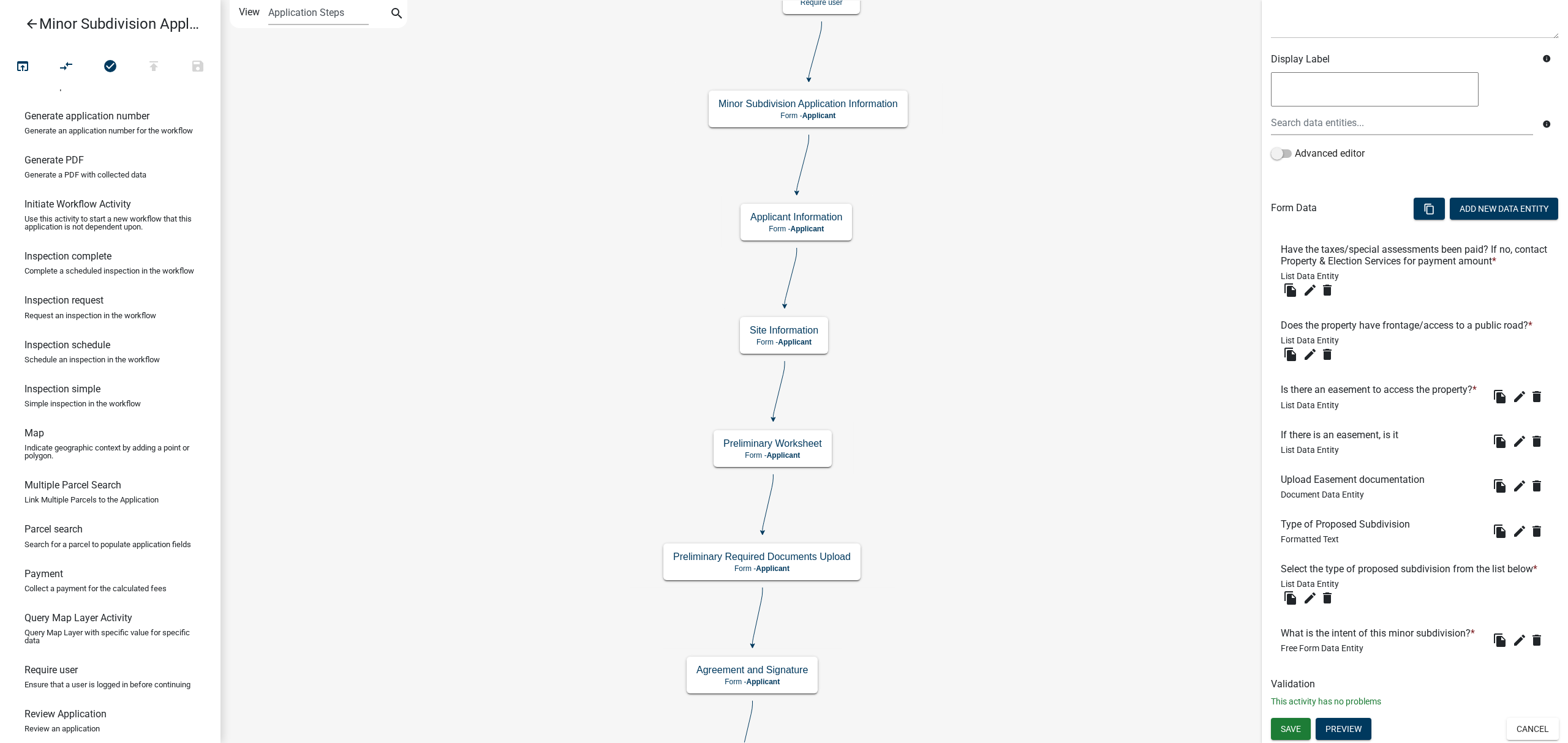
scroll to position [249, 0]
click at [1295, 726] on span "Save" at bounding box center [1290, 728] width 20 height 10
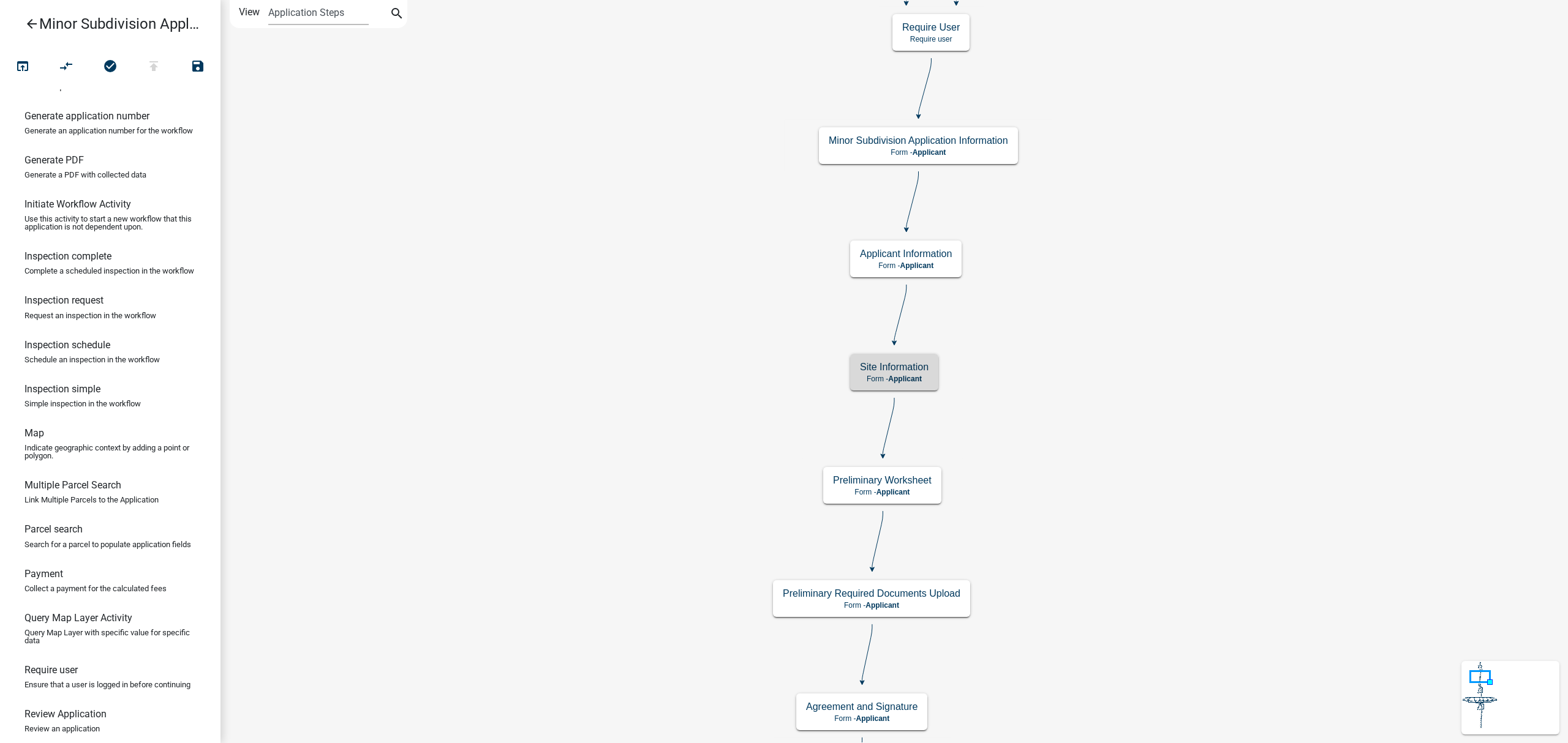
scroll to position [0, 0]
click at [915, 374] on span "Applicant" at bounding box center [905, 378] width 33 height 9
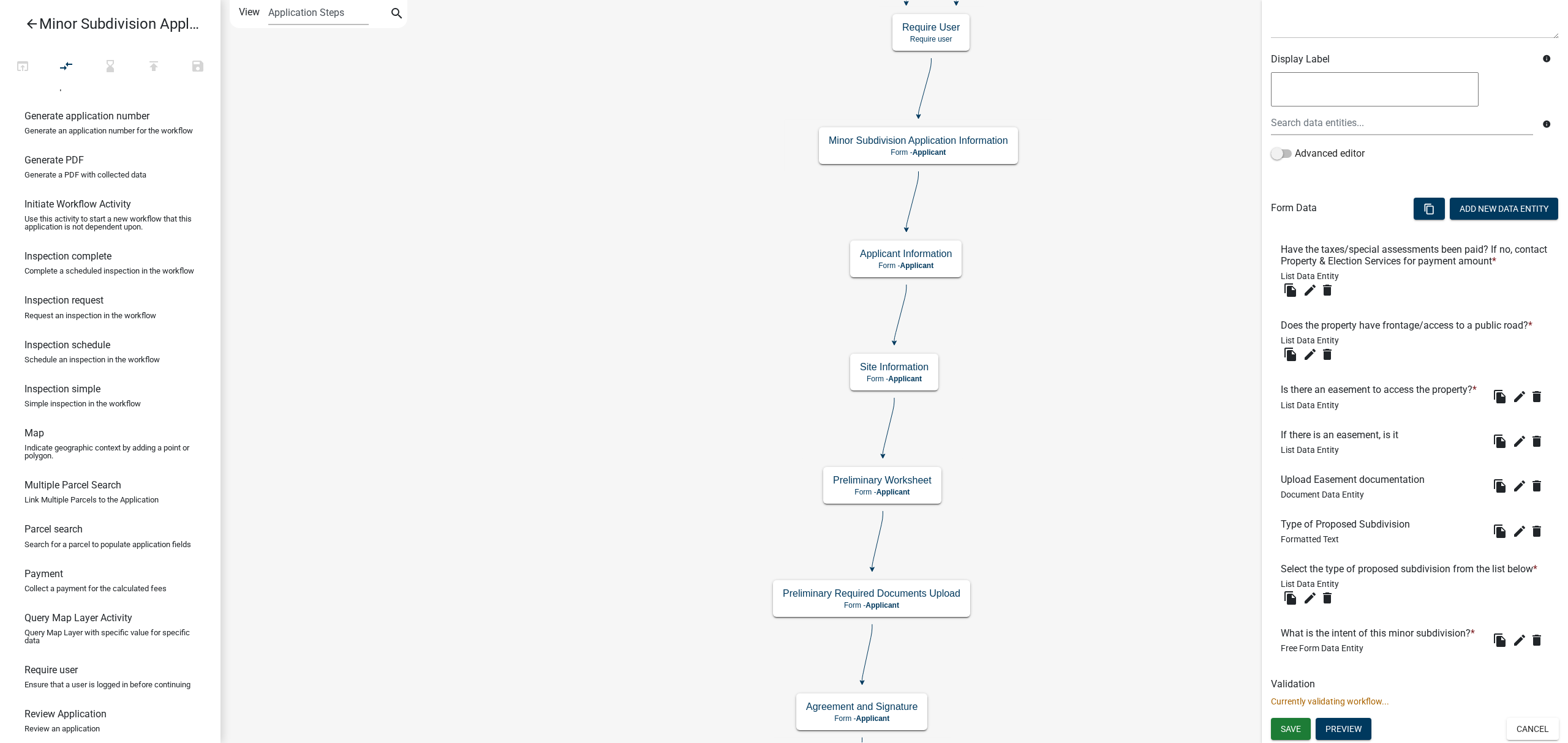
scroll to position [249, 0]
click at [1332, 725] on button "Preview" at bounding box center [1343, 729] width 56 height 22
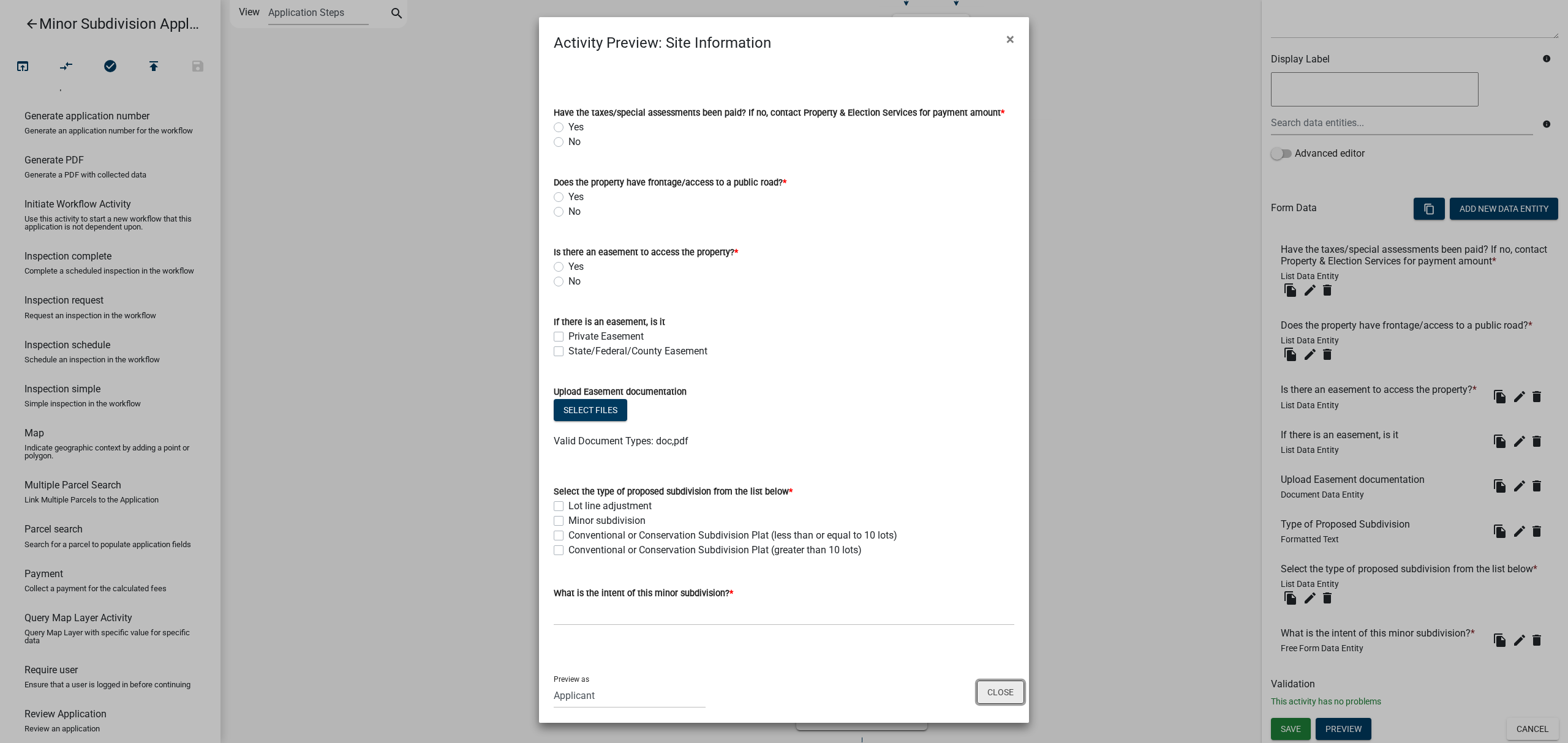
click at [1010, 694] on button "Close" at bounding box center [1001, 692] width 47 height 23
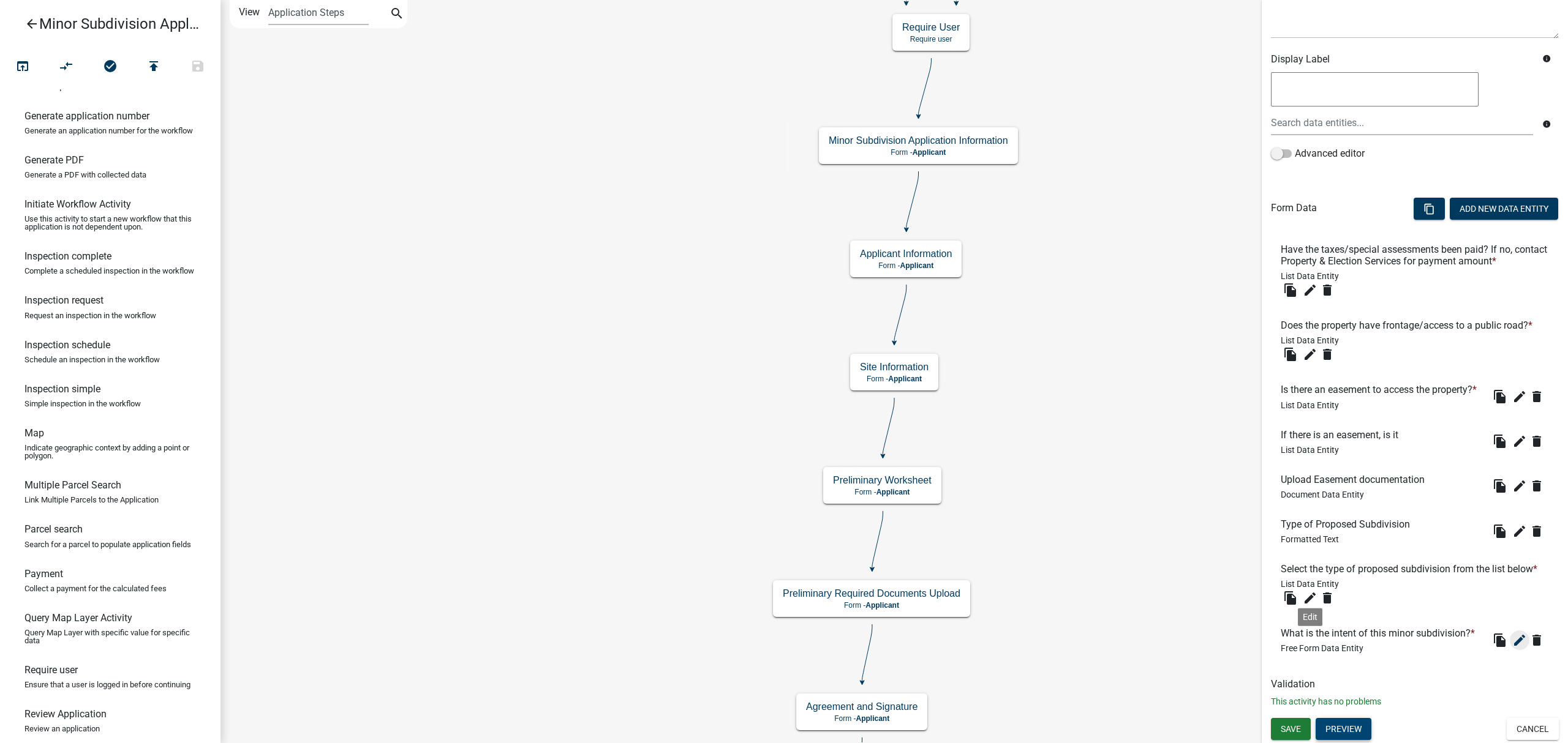
click at [1512, 642] on icon "edit" at bounding box center [1519, 640] width 14 height 14
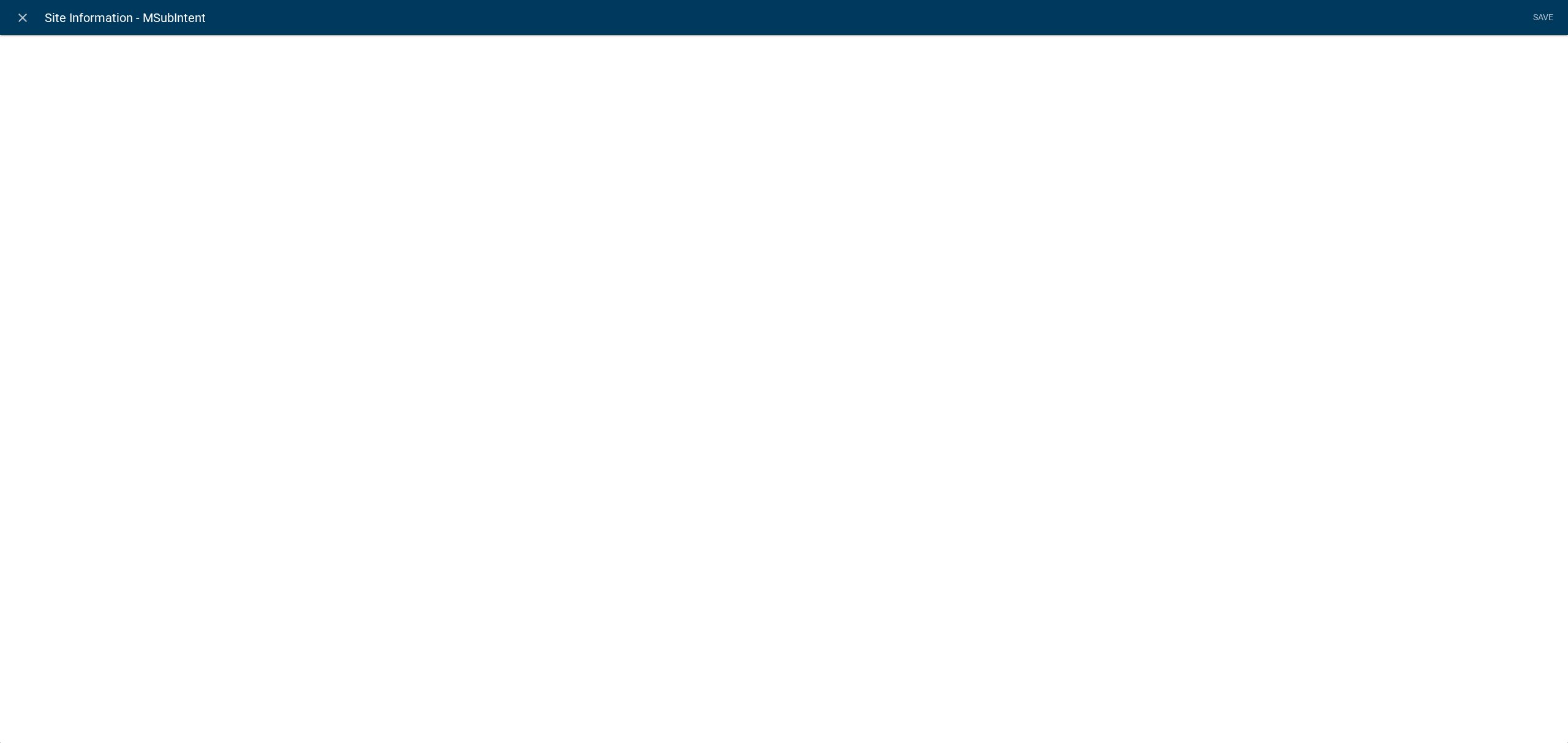
select select
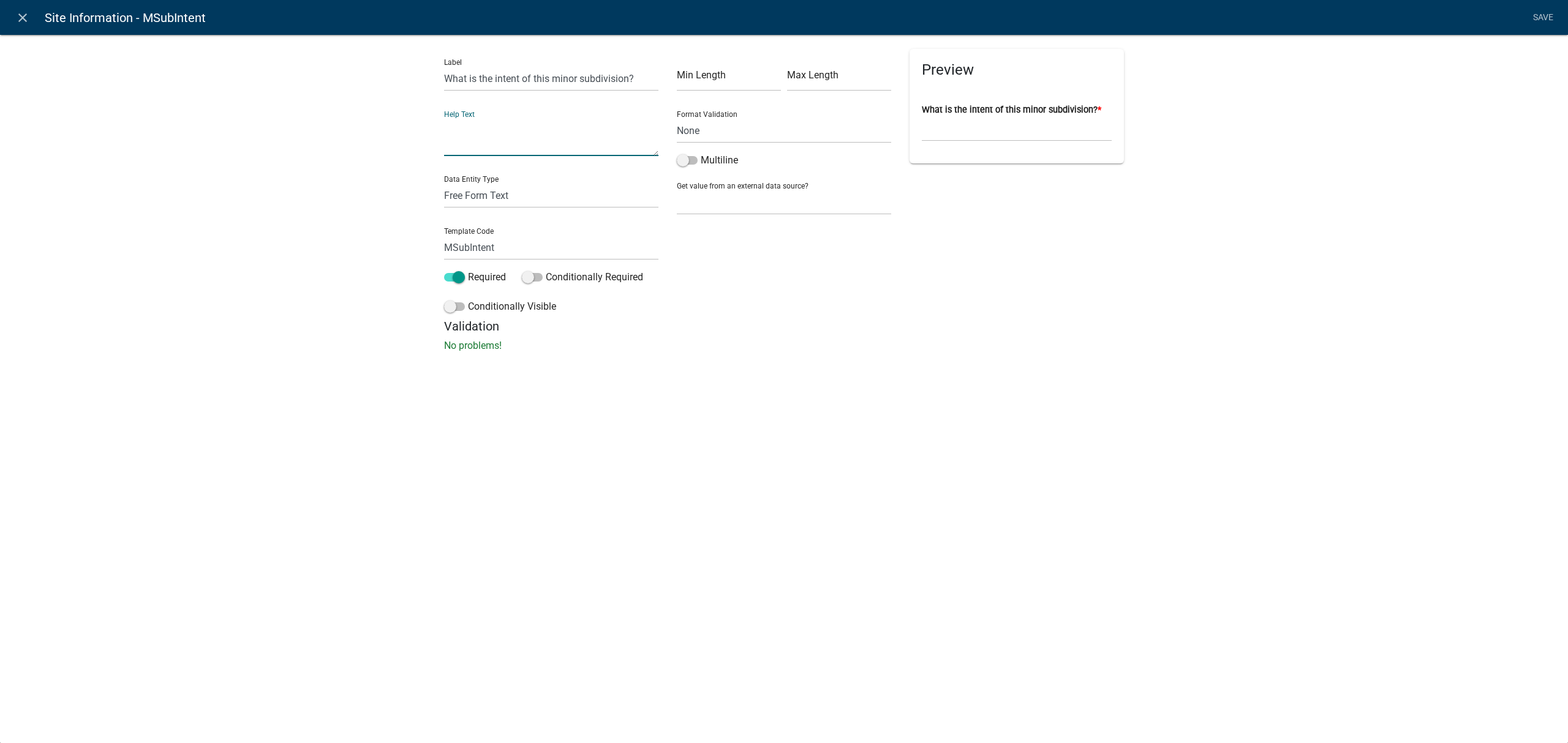
click at [508, 146] on textarea at bounding box center [551, 137] width 215 height 38
click at [463, 131] on textarea "E.g. Splitting the building site; family estate mangement etc" at bounding box center [551, 137] width 215 height 38
click at [464, 134] on textarea "E.g. Splitting the building site; family estate mangement etc" at bounding box center [551, 137] width 215 height 38
click at [533, 142] on textarea "E.g. Splitting the building site; family estate management etc" at bounding box center [551, 137] width 215 height 38
click at [712, 410] on div "close Site Information - MSubIntent Save Label What is the intent of this minor…" at bounding box center [784, 371] width 1568 height 743
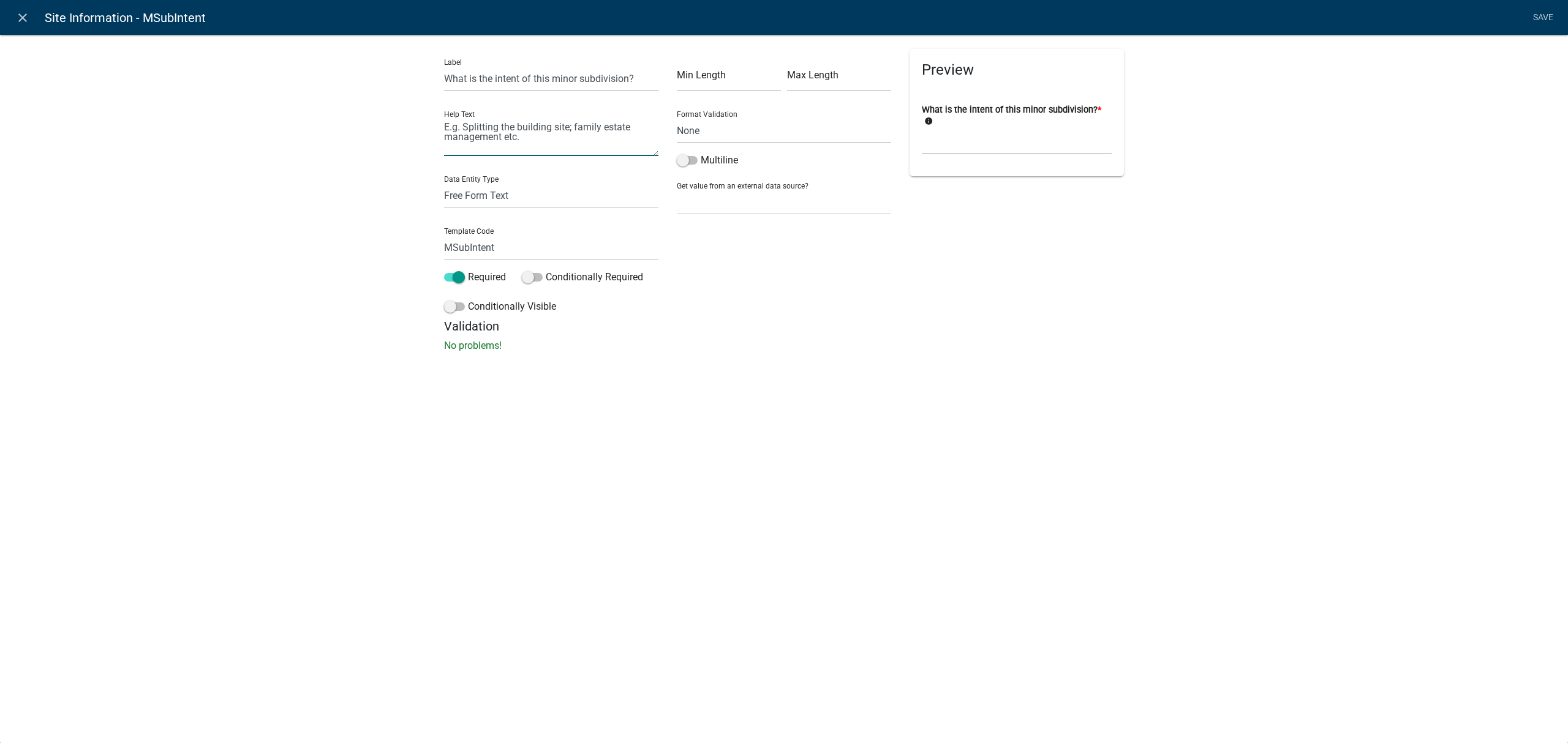
click at [510, 137] on textarea "E.g. Splitting the building site; family estate management etc." at bounding box center [551, 137] width 215 height 38
type textarea "E.g. Splitting the building site; family estate management etc.."
drag, startPoint x: 657, startPoint y: 481, endPoint x: 648, endPoint y: 473, distance: 12.0
click at [655, 481] on div "close Site Information - MSubIntent Save Label What is the intent of this minor…" at bounding box center [784, 371] width 1568 height 743
click at [1544, 16] on link "Save" at bounding box center [1542, 17] width 31 height 23
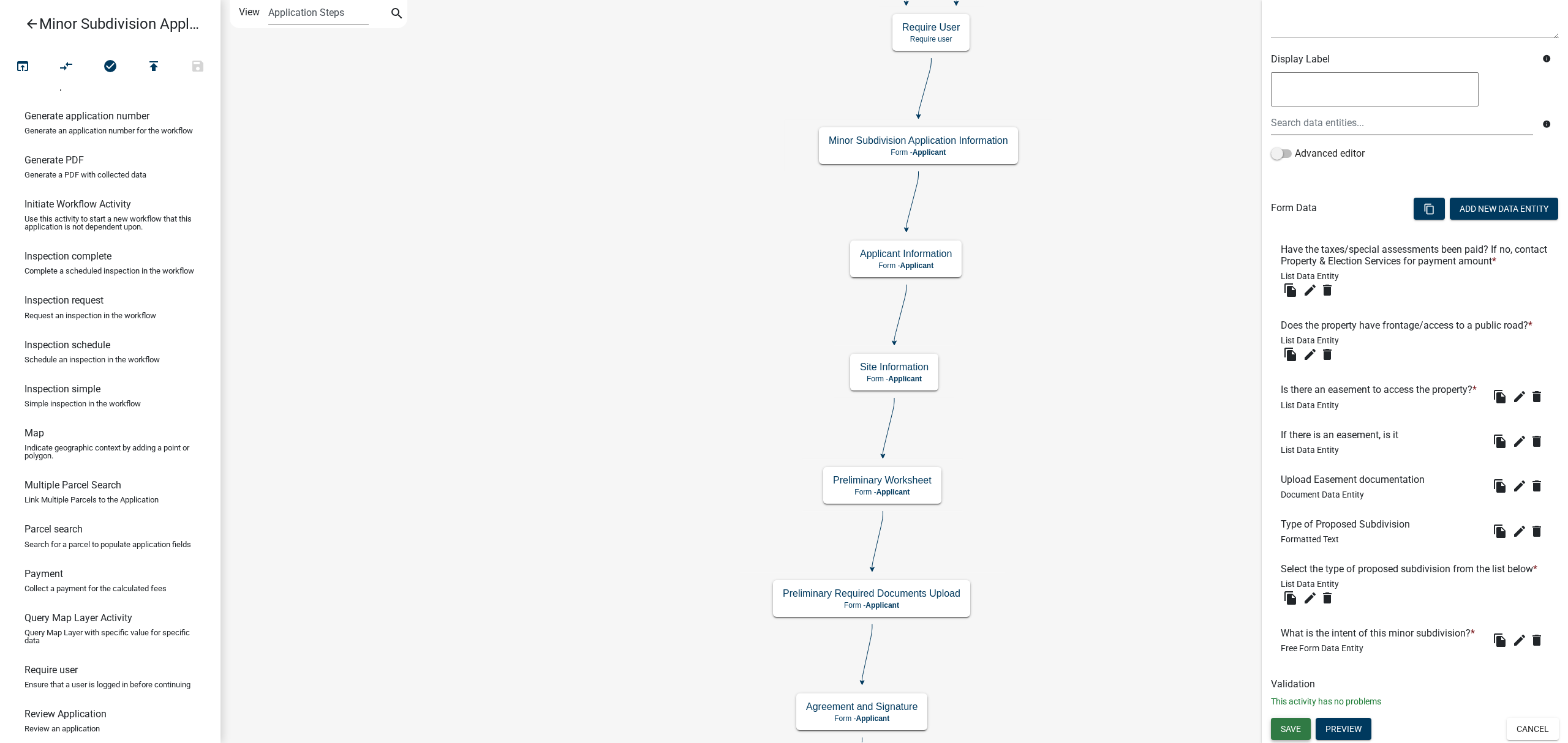
click at [1294, 725] on span "Save" at bounding box center [1290, 728] width 20 height 10
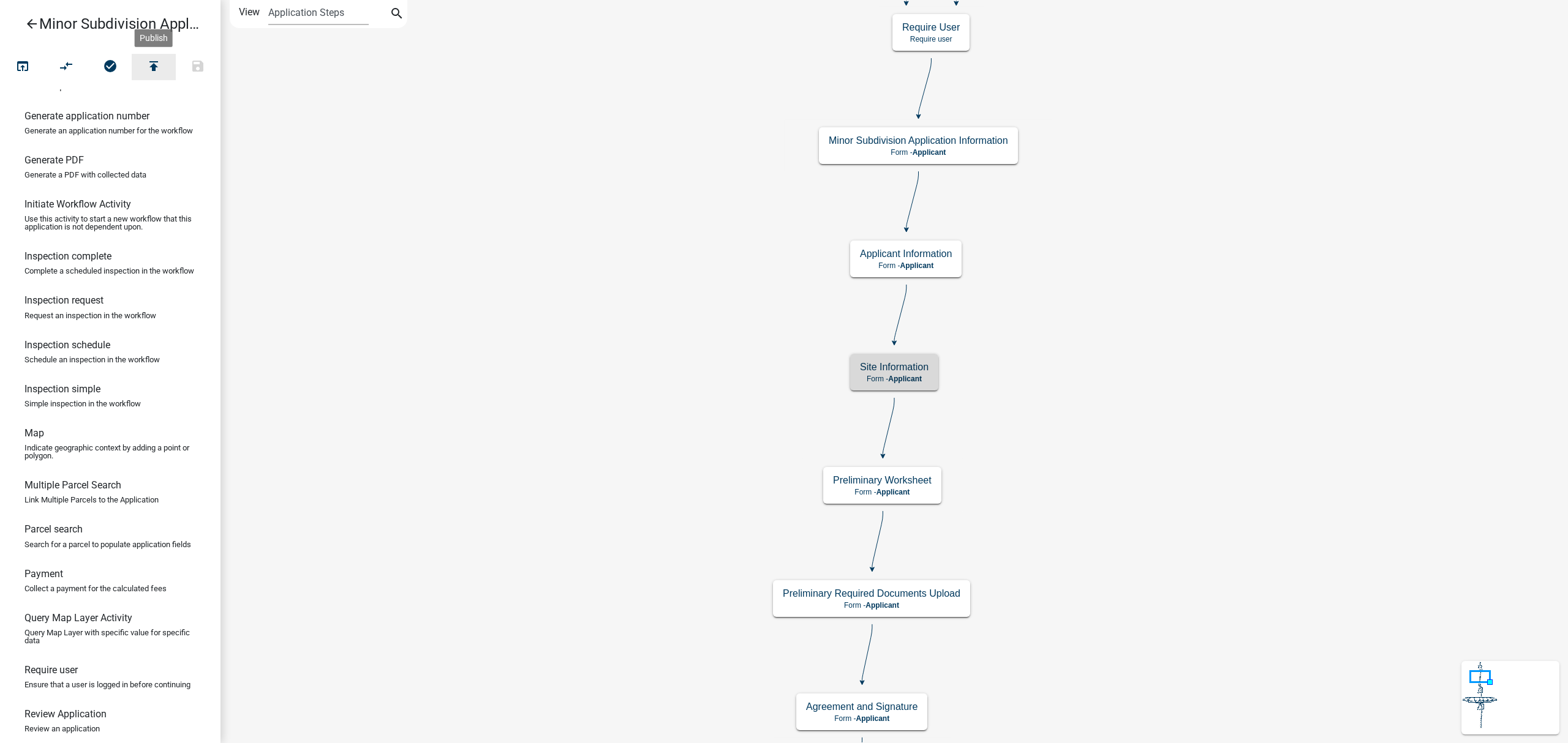
click at [150, 62] on icon "publish" at bounding box center [154, 68] width 14 height 17
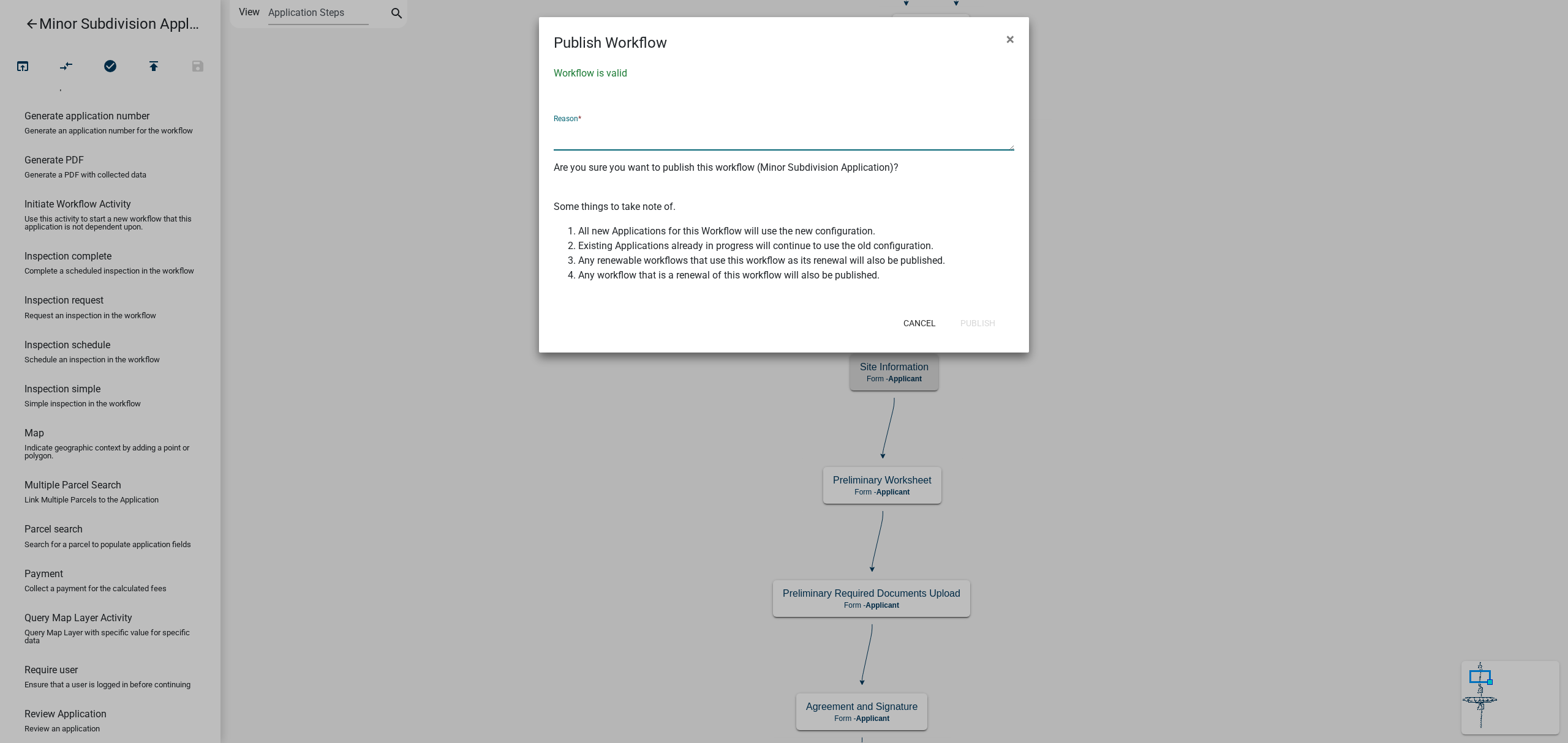
click at [581, 132] on textarea at bounding box center [784, 136] width 461 height 28
type textarea "Added split purpose to the questions at Tina's request"
click at [968, 319] on button "Publish" at bounding box center [978, 323] width 54 height 22
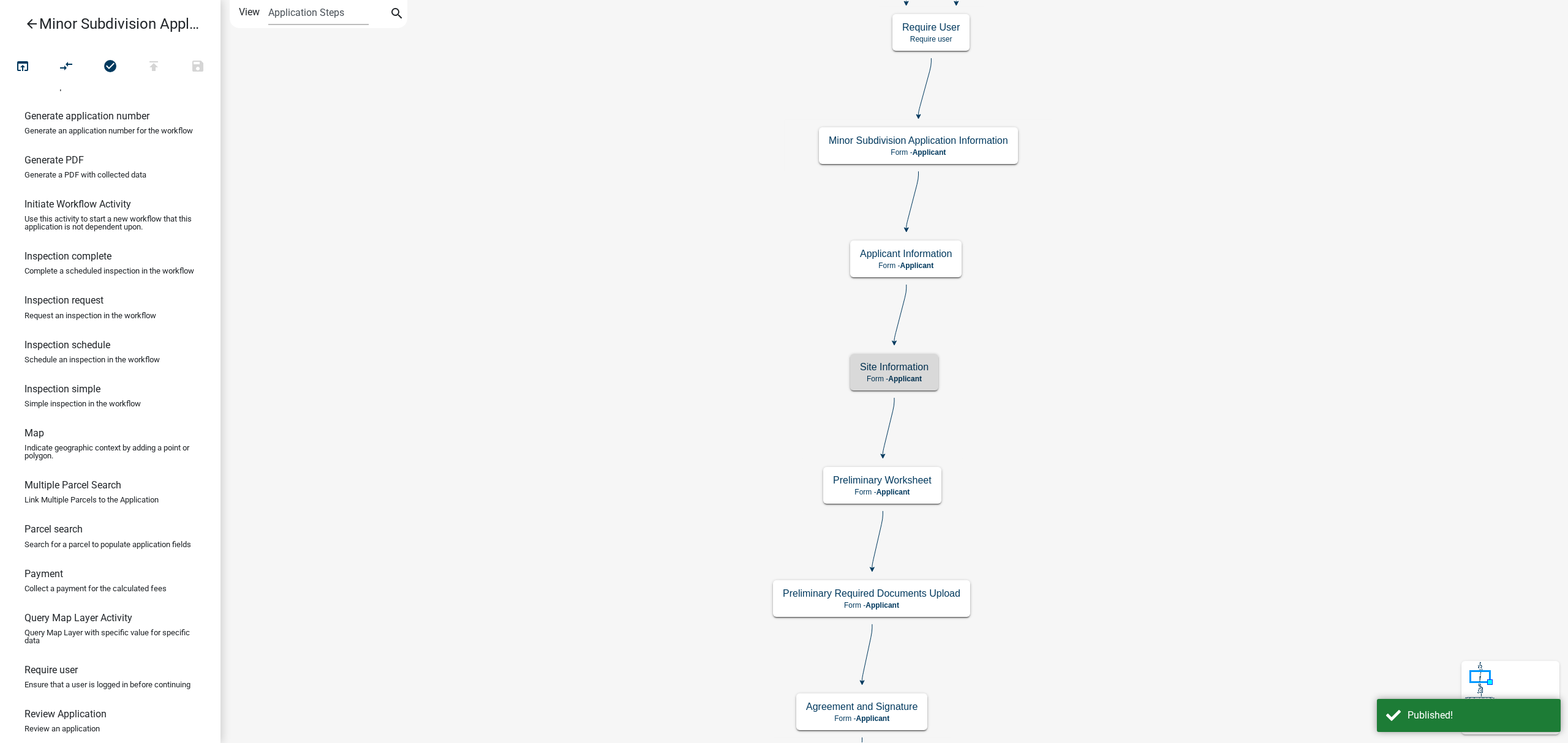
click at [30, 30] on icon "arrow_back" at bounding box center [31, 25] width 14 height 17
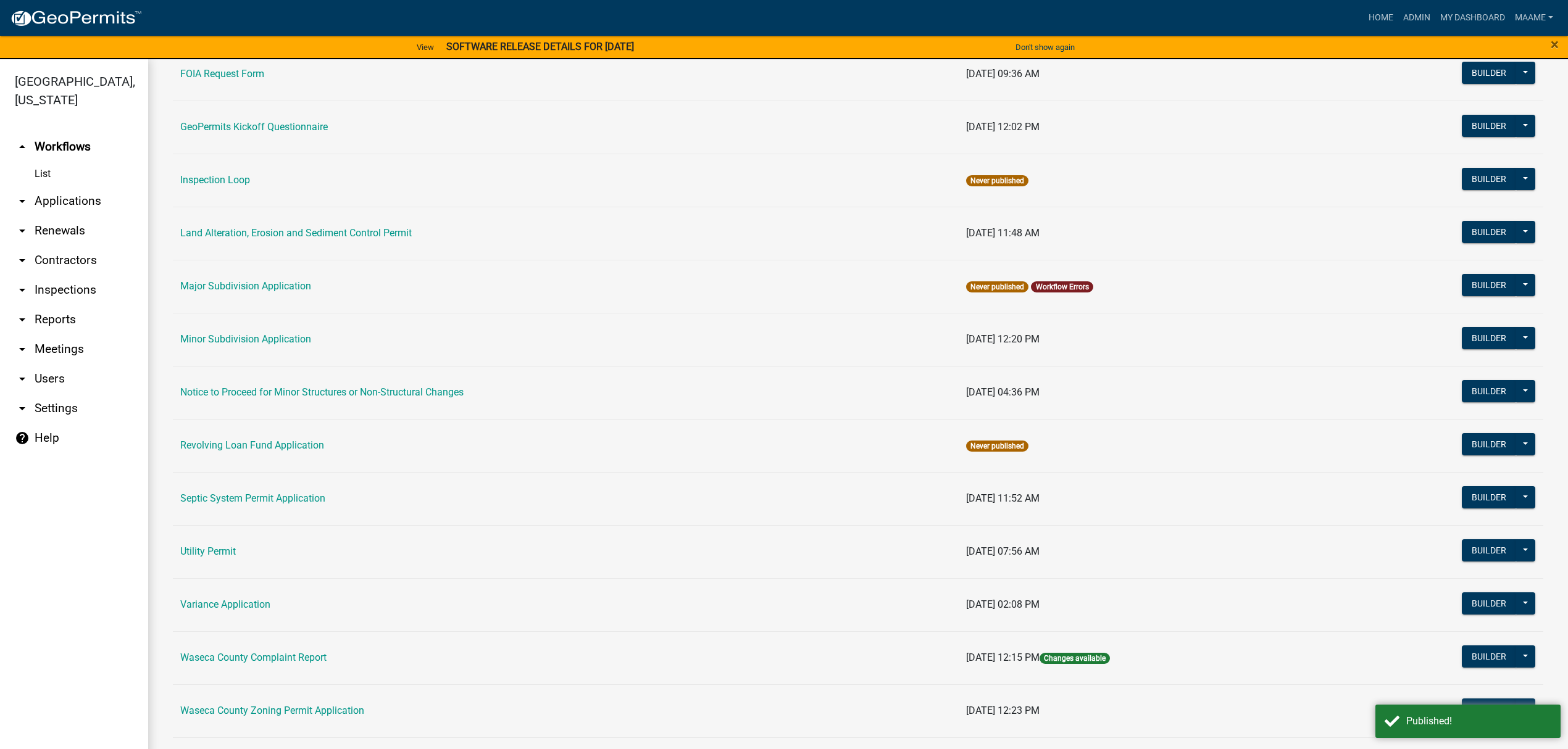
scroll to position [626, 0]
